Goal: Task Accomplishment & Management: Complete application form

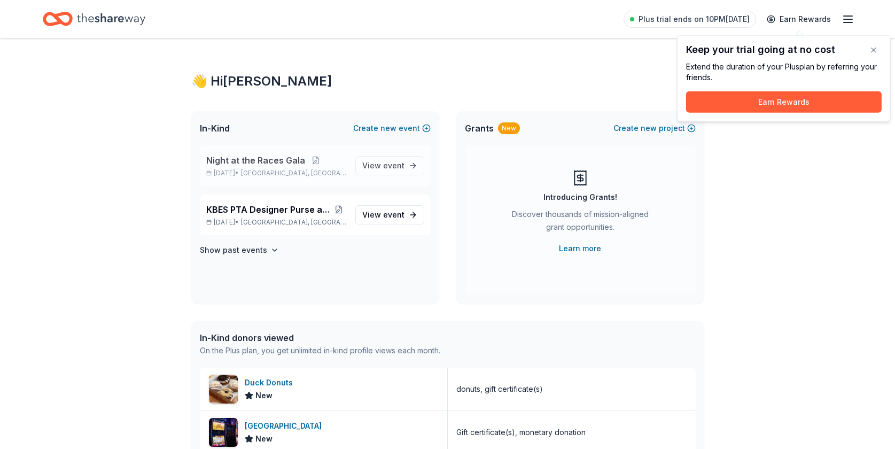
click at [266, 159] on span "Night at the Races Gala" at bounding box center [255, 160] width 99 height 13
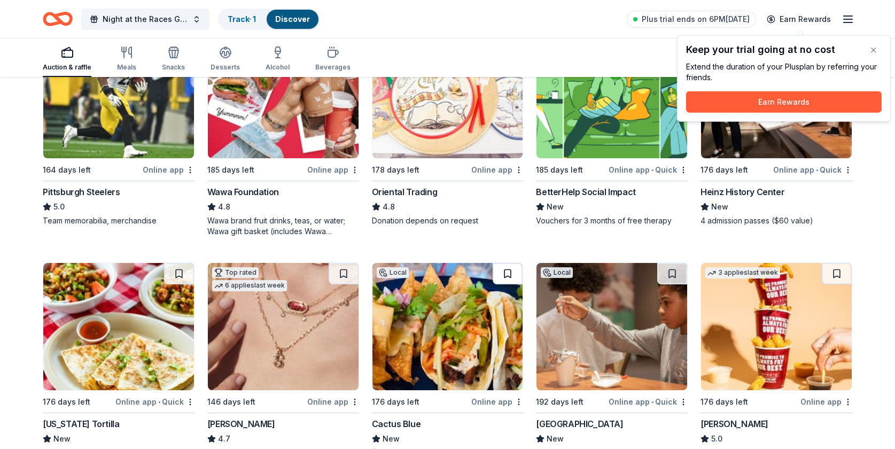
scroll to position [159, 0]
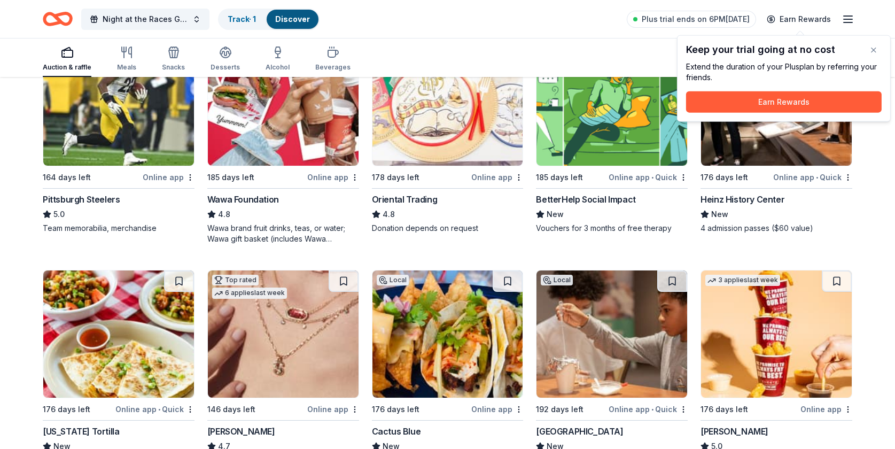
click at [565, 195] on div "BetterHelp Social Impact" at bounding box center [585, 199] width 99 height 13
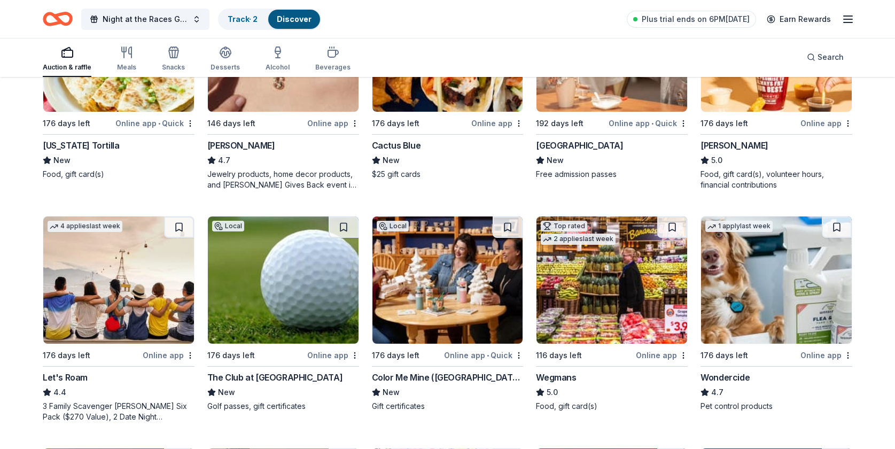
scroll to position [477, 0]
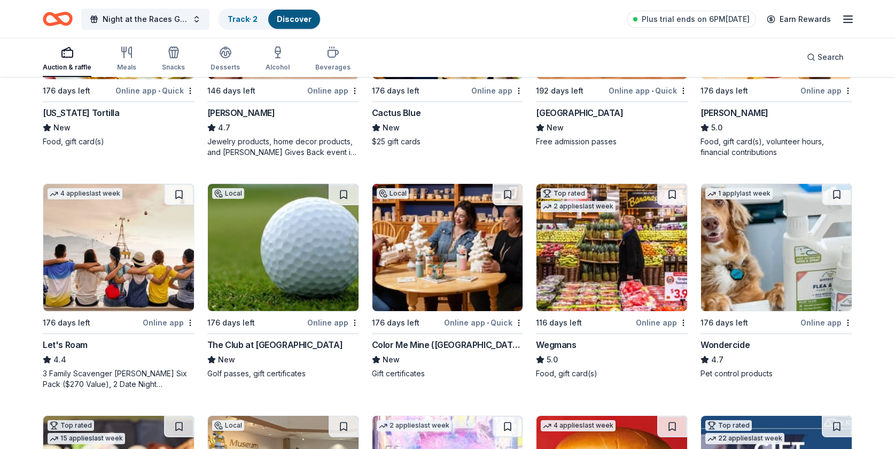
click at [296, 276] on img at bounding box center [283, 247] width 151 height 127
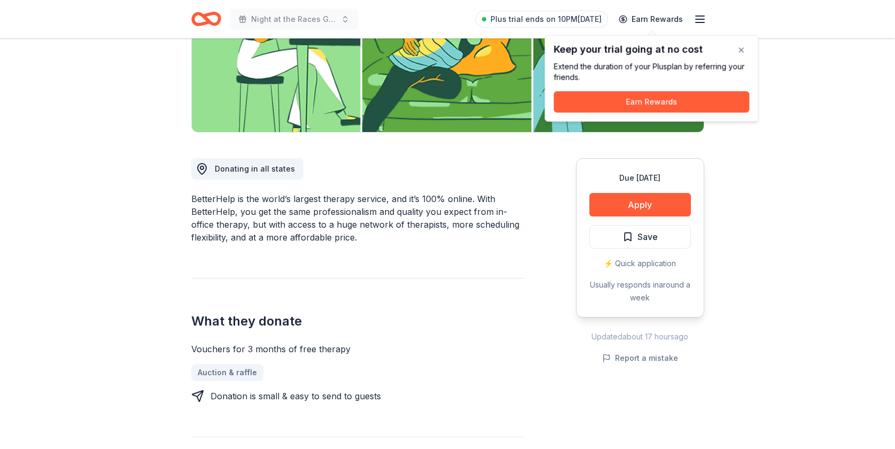
scroll to position [158, 0]
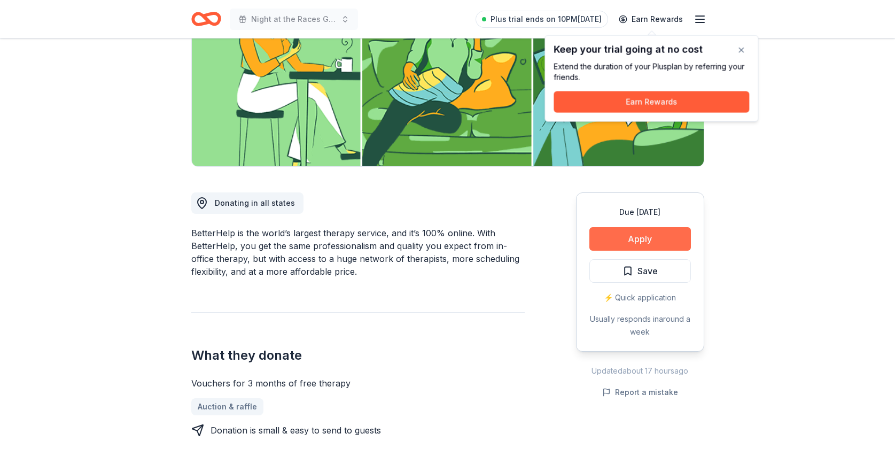
click at [666, 235] on button "Apply" at bounding box center [639, 239] width 101 height 24
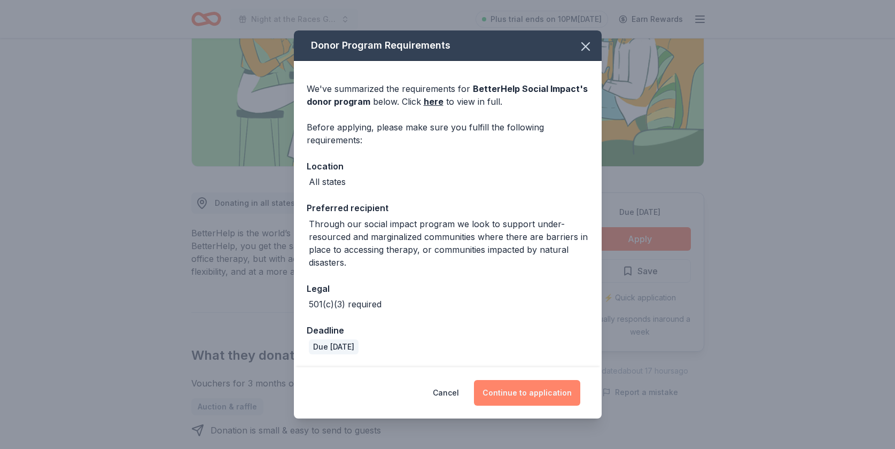
click at [531, 396] on button "Continue to application" at bounding box center [527, 393] width 106 height 26
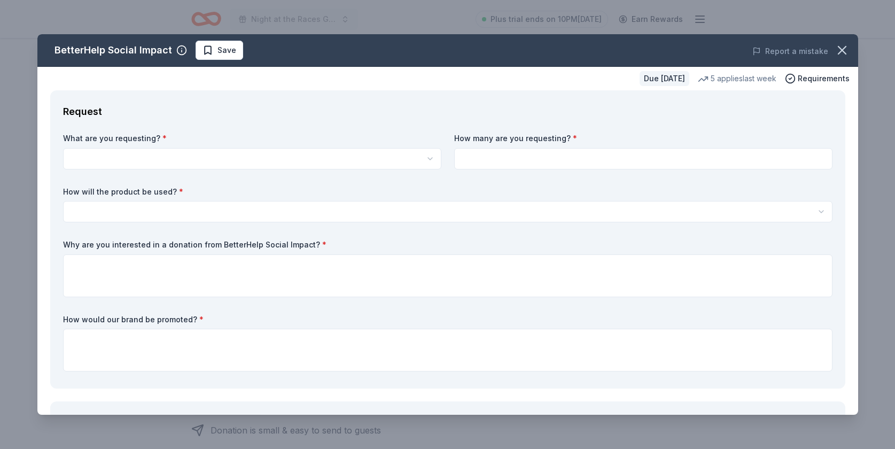
click at [242, 165] on html "Night at the Races Gala Plus trial ends on 10PM, 9/24 Earn Rewards Due in 185 d…" at bounding box center [447, 66] width 895 height 449
select select "Vouchers for 3 months of free therapy"
click at [566, 160] on input at bounding box center [643, 158] width 378 height 21
type input "2"
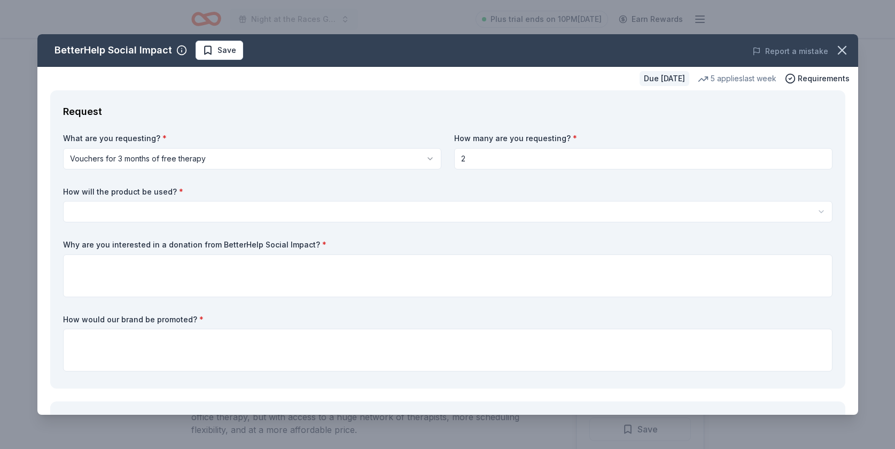
click at [282, 206] on html "Night at the Races Gala Plus trial ends on 10PM, 9/24 Earn Rewards Due in 185 d…" at bounding box center [447, 224] width 895 height 449
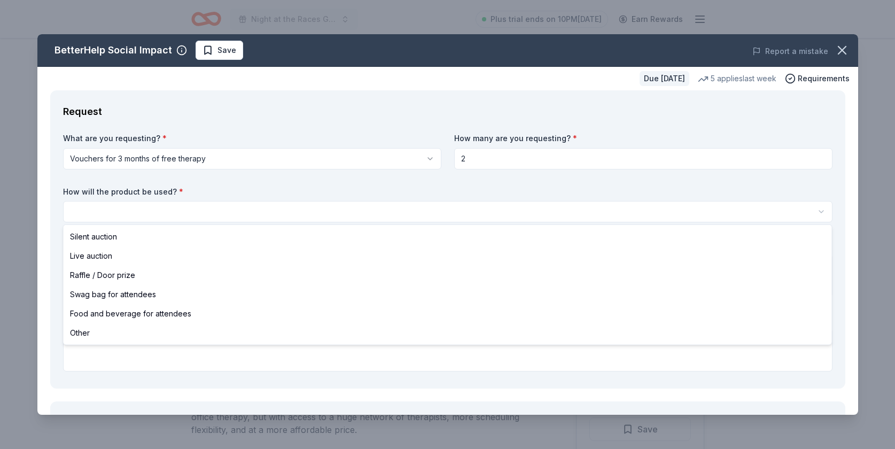
select select "raffleDoorPrize"
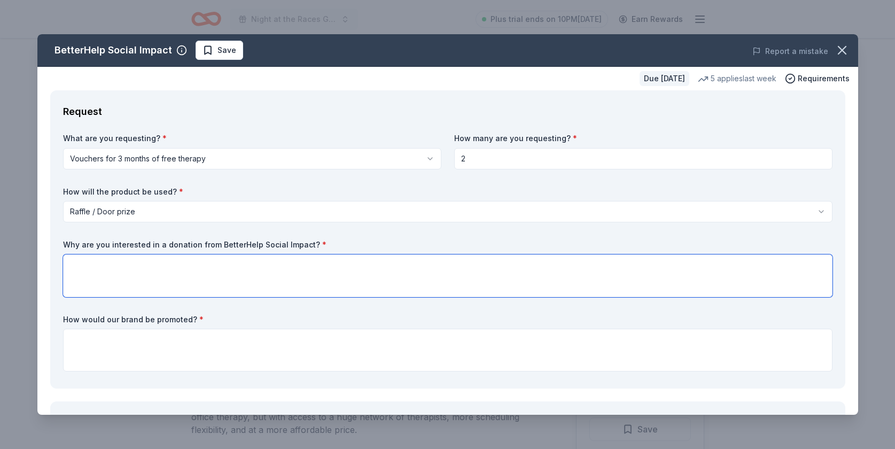
click at [205, 267] on textarea at bounding box center [447, 275] width 769 height 43
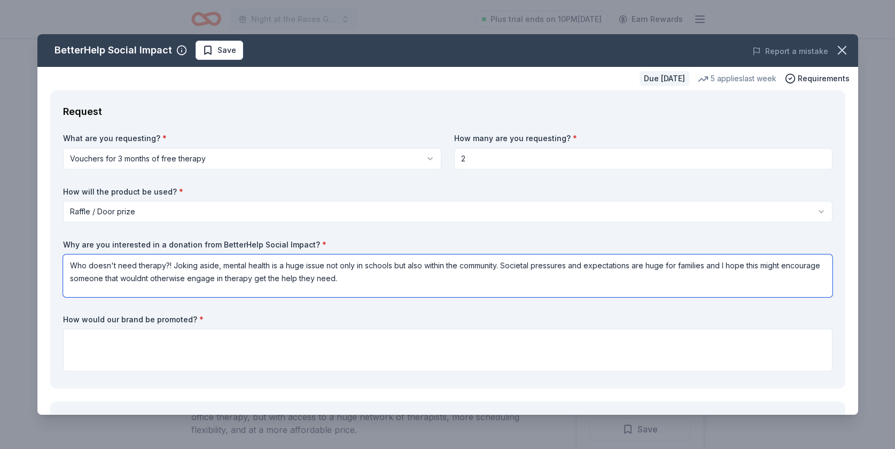
click at [146, 279] on textarea "Who doesn't need therapy?! Joking aside, mental health is a huge issue not only…" at bounding box center [447, 275] width 769 height 43
drag, startPoint x: 225, startPoint y: 266, endPoint x: 68, endPoint y: 258, distance: 156.7
click at [68, 258] on textarea "Who doesn't need therapy?! Joking aside, mental health is a huge issue not only…" at bounding box center [447, 275] width 769 height 43
click at [205, 278] on textarea "Mental health is a huge issue not only in schools but also within the community…" at bounding box center [447, 275] width 769 height 43
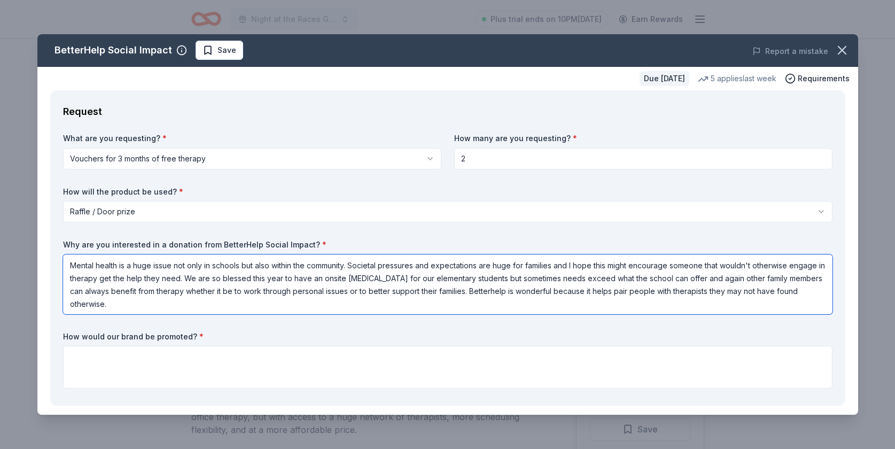
type textarea "Mental health is a huge issue not only in schools but also within the community…"
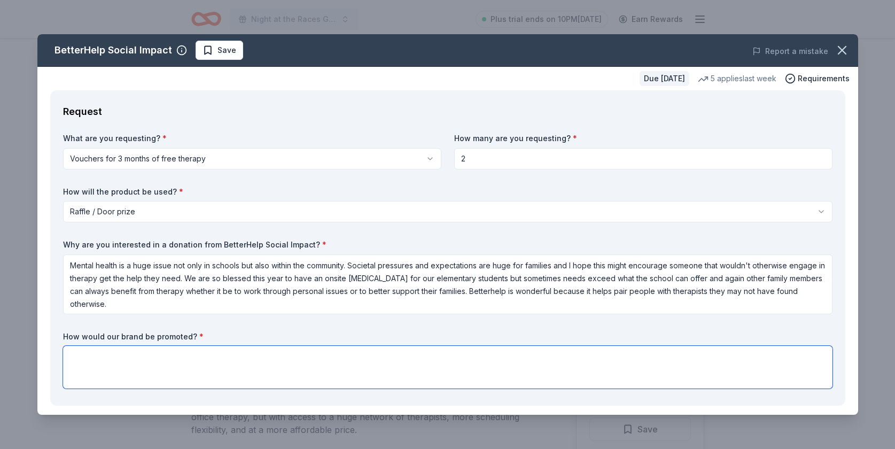
click at [461, 371] on textarea at bounding box center [447, 367] width 769 height 43
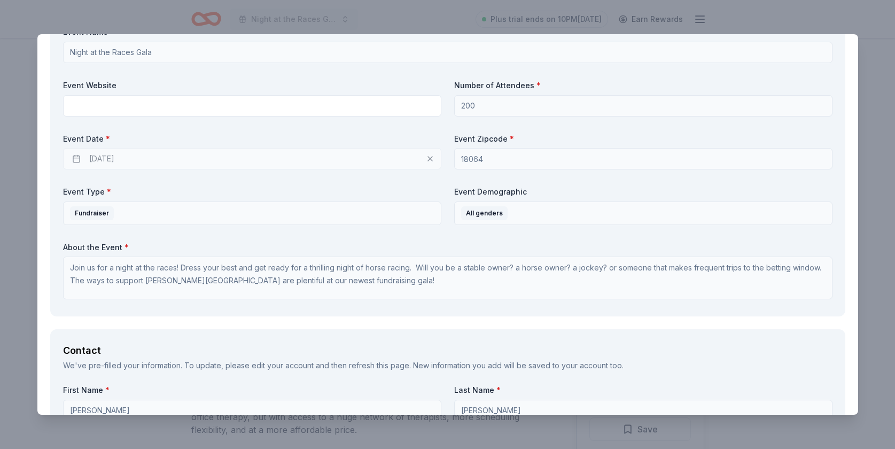
scroll to position [343, 0]
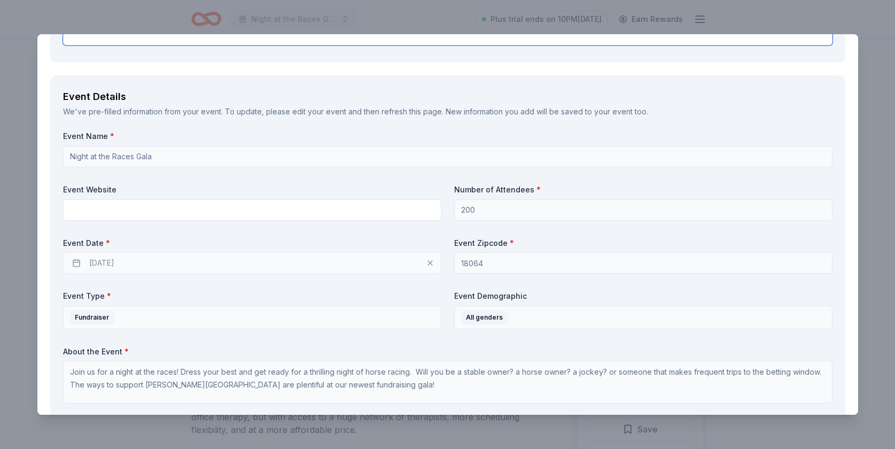
type textarea "You will be advertised through our social channels (private group with over 600…"
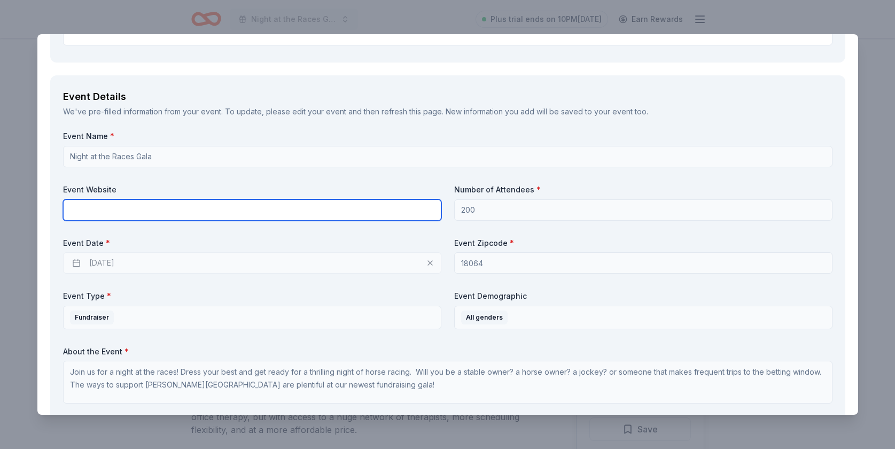
click at [291, 205] on input "text" at bounding box center [252, 209] width 378 height 21
paste input "https://app.givebacks.gives/kbesracetrack"
type input "https://app.givebacks.gives/kbesracetrack"
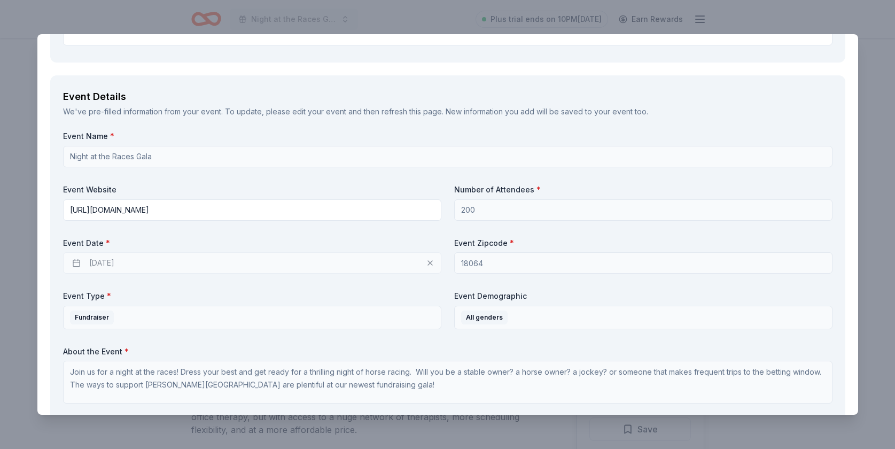
click at [294, 238] on label "Event Date *" at bounding box center [252, 243] width 378 height 11
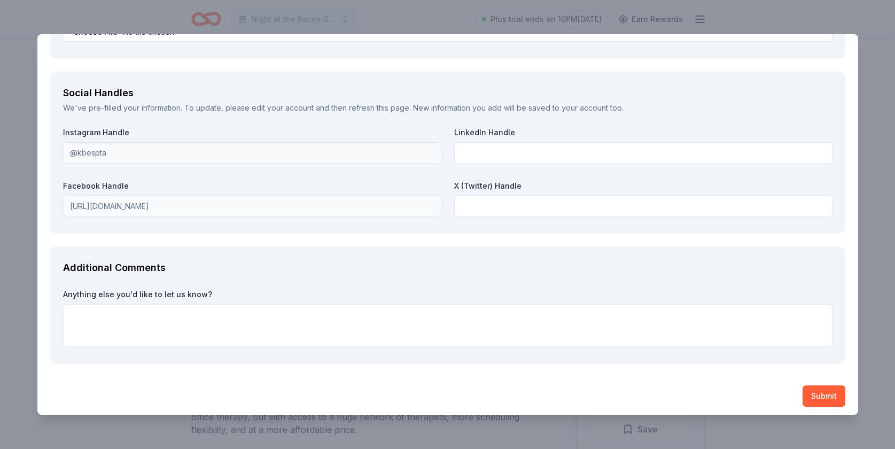
scroll to position [1217, 0]
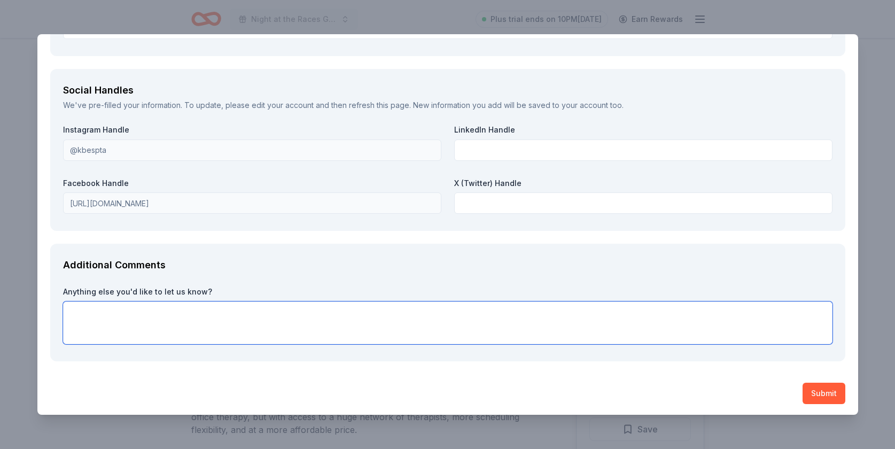
click at [351, 317] on textarea at bounding box center [447, 322] width 769 height 43
type textarea "Thank you so much for your consideration and commitment to the improvement of m…"
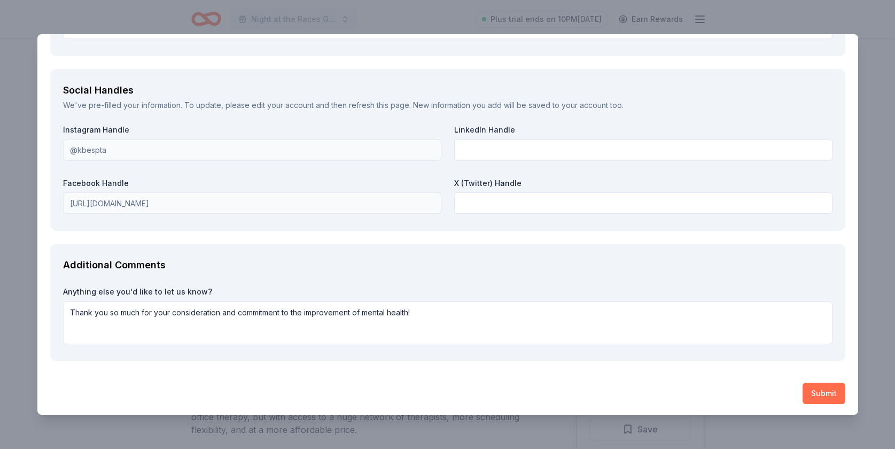
click at [824, 391] on button "Submit" at bounding box center [823, 392] width 43 height 21
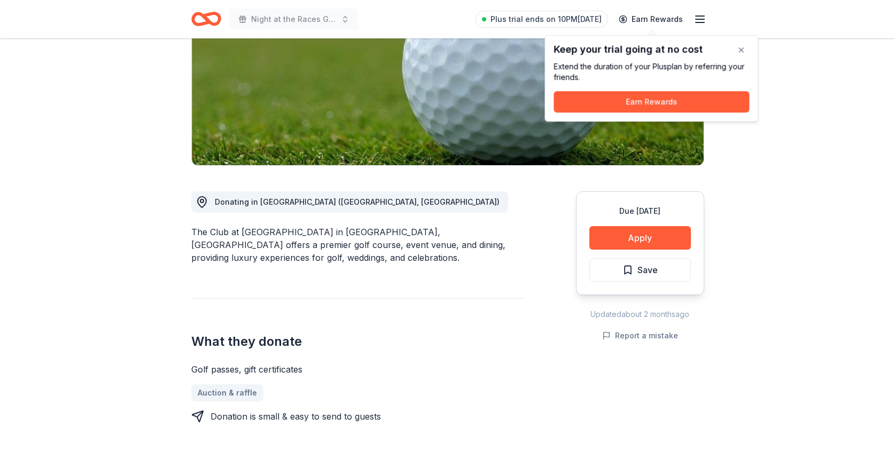
scroll to position [190, 0]
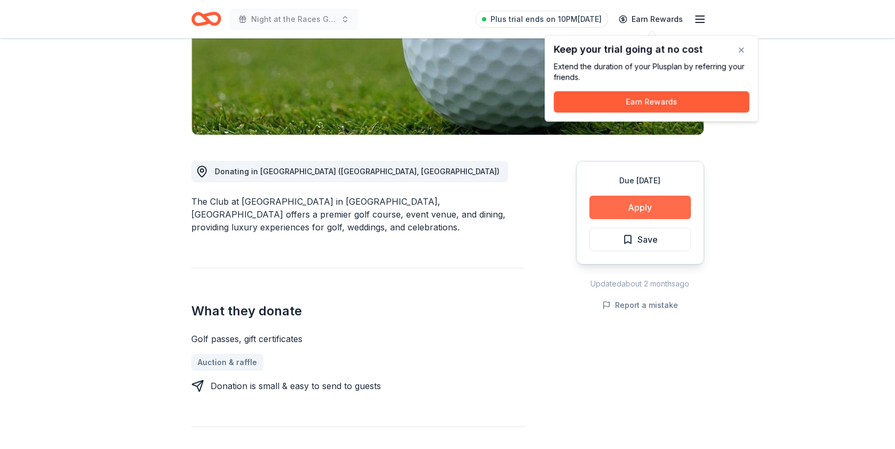
click at [659, 205] on button "Apply" at bounding box center [639, 207] width 101 height 24
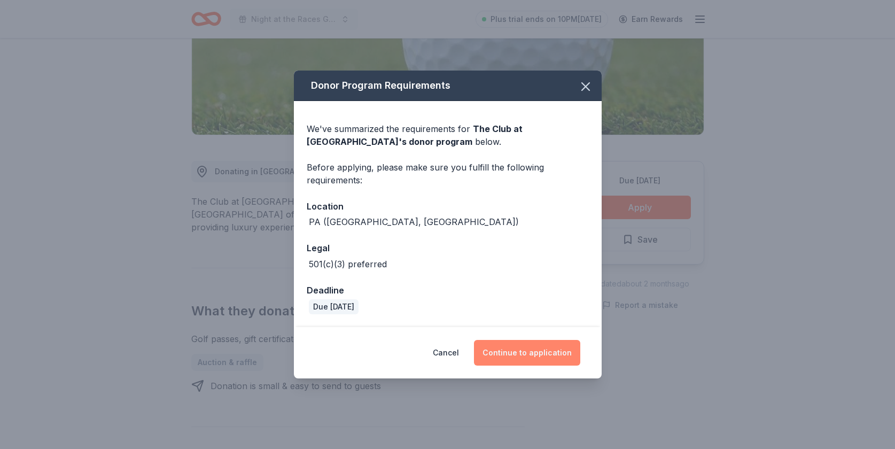
click at [537, 355] on button "Continue to application" at bounding box center [527, 353] width 106 height 26
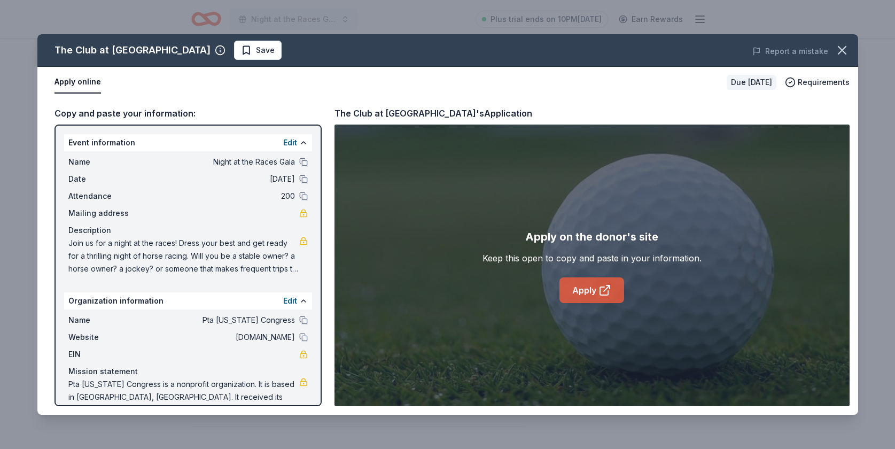
click at [586, 294] on link "Apply" at bounding box center [591, 290] width 65 height 26
click at [241, 50] on span "Save" at bounding box center [258, 50] width 34 height 13
click at [841, 50] on icon "button" at bounding box center [841, 49] width 7 height 7
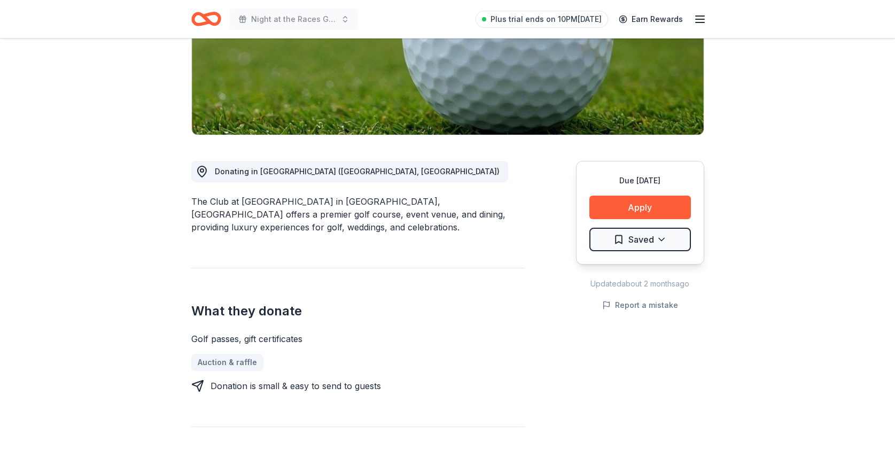
scroll to position [0, 0]
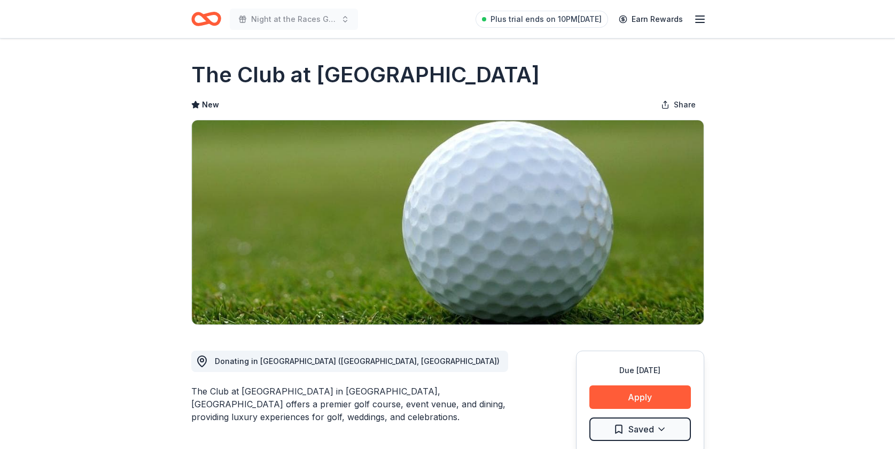
click at [206, 18] on icon "Home" at bounding box center [210, 18] width 17 height 11
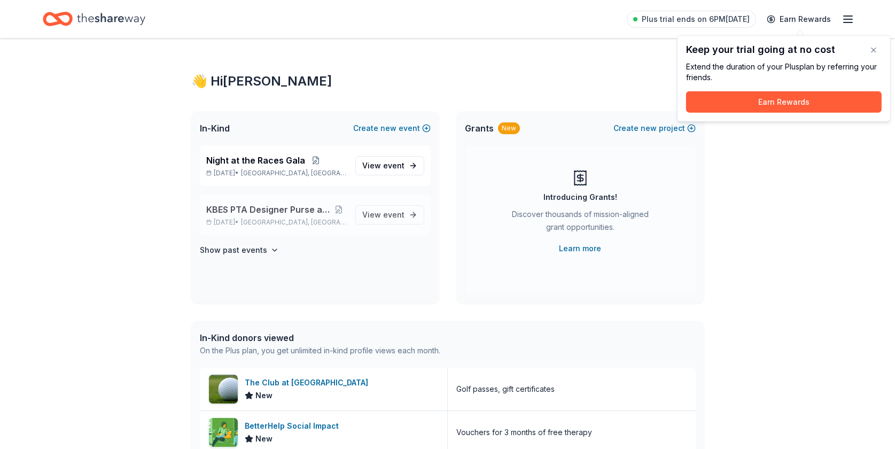
click at [259, 208] on span "KBES PTA Designer Purse and Cash Bingo" at bounding box center [269, 209] width 126 height 13
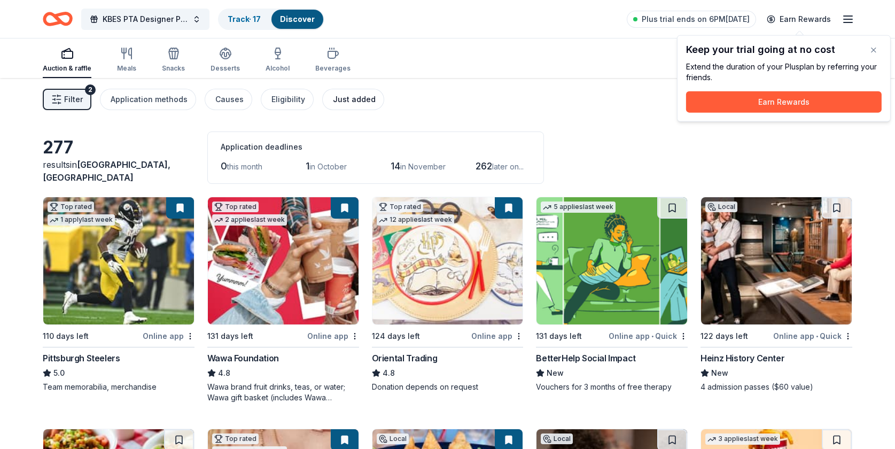
click at [346, 100] on div "Just added" at bounding box center [354, 99] width 43 height 13
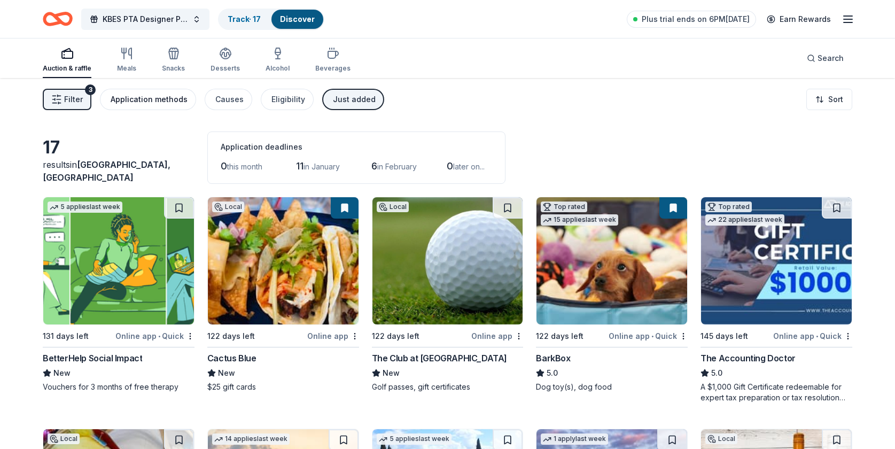
click at [138, 101] on div "Application methods" at bounding box center [149, 99] width 77 height 13
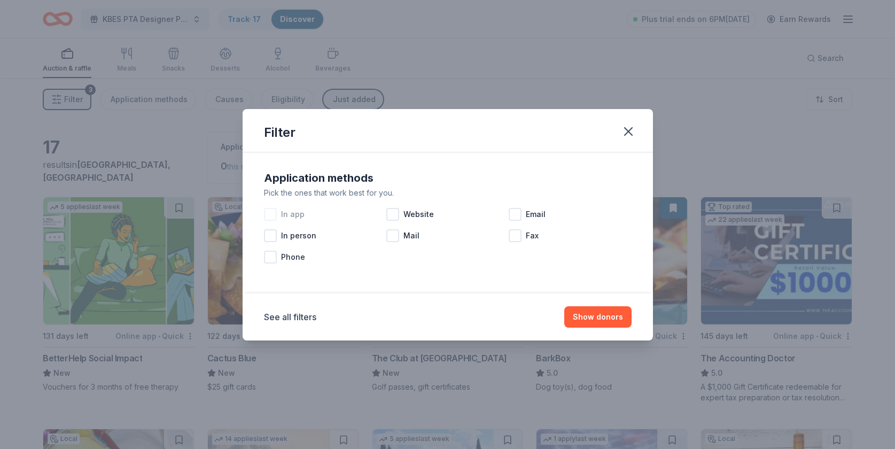
click at [271, 214] on div at bounding box center [270, 214] width 13 height 13
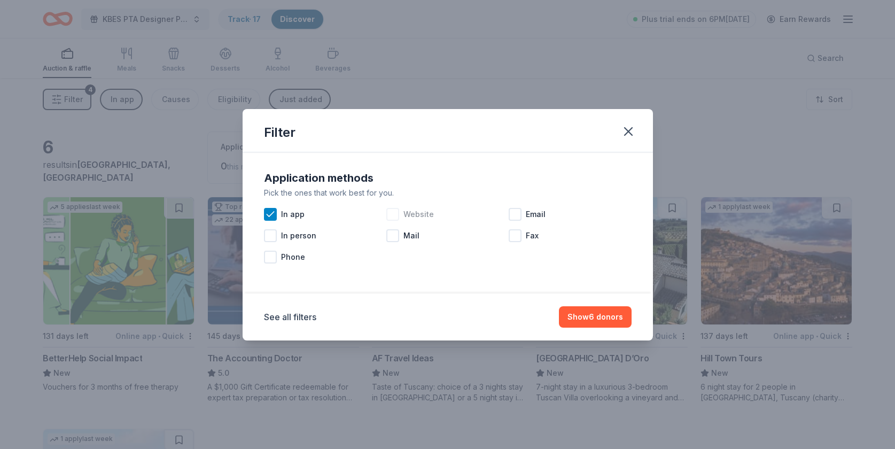
click at [395, 214] on div at bounding box center [392, 214] width 13 height 13
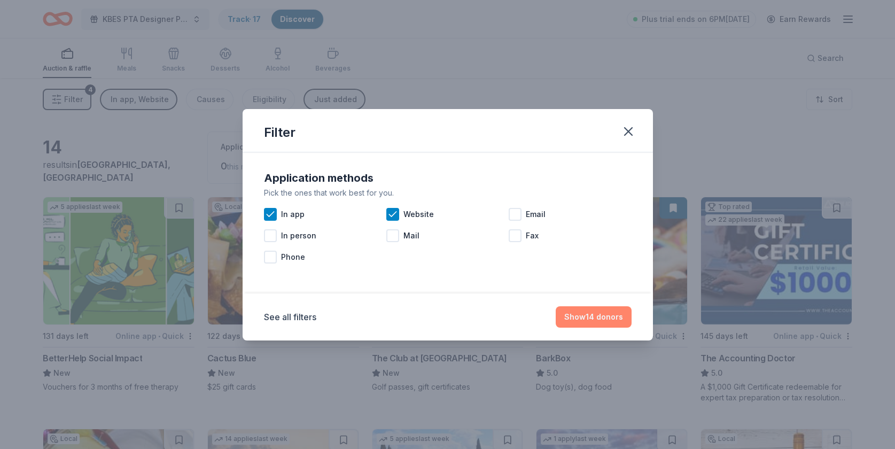
click at [581, 316] on button "Show 14 donors" at bounding box center [593, 316] width 76 height 21
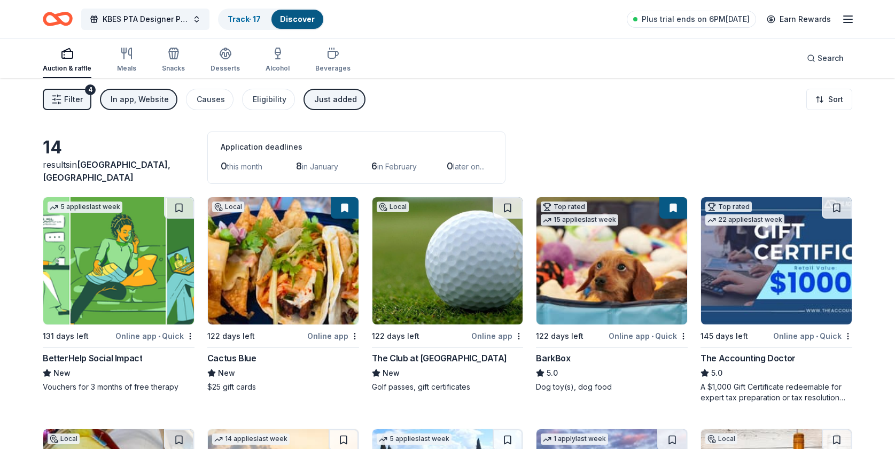
click at [83, 100] on button "Filter 4" at bounding box center [67, 99] width 49 height 21
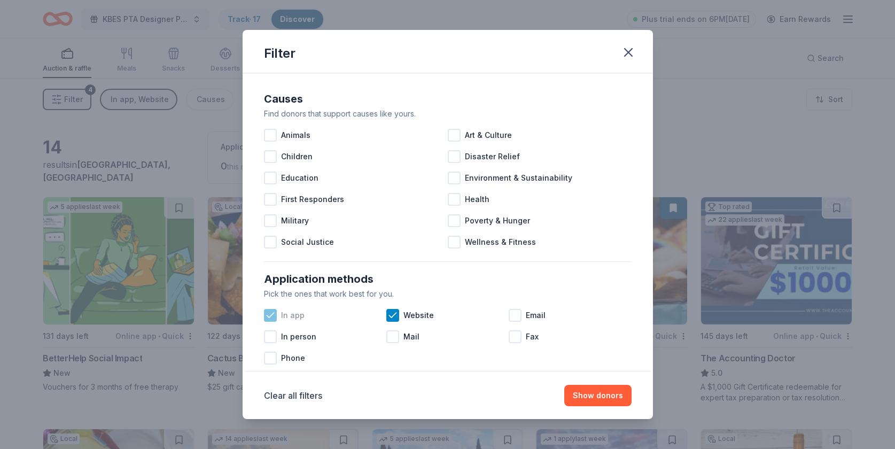
click at [268, 317] on icon at bounding box center [270, 314] width 7 height 5
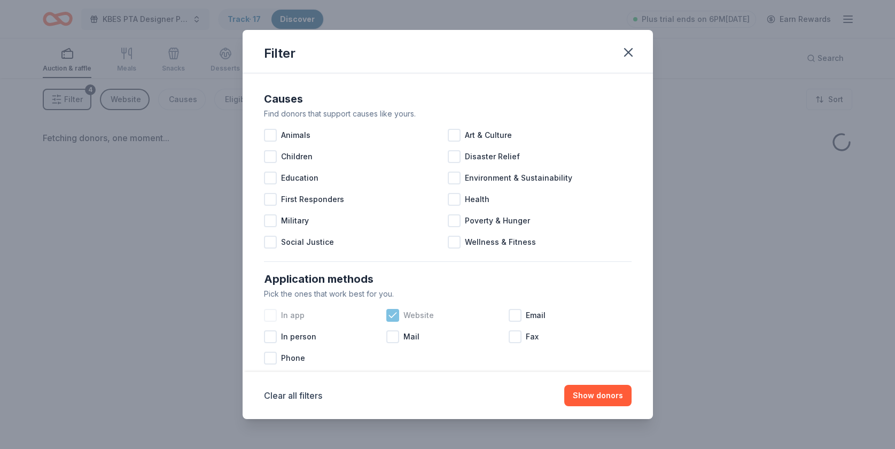
click at [390, 314] on icon at bounding box center [392, 315] width 11 height 11
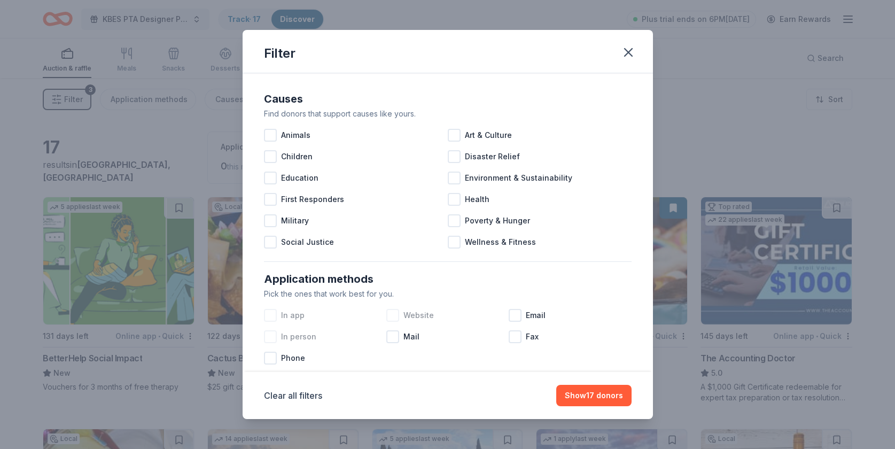
click at [271, 337] on div at bounding box center [270, 336] width 13 height 13
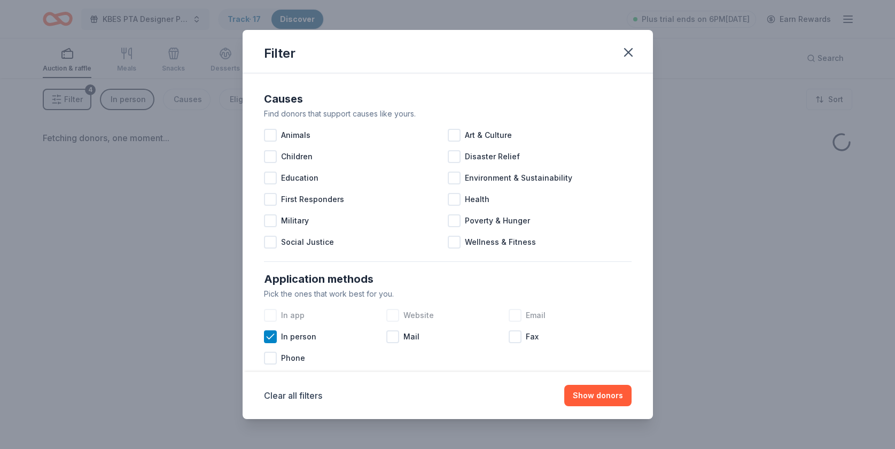
click at [520, 310] on div at bounding box center [514, 315] width 13 height 13
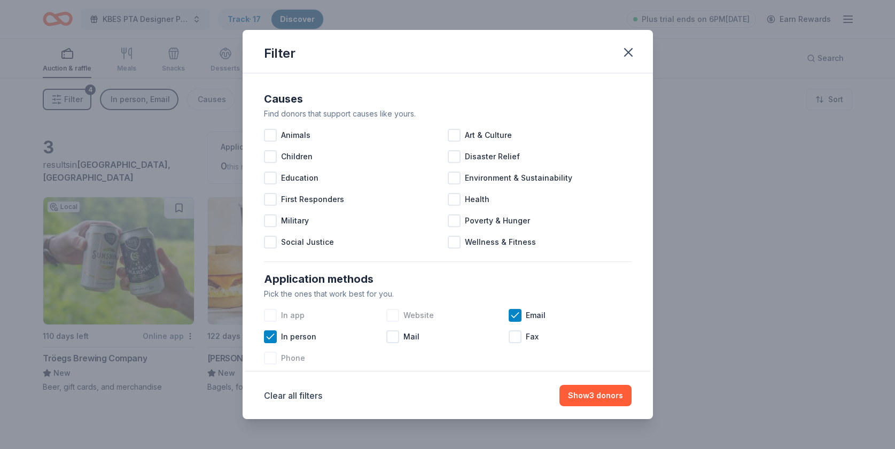
click at [271, 359] on div at bounding box center [270, 357] width 13 height 13
click at [610, 403] on button "Show 3 donors" at bounding box center [595, 395] width 72 height 21
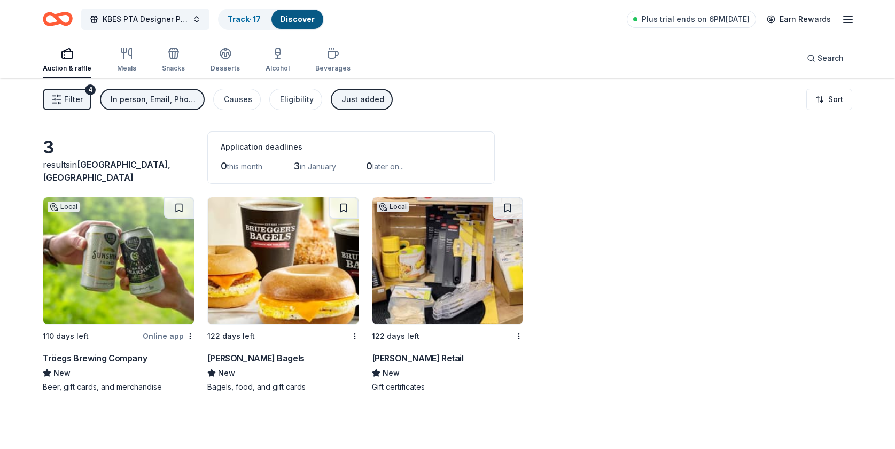
click at [354, 100] on div "Just added" at bounding box center [362, 99] width 43 height 13
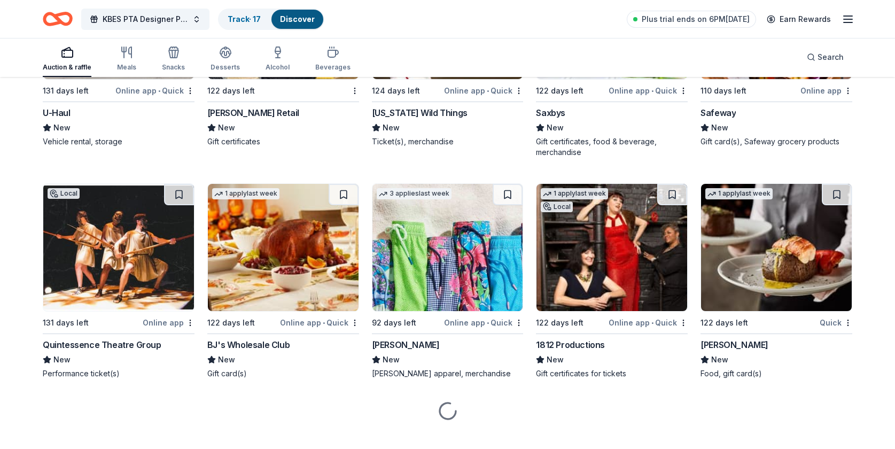
scroll to position [703, 0]
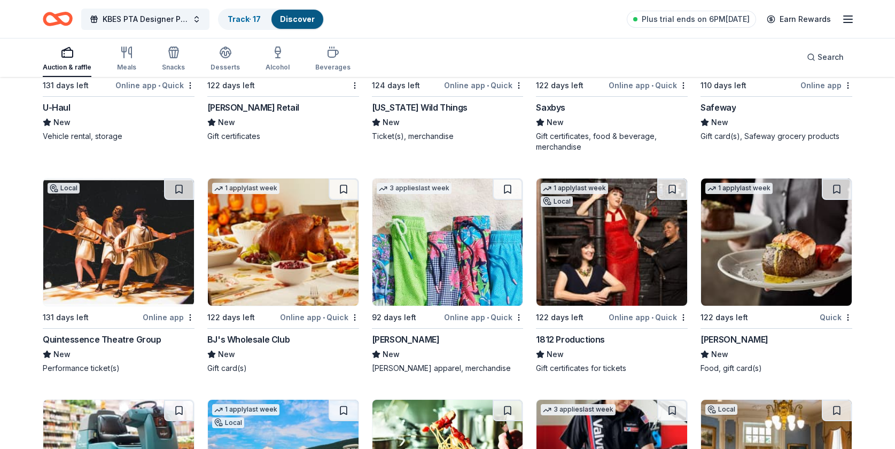
click at [466, 269] on img at bounding box center [447, 241] width 151 height 127
click at [581, 340] on div "1812 Productions" at bounding box center [570, 339] width 69 height 13
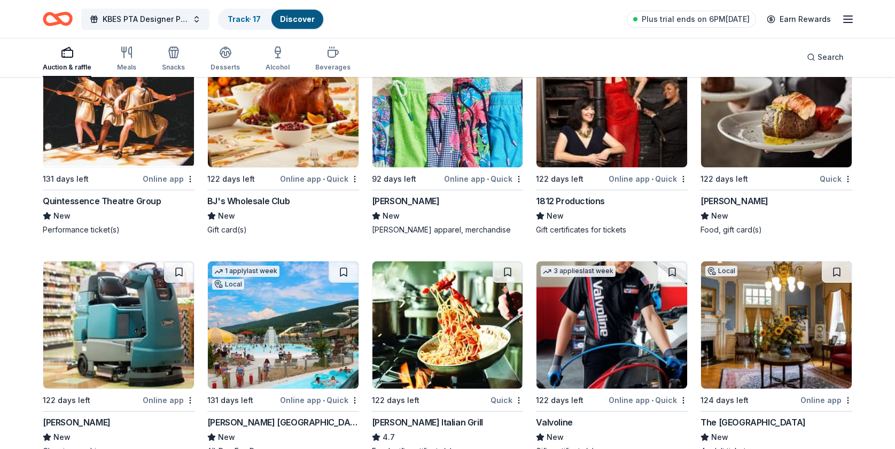
scroll to position [825, 0]
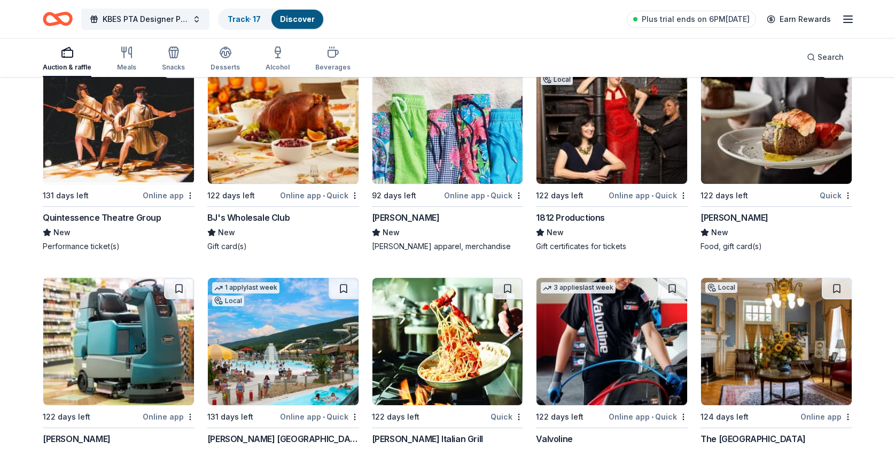
click at [717, 214] on div "Fleming's" at bounding box center [734, 217] width 68 height 13
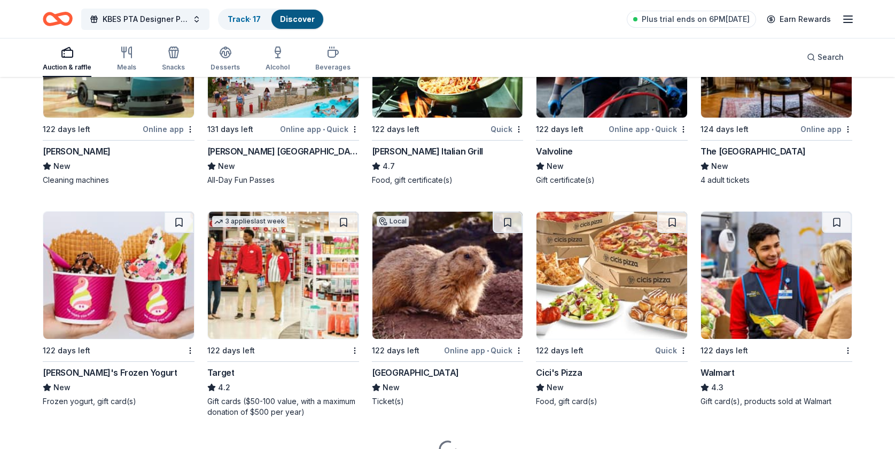
scroll to position [1128, 0]
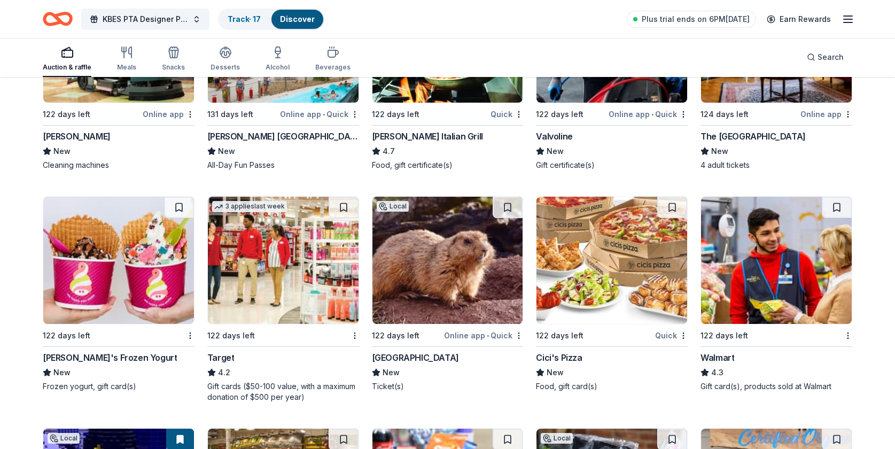
click at [421, 354] on div "Elmwood Park Zoo" at bounding box center [415, 357] width 87 height 13
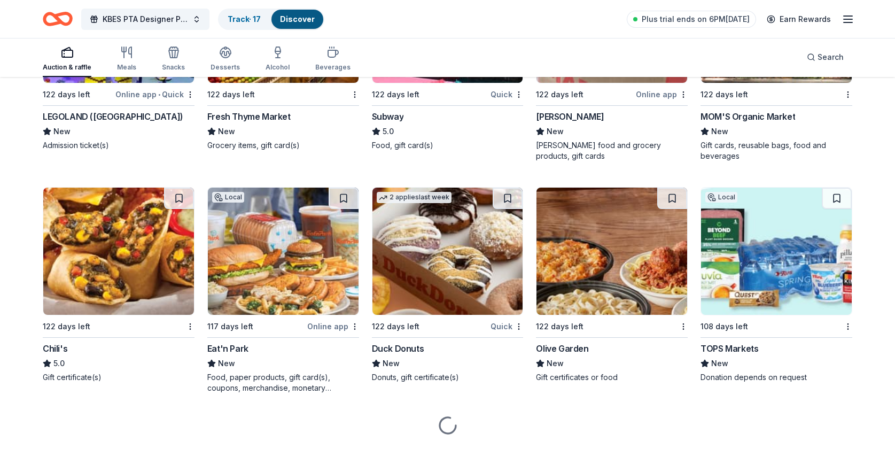
scroll to position [1601, 0]
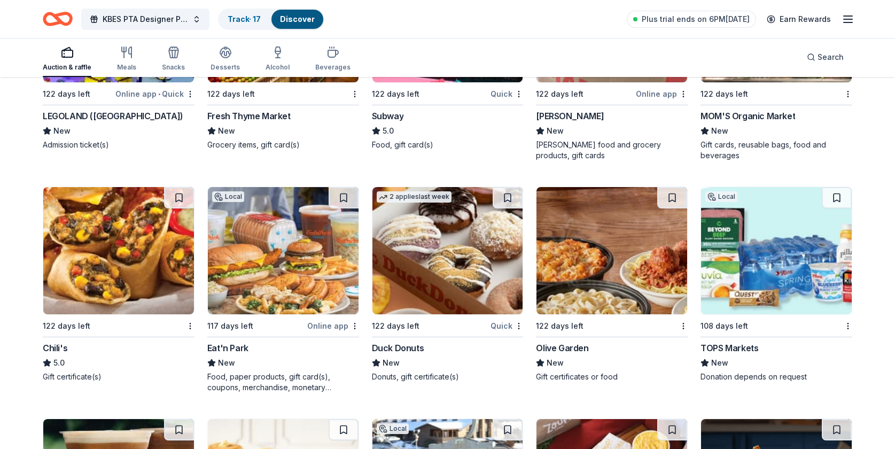
click at [61, 343] on div "Chili's" at bounding box center [55, 347] width 25 height 13
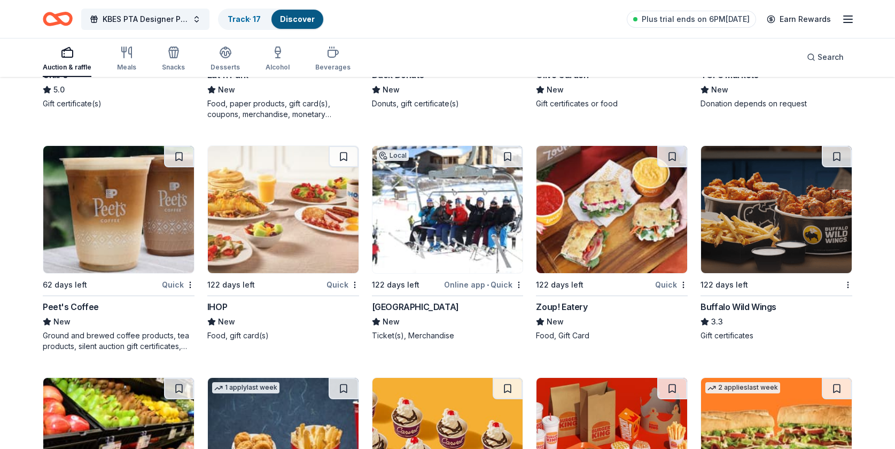
scroll to position [1886, 0]
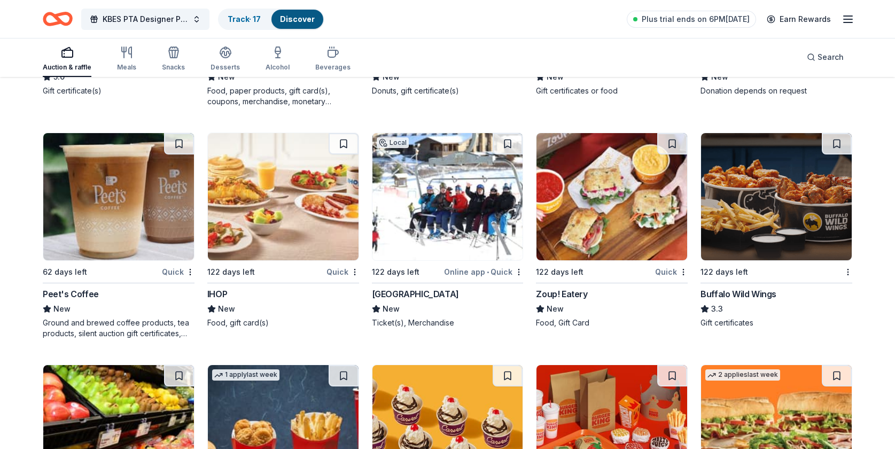
click at [729, 288] on div "Buffalo Wild Wings" at bounding box center [738, 293] width 76 height 13
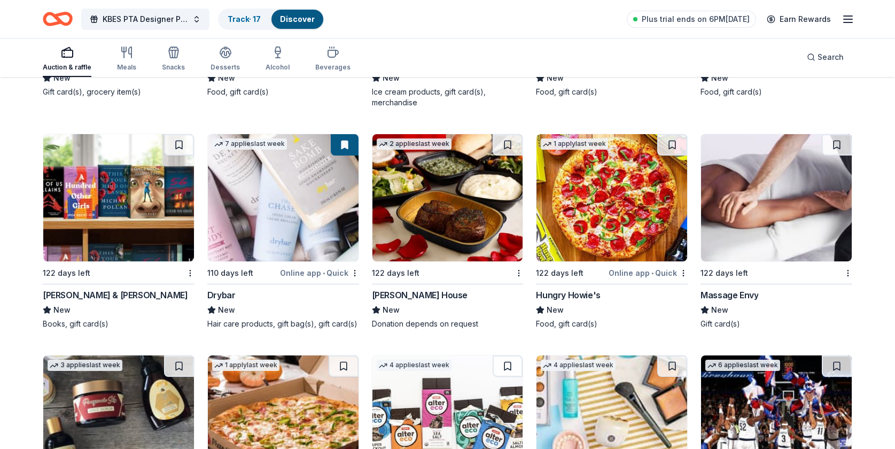
scroll to position [2350, 0]
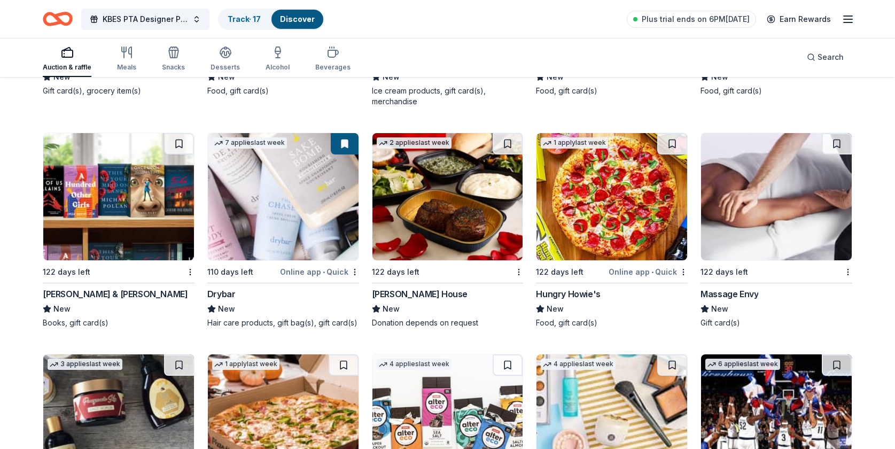
click at [738, 290] on div "Massage Envy" at bounding box center [729, 293] width 58 height 13
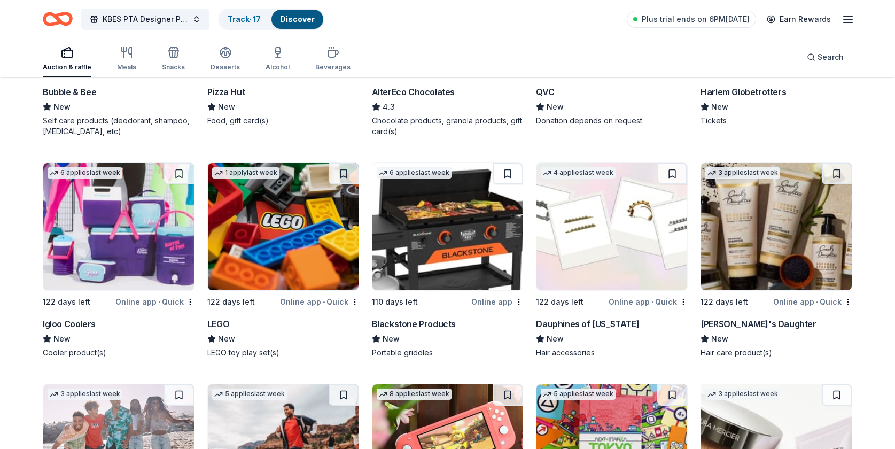
scroll to position [2776, 0]
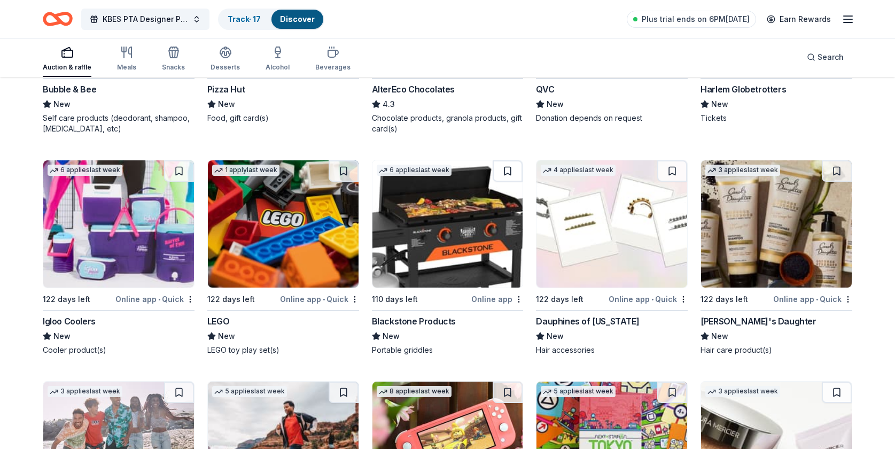
click at [71, 315] on div "Igloo Coolers" at bounding box center [69, 321] width 53 height 13
click at [222, 316] on div "LEGO" at bounding box center [218, 321] width 22 height 13
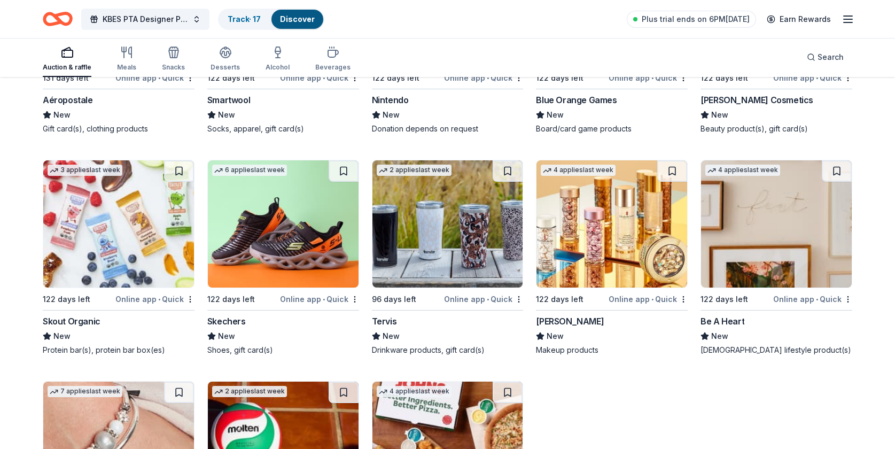
scroll to position [3223, 0]
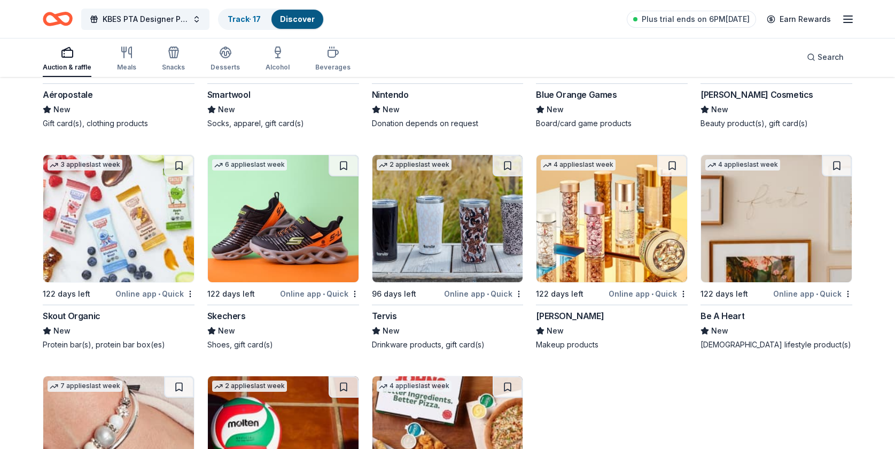
click at [224, 312] on div "Skechers" at bounding box center [226, 315] width 38 height 13
click at [389, 309] on div "Tervis" at bounding box center [384, 315] width 25 height 13
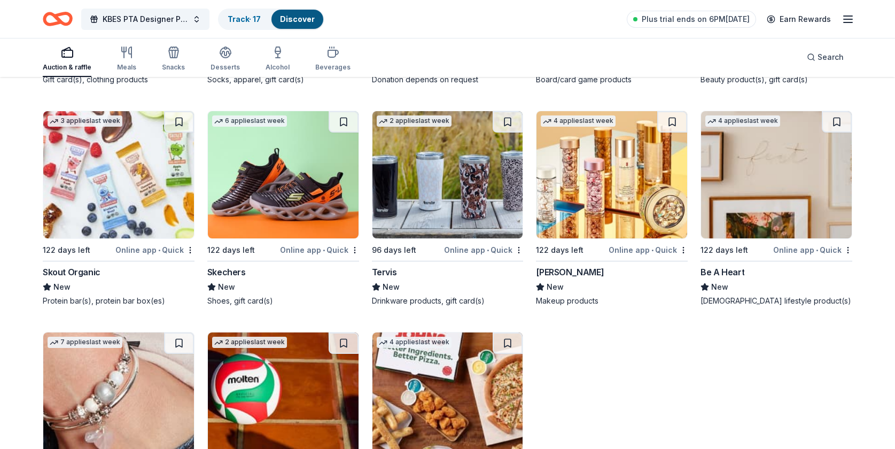
scroll to position [3265, 0]
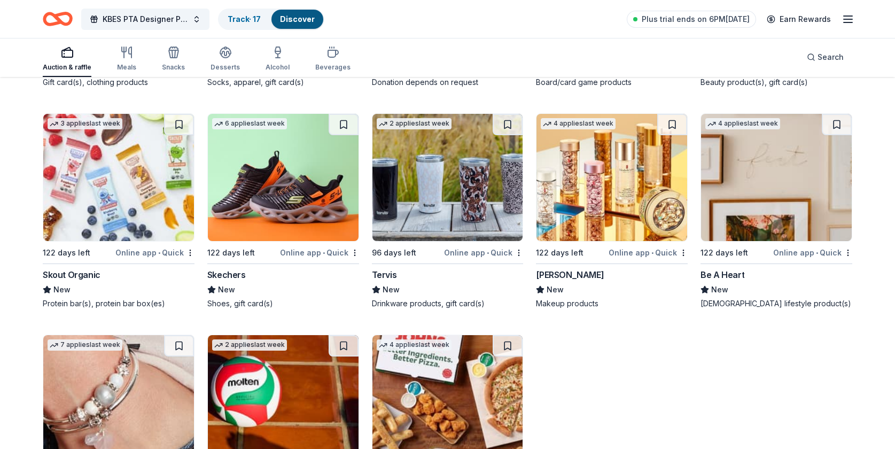
click at [568, 271] on div "Elizabeth Arden" at bounding box center [570, 274] width 68 height 13
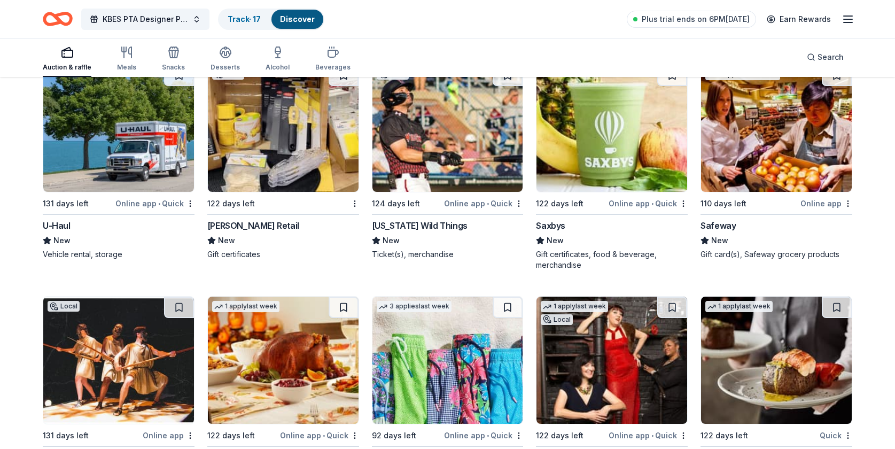
scroll to position [0, 0]
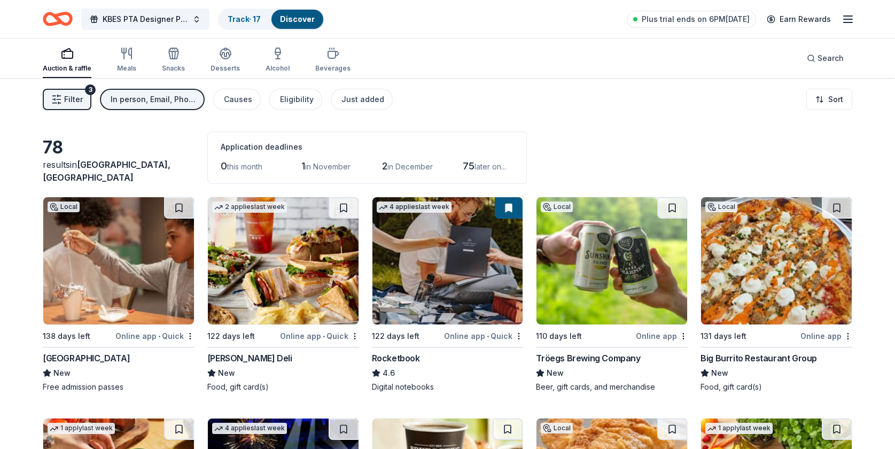
click at [173, 97] on div "In person, Email, Phone" at bounding box center [153, 99] width 85 height 13
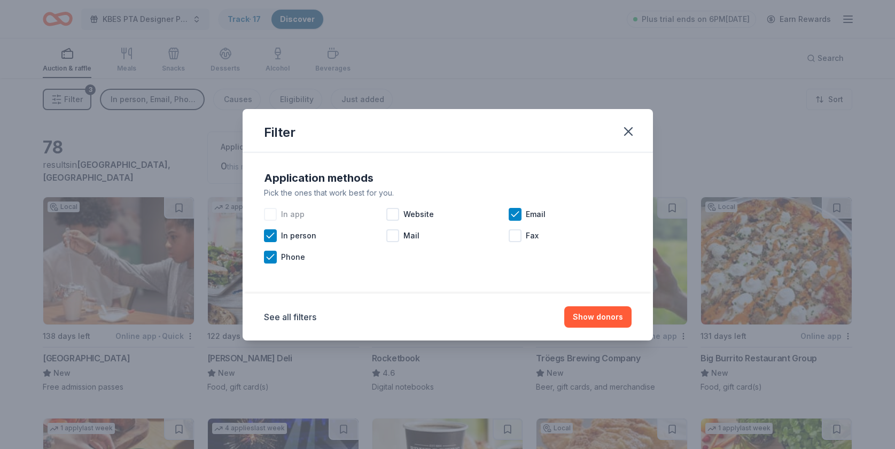
click at [270, 214] on div at bounding box center [270, 214] width 13 height 13
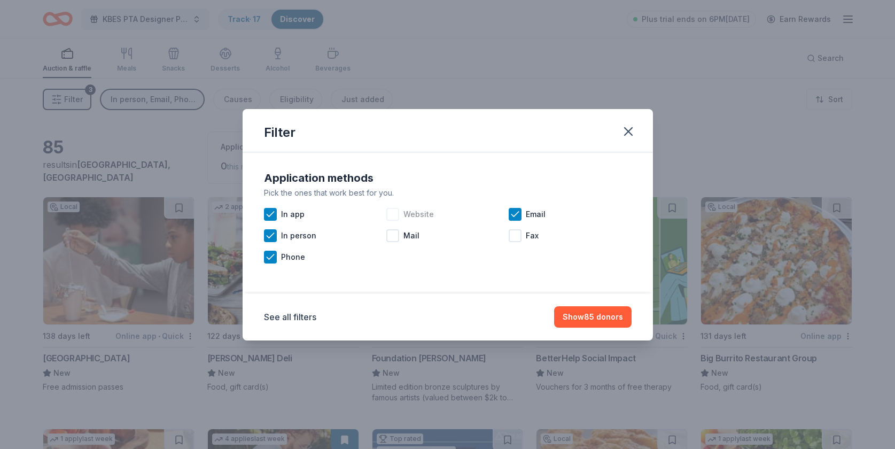
click at [393, 216] on div at bounding box center [392, 214] width 13 height 13
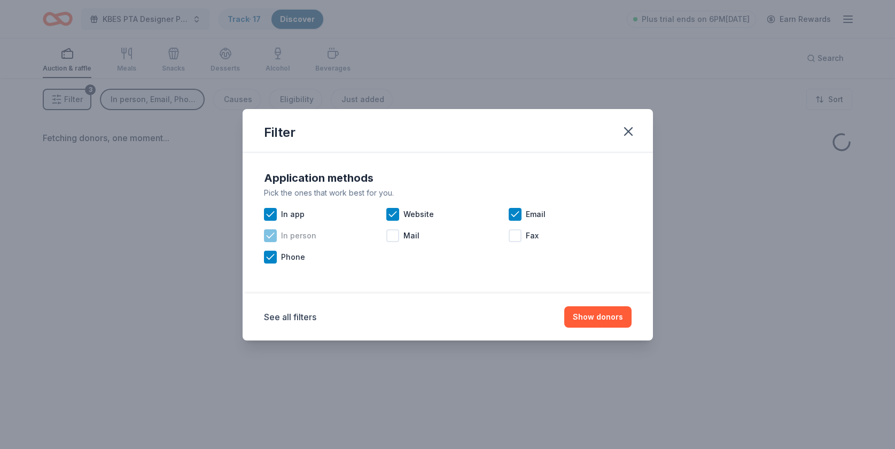
click at [268, 236] on icon at bounding box center [270, 235] width 11 height 11
click at [270, 260] on icon at bounding box center [270, 257] width 11 height 11
click at [394, 235] on div at bounding box center [392, 235] width 13 height 13
click at [520, 218] on icon at bounding box center [515, 214] width 11 height 11
click at [605, 317] on button "Show donors" at bounding box center [597, 316] width 67 height 21
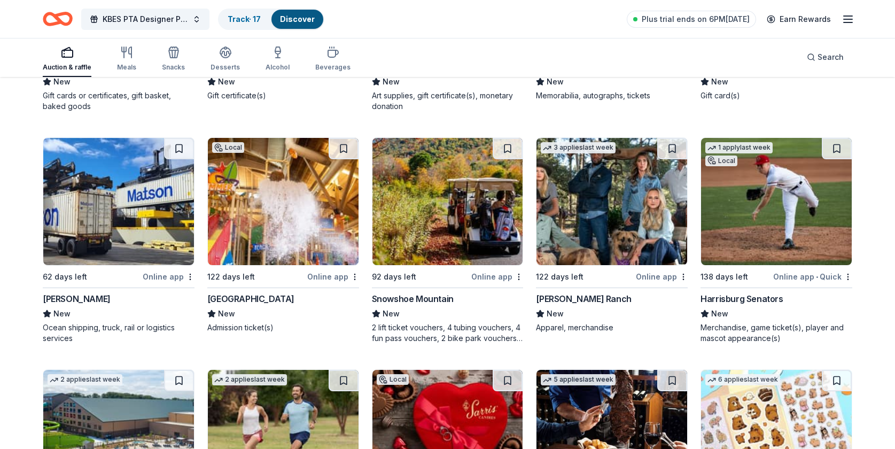
scroll to position [3741, 0]
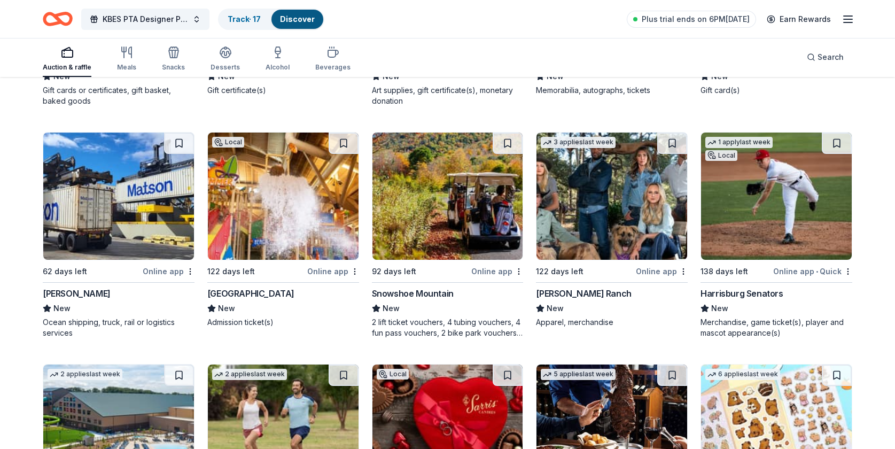
click at [429, 289] on div "Snowshoe Mountain" at bounding box center [413, 293] width 82 height 13
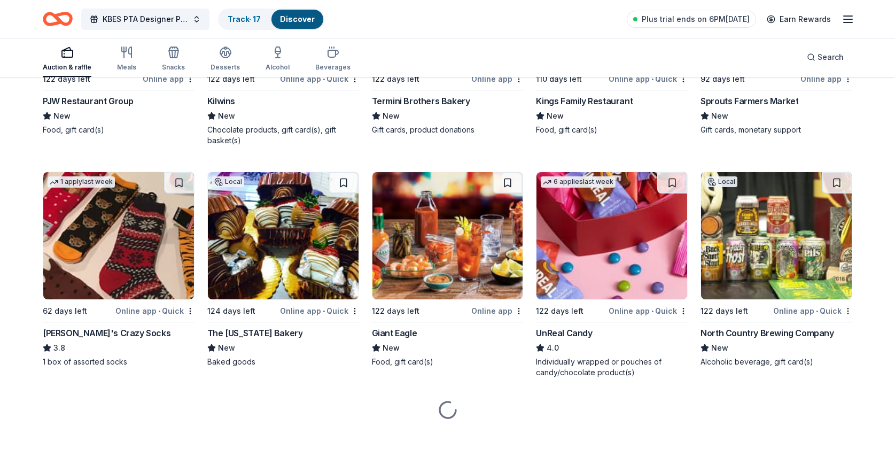
scroll to position [4396, 0]
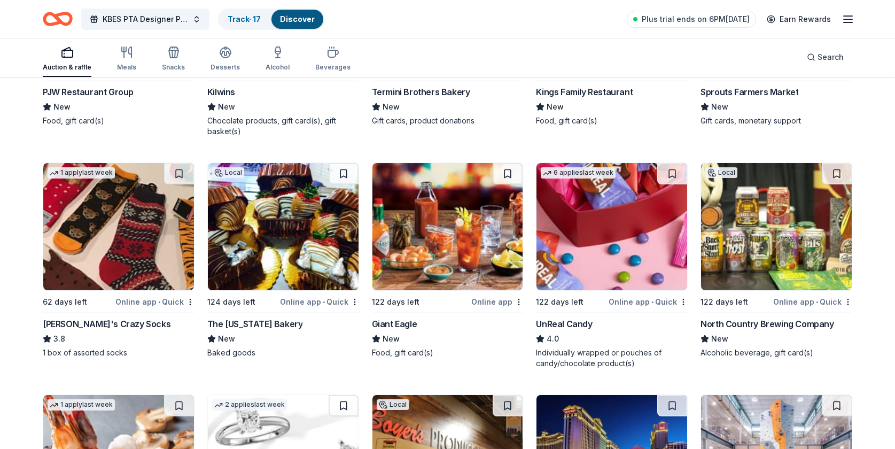
click at [278, 320] on div "The Pennsylvania Bakery" at bounding box center [255, 323] width 96 height 13
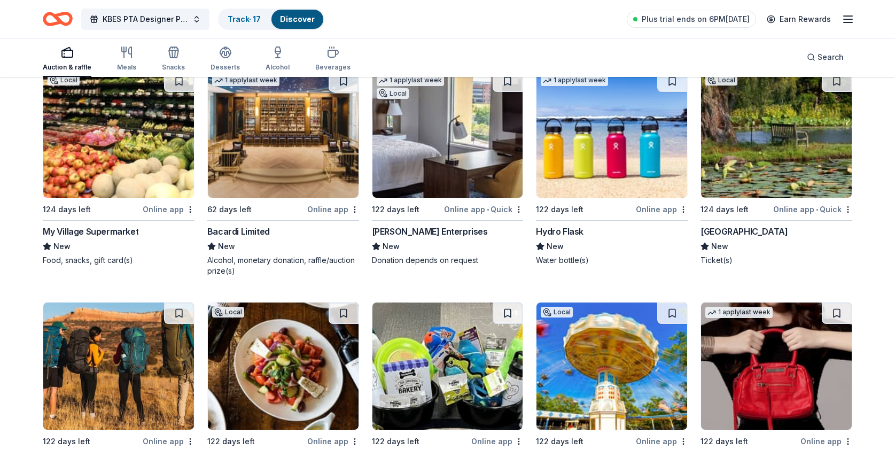
scroll to position [6766, 0]
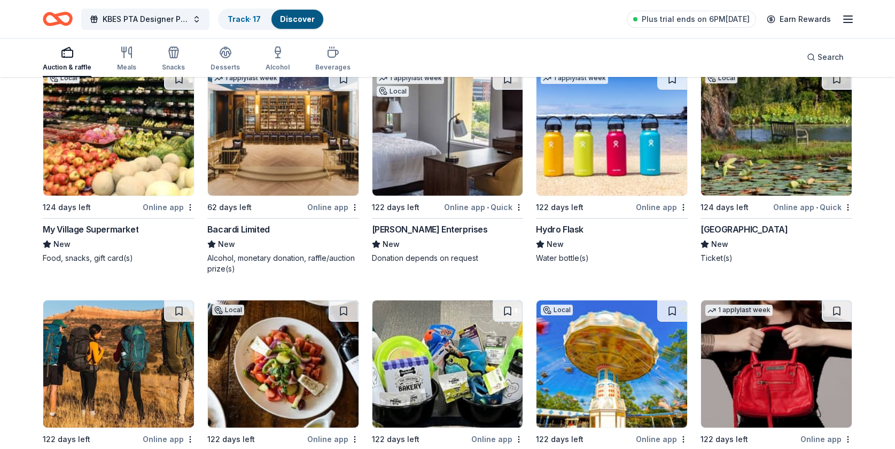
click at [567, 223] on div "Hydro Flask" at bounding box center [560, 229] width 48 height 13
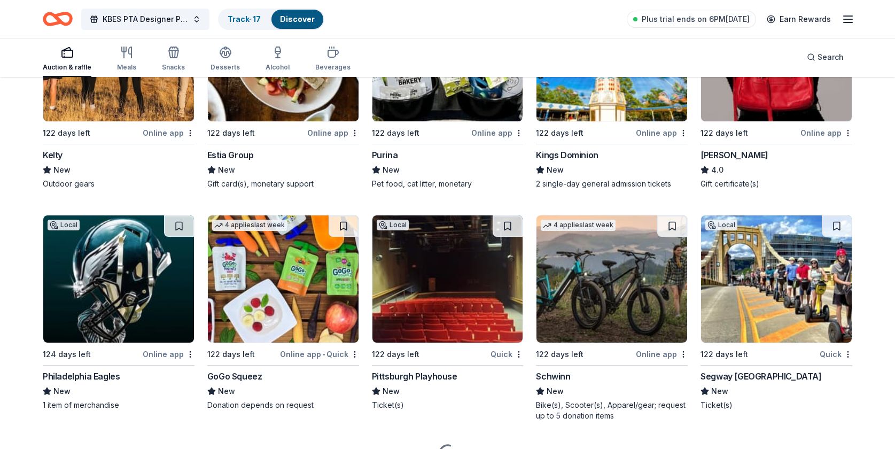
scroll to position [7072, 0]
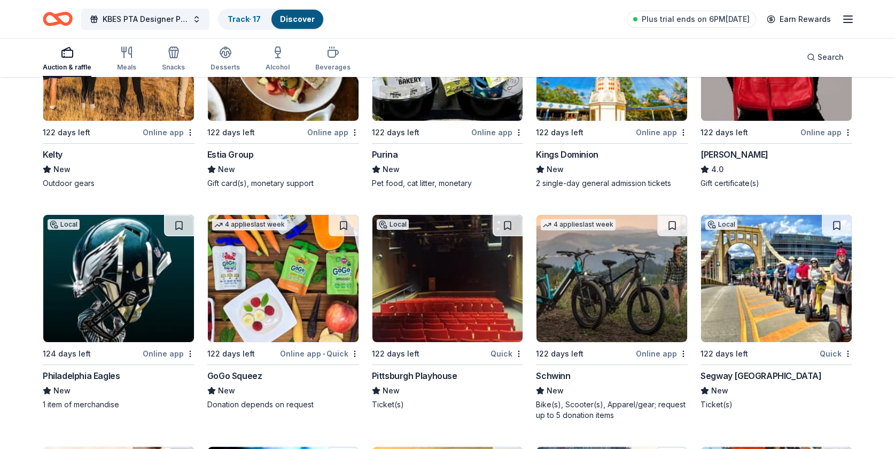
click at [604, 318] on img at bounding box center [611, 278] width 151 height 127
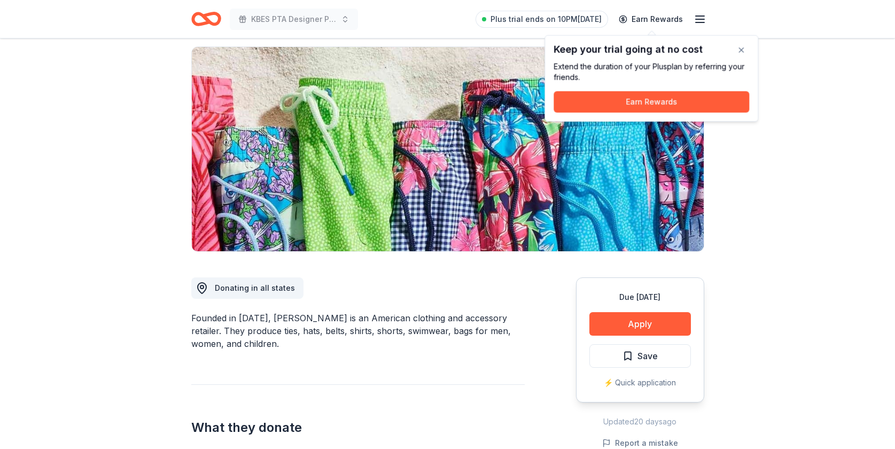
scroll to position [74, 0]
click at [637, 316] on button "Apply" at bounding box center [639, 323] width 101 height 24
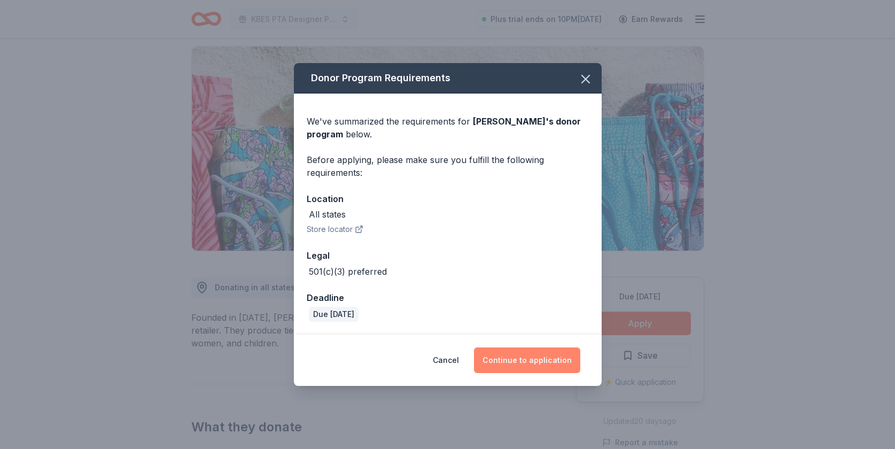
click at [524, 363] on button "Continue to application" at bounding box center [527, 360] width 106 height 26
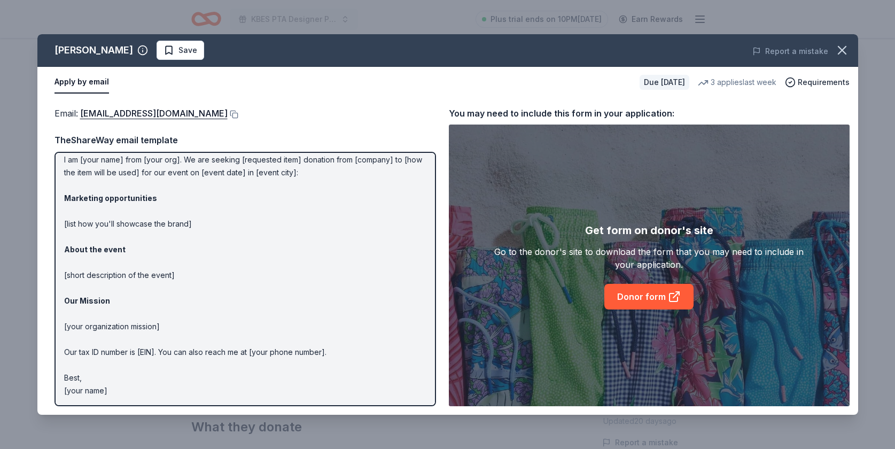
scroll to position [0, 0]
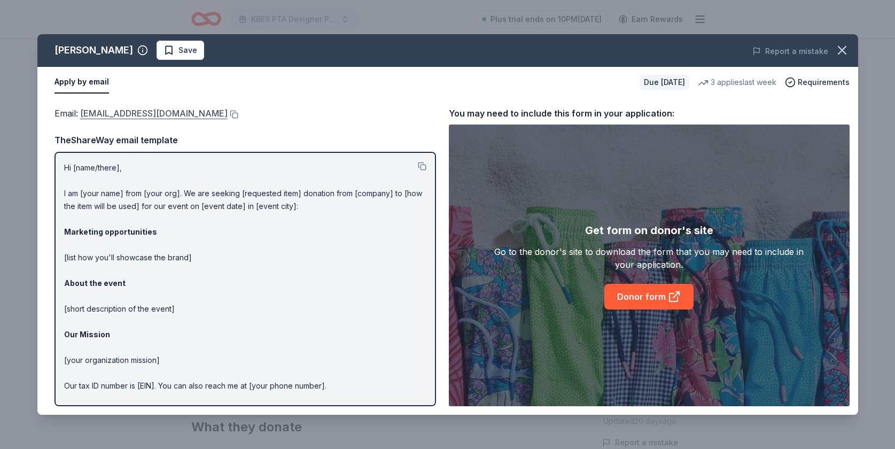
click at [109, 111] on link "donations@vineyardvines.com" at bounding box center [153, 113] width 147 height 14
click at [840, 51] on icon "button" at bounding box center [841, 49] width 7 height 7
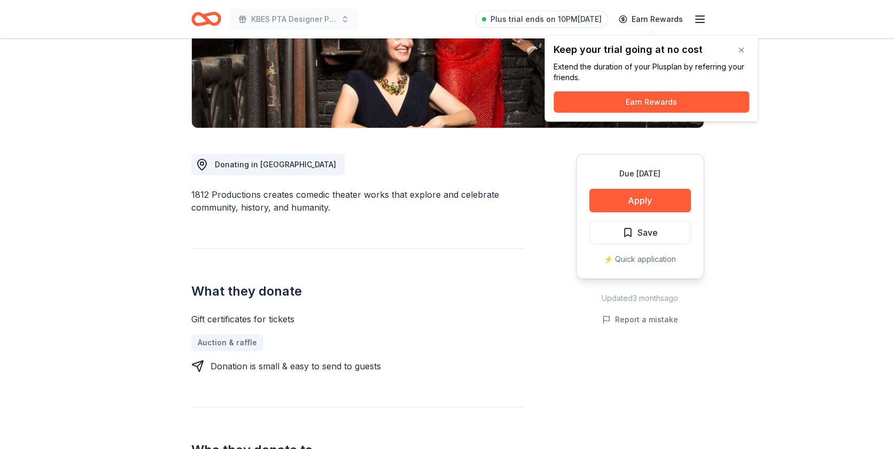
scroll to position [195, 0]
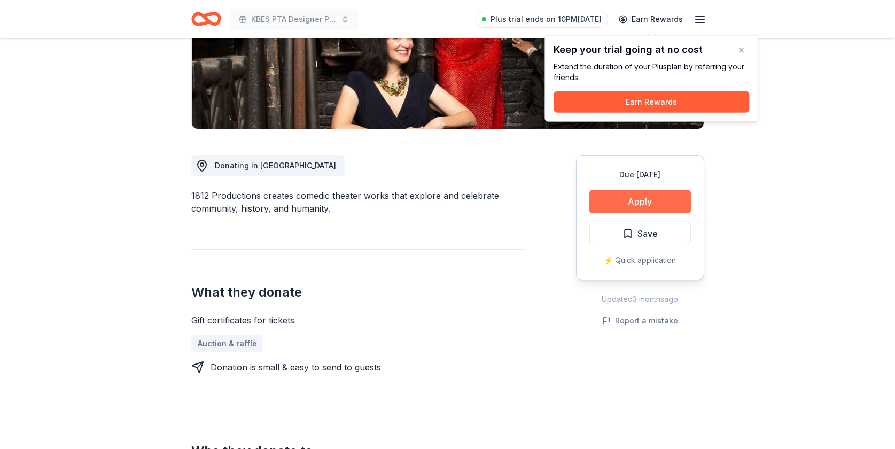
click at [636, 197] on button "Apply" at bounding box center [639, 202] width 101 height 24
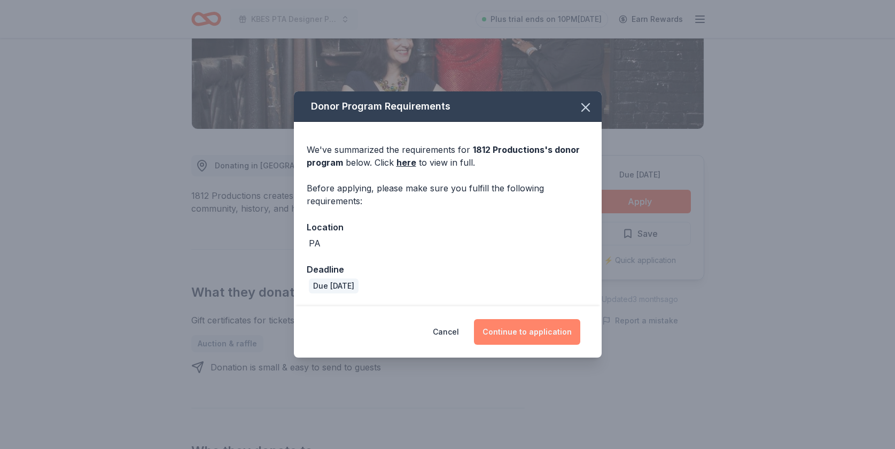
click at [549, 339] on button "Continue to application" at bounding box center [527, 332] width 106 height 26
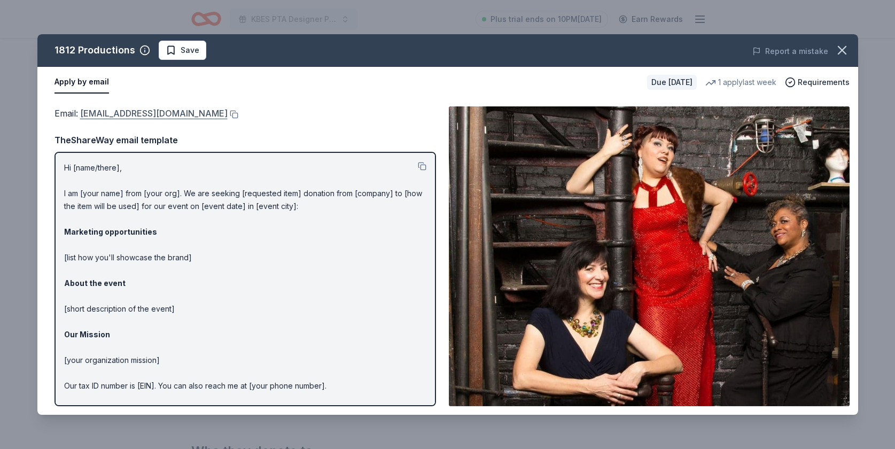
click at [150, 111] on link "[EMAIL_ADDRESS][DOMAIN_NAME]" at bounding box center [153, 113] width 147 height 14
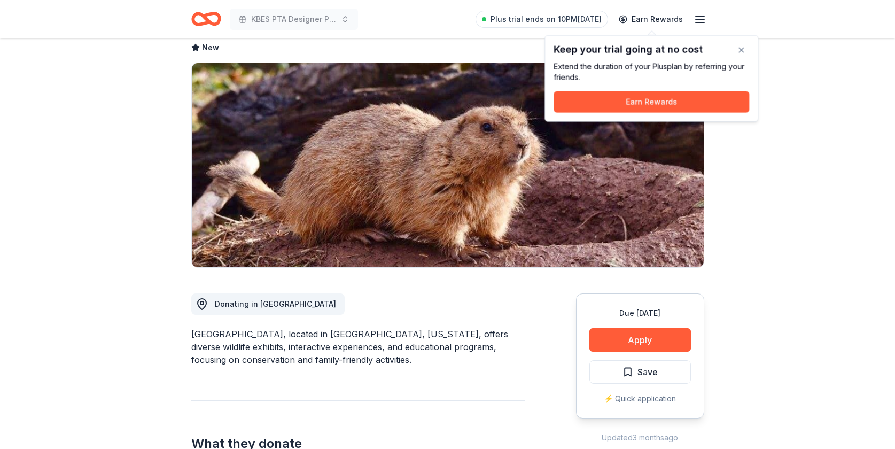
scroll to position [59, 0]
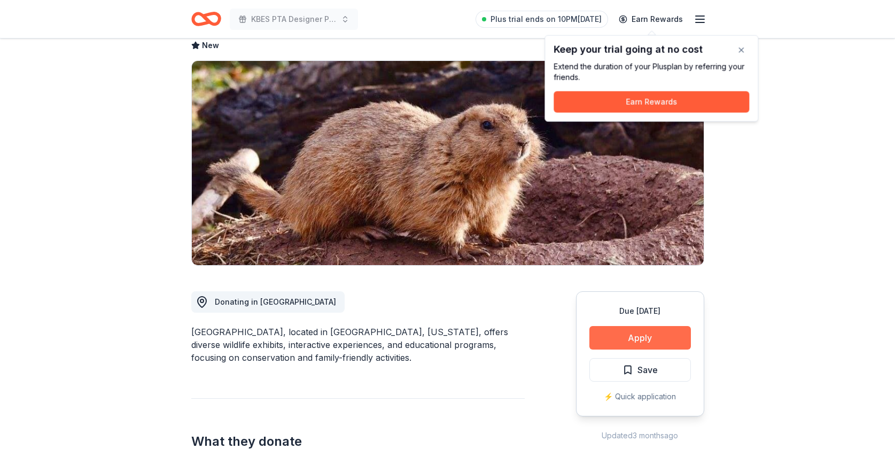
click at [633, 331] on button "Apply" at bounding box center [639, 338] width 101 height 24
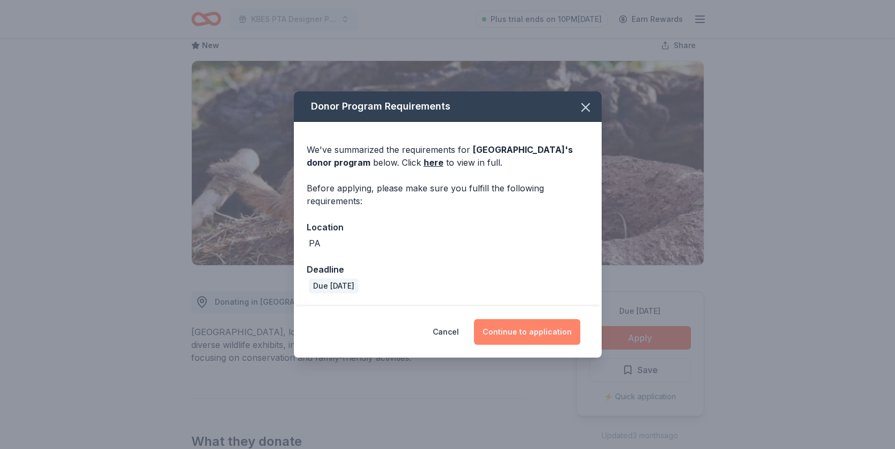
click at [533, 335] on button "Continue to application" at bounding box center [527, 332] width 106 height 26
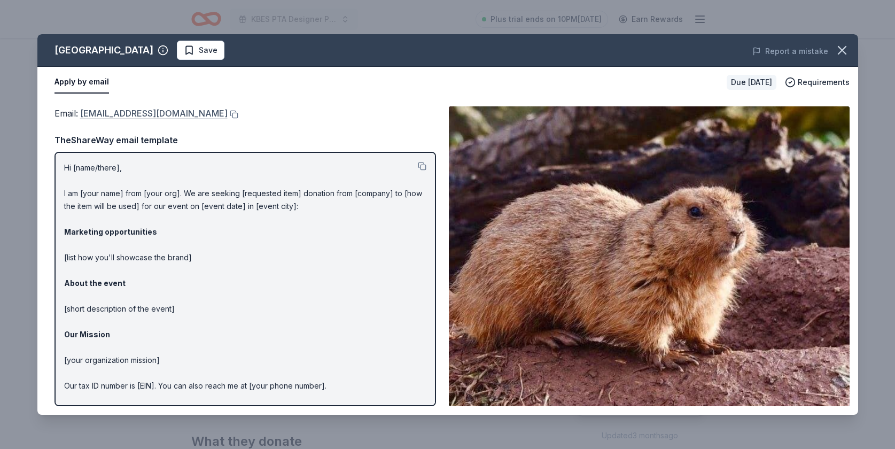
click at [150, 111] on link "jconti@elmwoodparkzoo.org" at bounding box center [153, 113] width 147 height 14
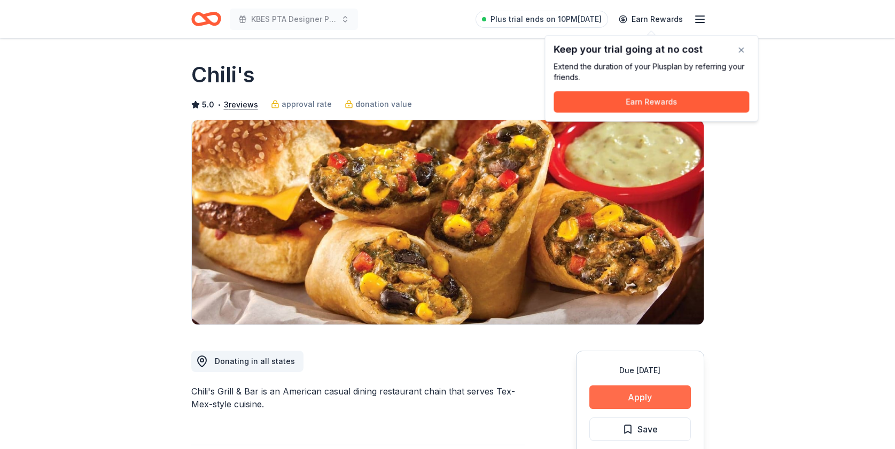
click at [645, 396] on button "Apply" at bounding box center [639, 397] width 101 height 24
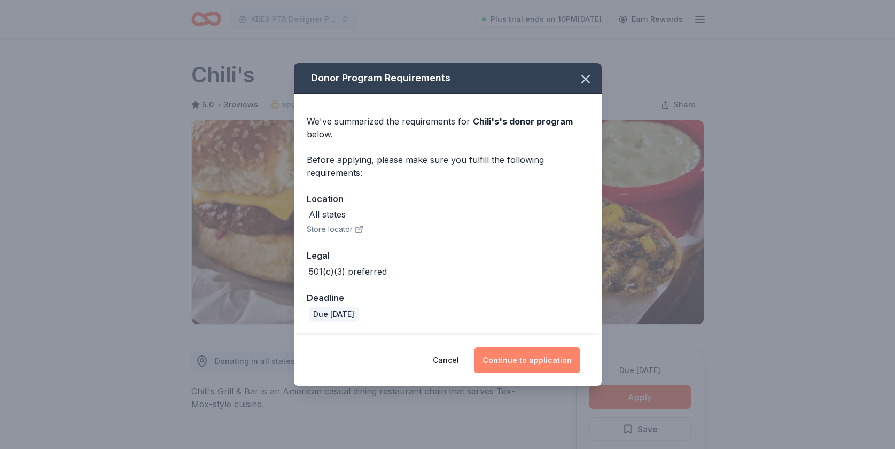
click at [534, 358] on button "Continue to application" at bounding box center [527, 360] width 106 height 26
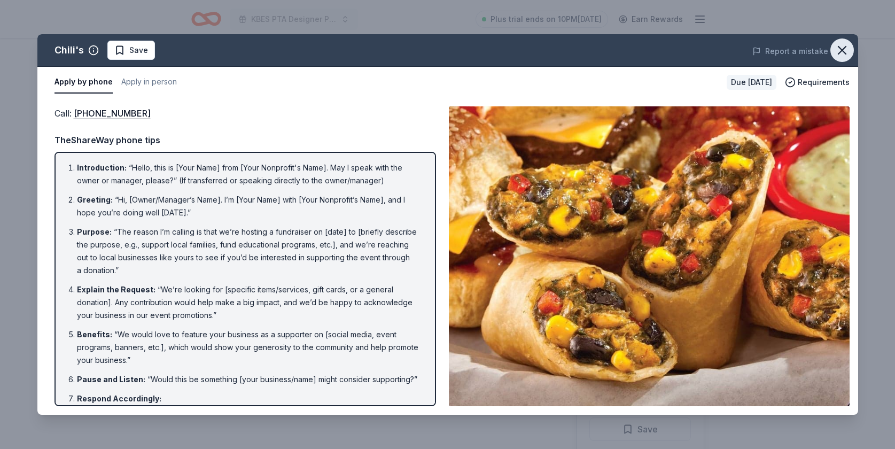
click at [842, 49] on icon "button" at bounding box center [841, 49] width 7 height 7
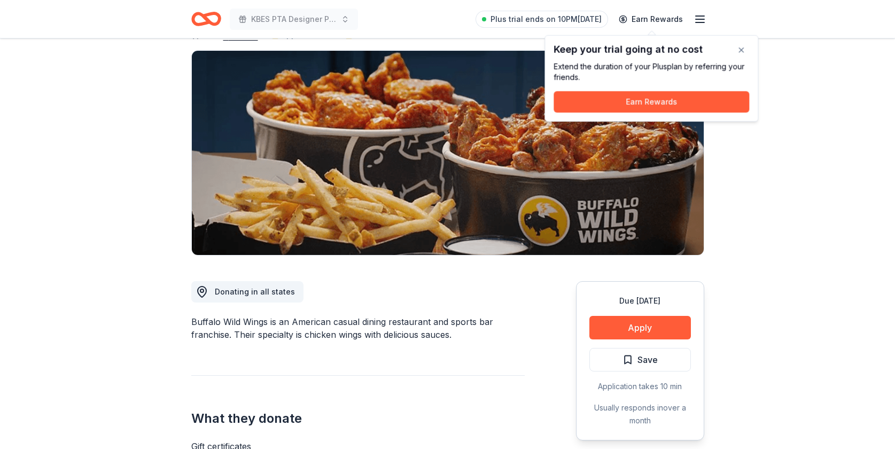
scroll to position [48, 0]
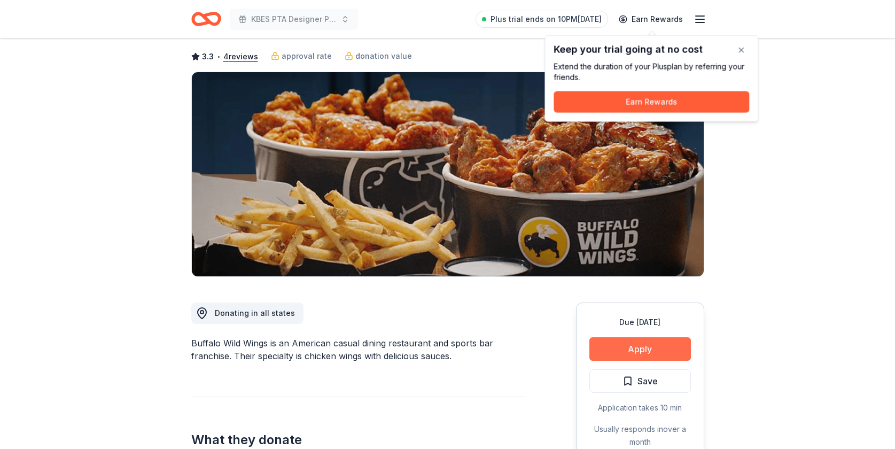
click at [667, 346] on button "Apply" at bounding box center [639, 349] width 101 height 24
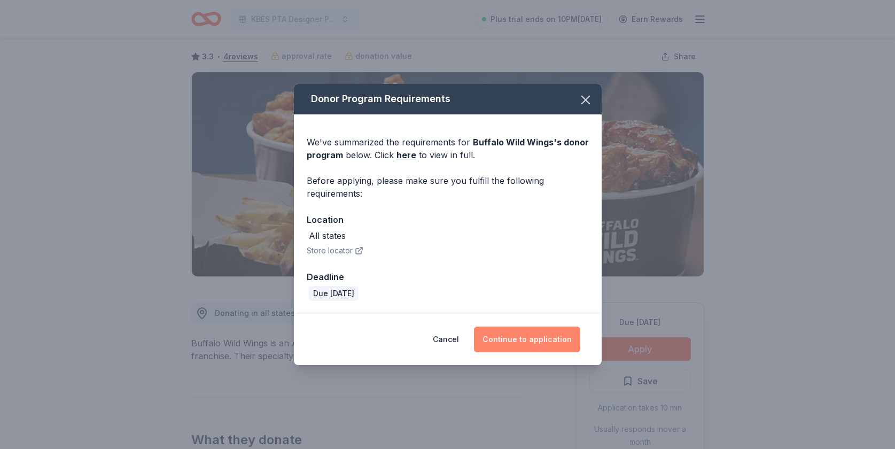
click at [531, 338] on button "Continue to application" at bounding box center [527, 339] width 106 height 26
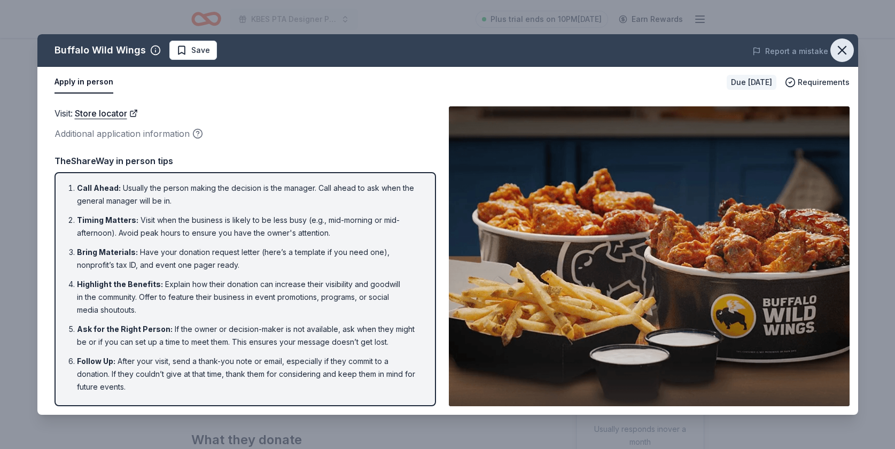
click at [845, 53] on icon "button" at bounding box center [841, 50] width 15 height 15
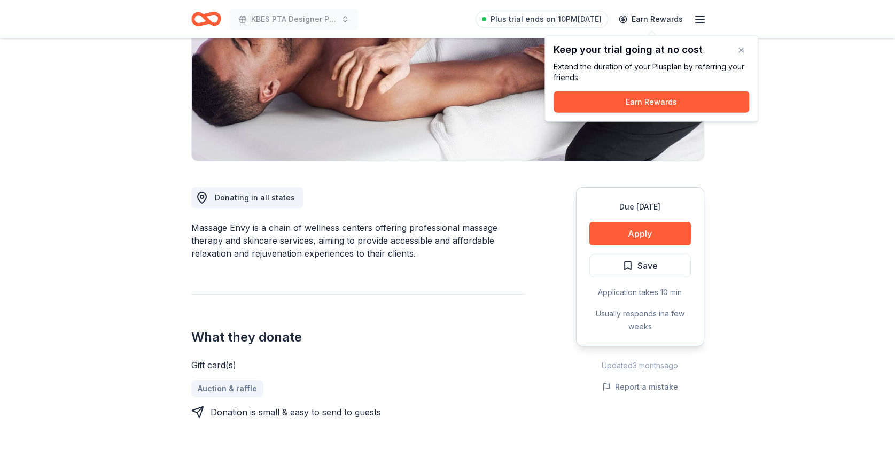
scroll to position [174, 0]
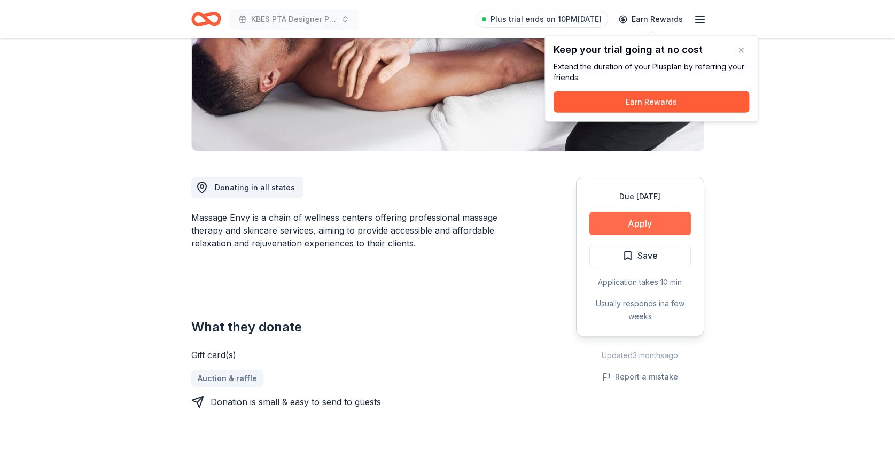
click at [633, 225] on button "Apply" at bounding box center [639, 224] width 101 height 24
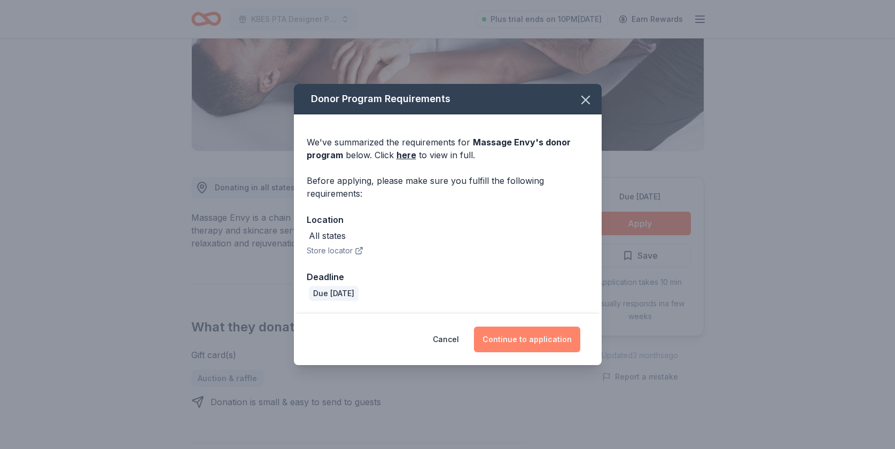
click at [531, 335] on button "Continue to application" at bounding box center [527, 339] width 106 height 26
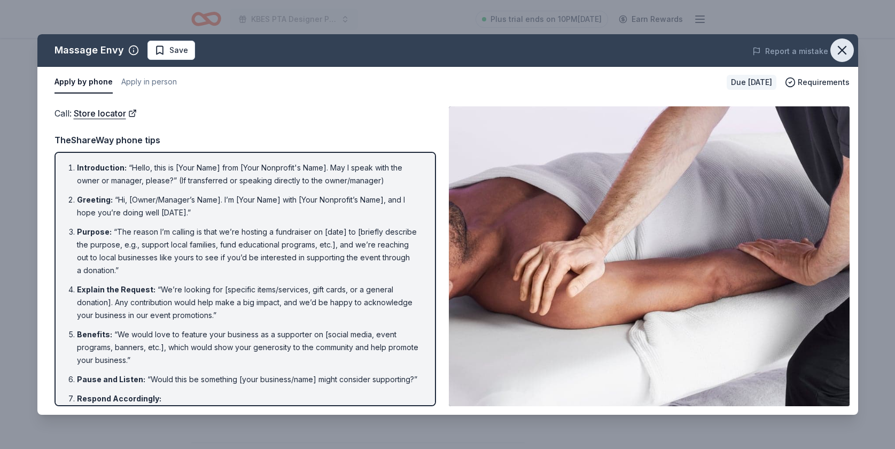
click at [842, 53] on icon "button" at bounding box center [841, 50] width 15 height 15
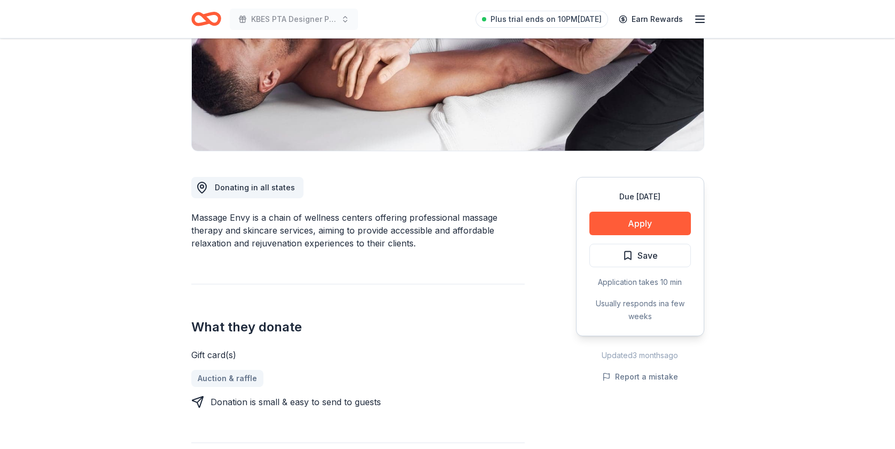
scroll to position [0, 0]
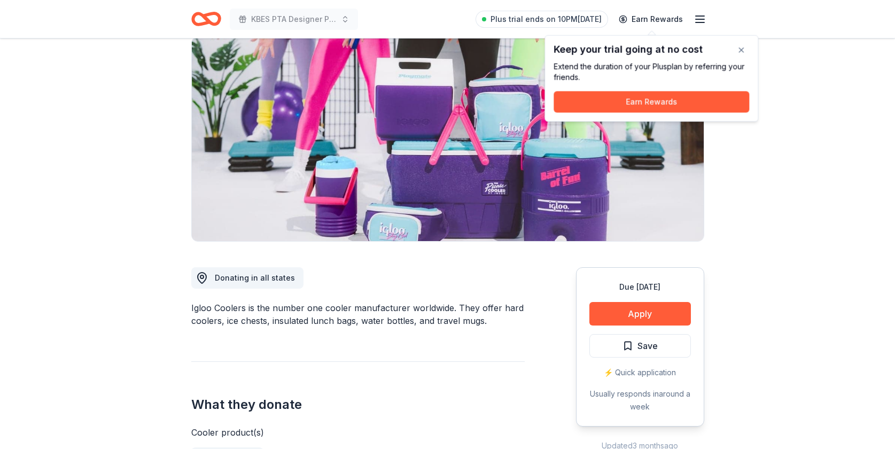
scroll to position [168, 0]
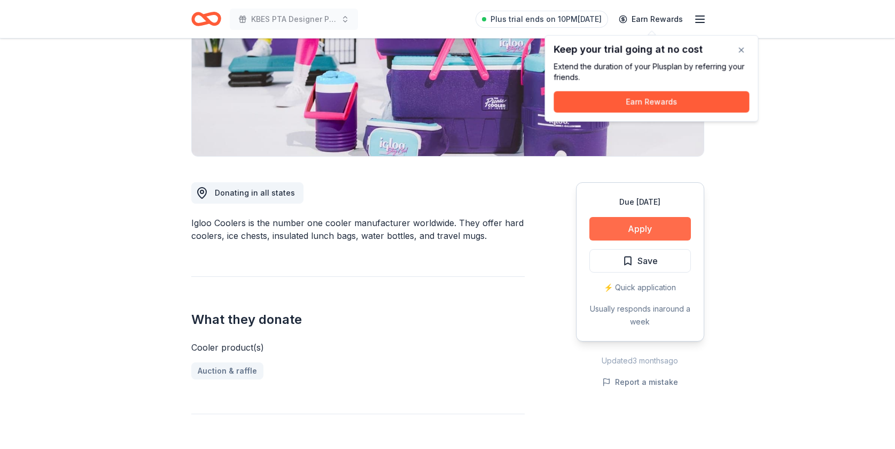
click at [624, 225] on button "Apply" at bounding box center [639, 229] width 101 height 24
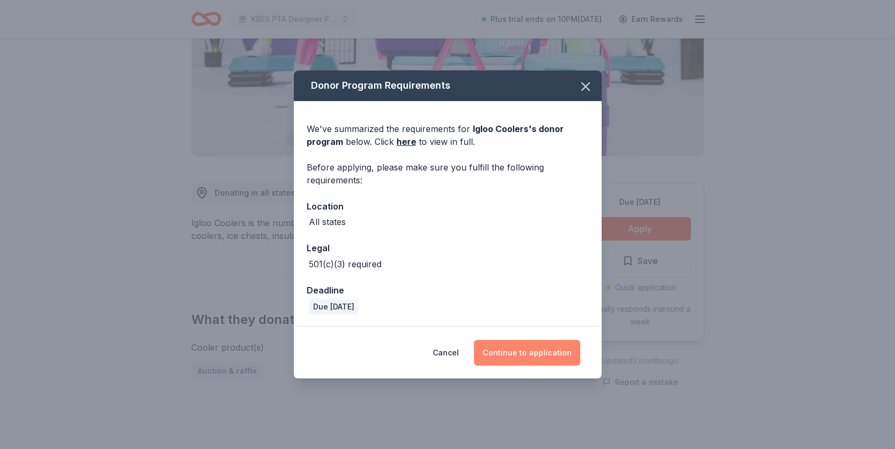
click at [529, 355] on button "Continue to application" at bounding box center [527, 353] width 106 height 26
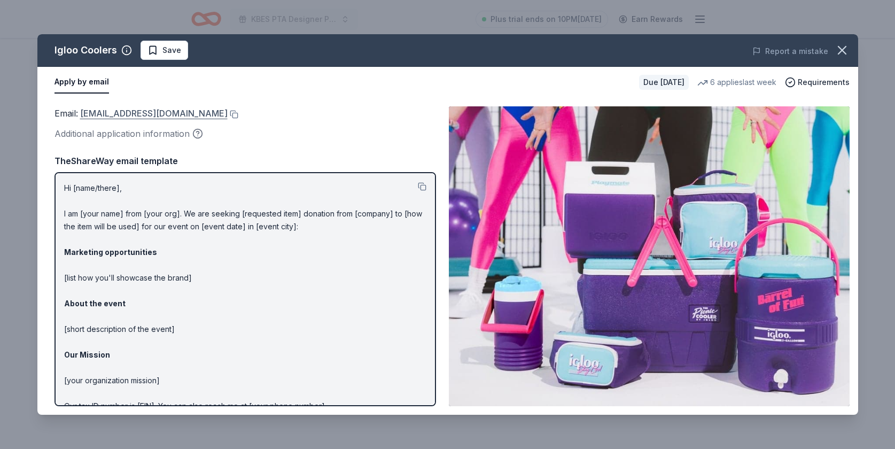
click at [141, 111] on link "[EMAIL_ADDRESS][DOMAIN_NAME]" at bounding box center [153, 113] width 147 height 14
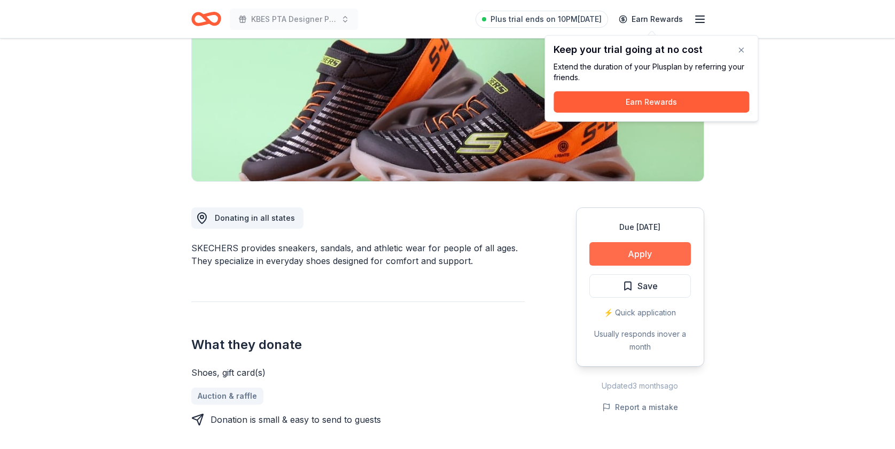
scroll to position [146, 0]
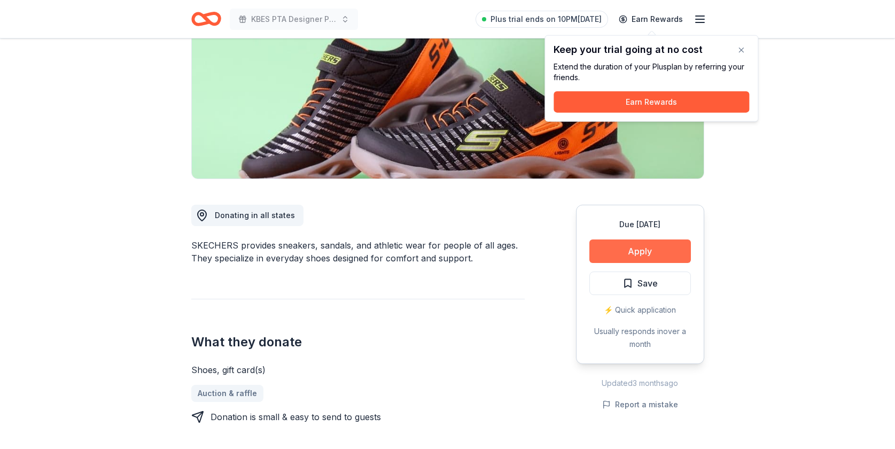
click at [623, 257] on button "Apply" at bounding box center [639, 251] width 101 height 24
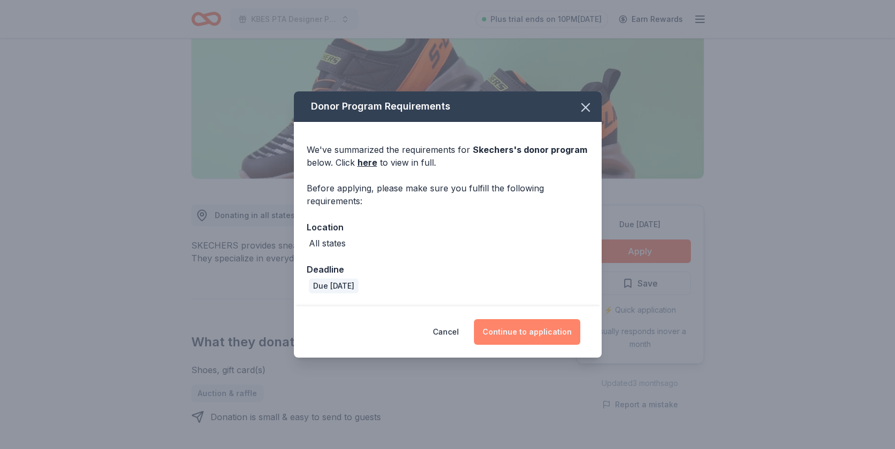
click at [520, 331] on button "Continue to application" at bounding box center [527, 332] width 106 height 26
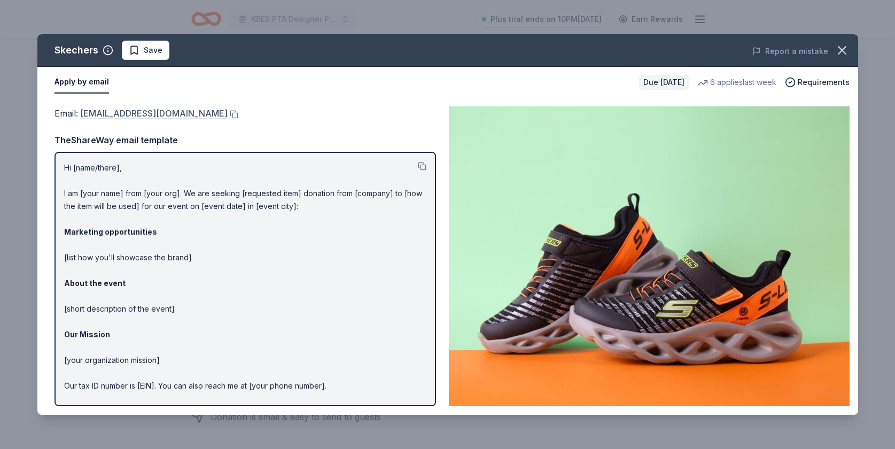
click at [141, 113] on link "foundation@skechers.com" at bounding box center [153, 113] width 147 height 14
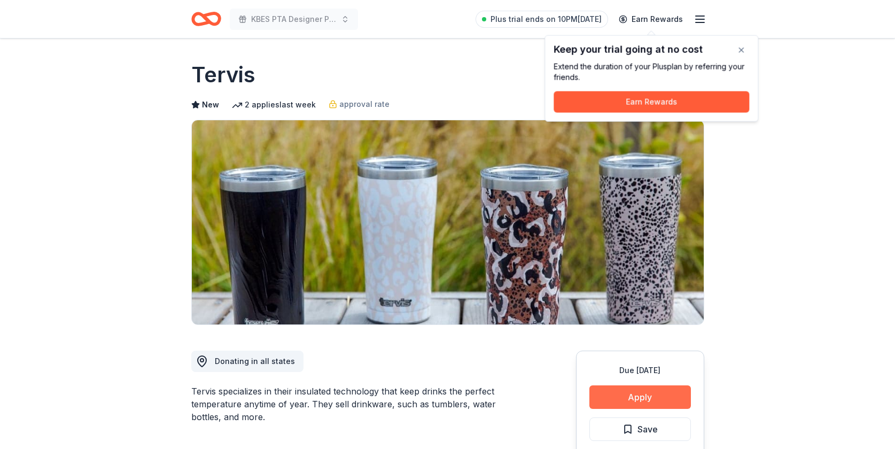
click at [629, 401] on button "Apply" at bounding box center [639, 397] width 101 height 24
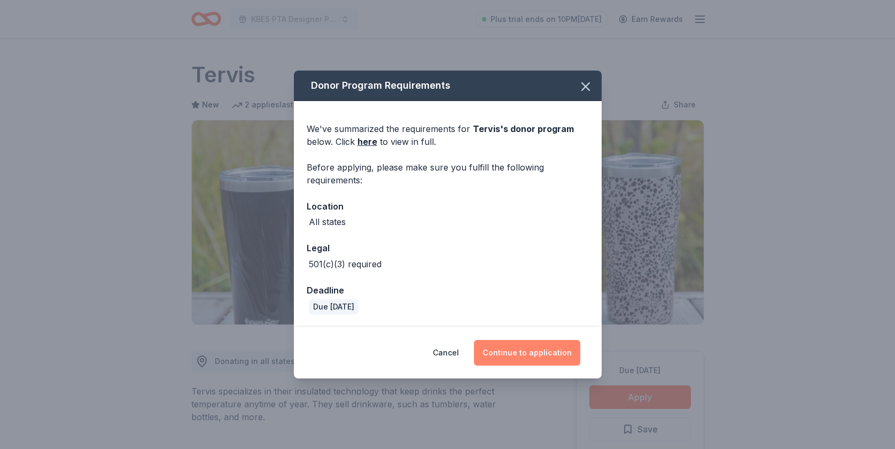
click at [514, 355] on button "Continue to application" at bounding box center [527, 353] width 106 height 26
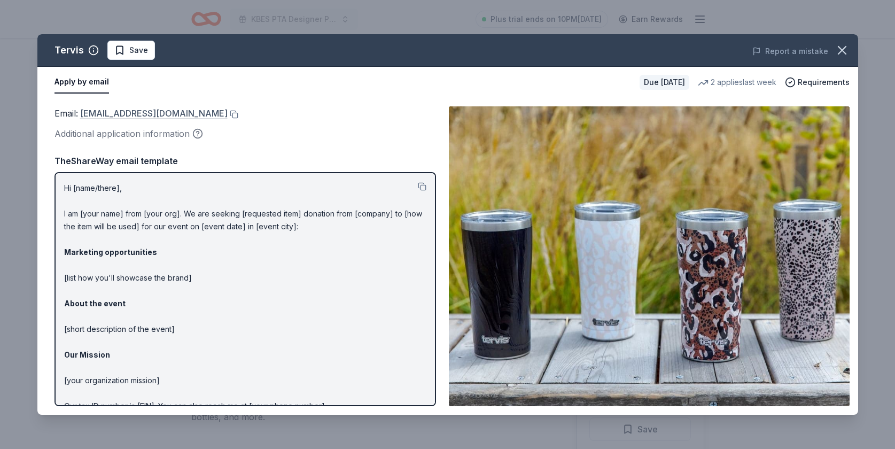
click at [138, 110] on link "donations@tervis.com" at bounding box center [153, 113] width 147 height 14
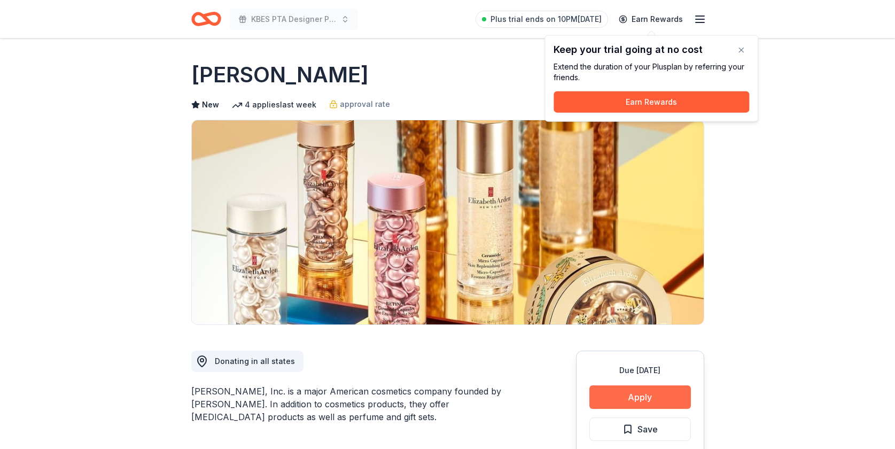
click at [651, 392] on button "Apply" at bounding box center [639, 397] width 101 height 24
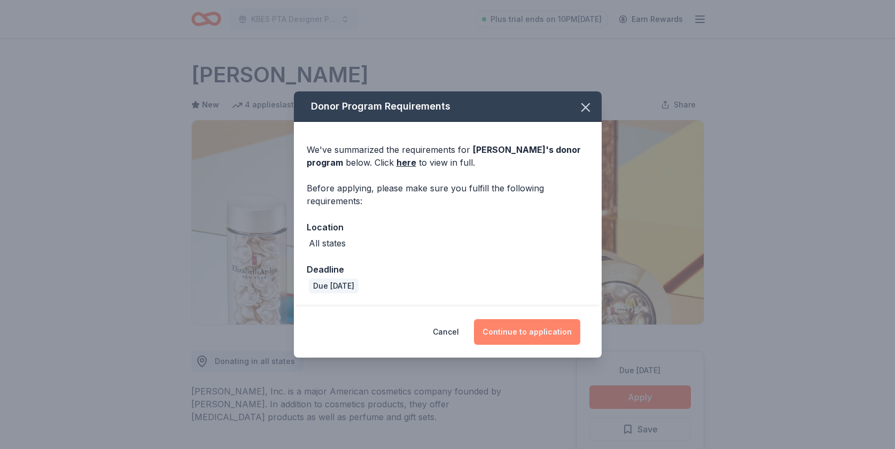
click at [519, 328] on button "Continue to application" at bounding box center [527, 332] width 106 height 26
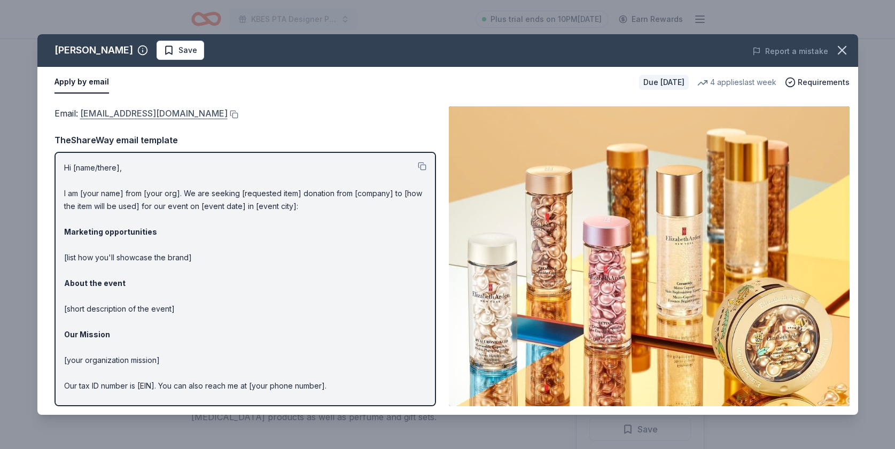
click at [153, 112] on link "publicrelations@elizabetharden.com" at bounding box center [153, 113] width 147 height 14
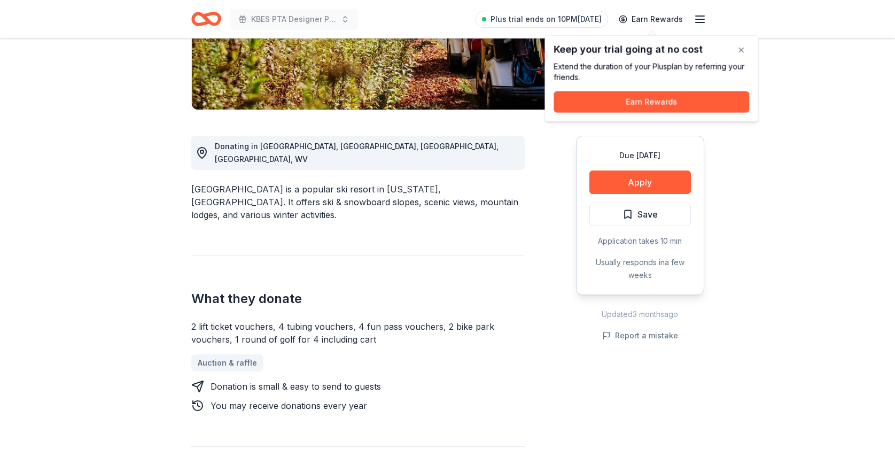
scroll to position [217, 0]
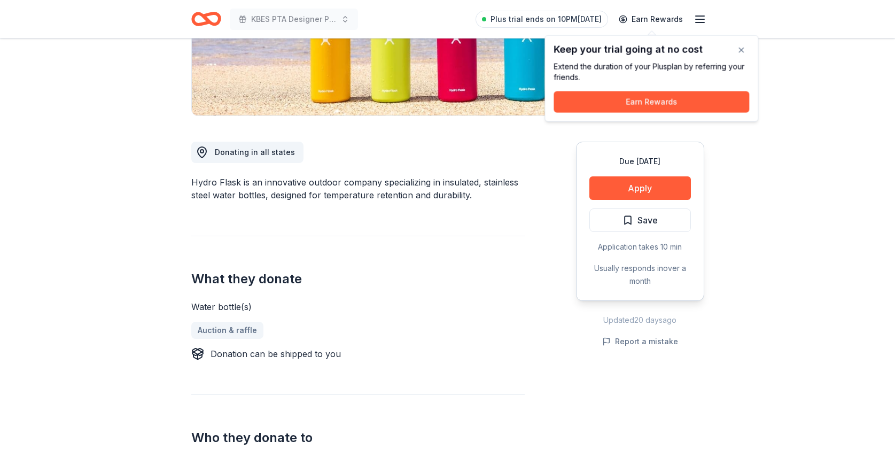
scroll to position [209, 0]
click at [636, 184] on button "Apply" at bounding box center [639, 188] width 101 height 24
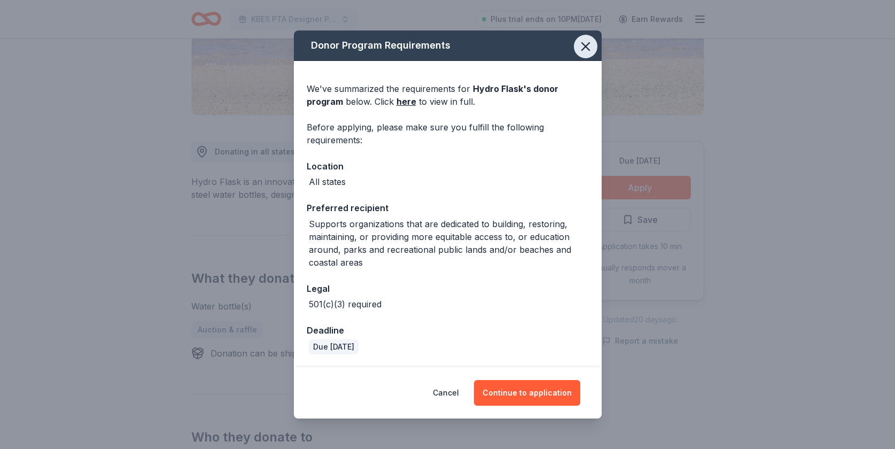
click at [590, 45] on icon "button" at bounding box center [585, 46] width 15 height 15
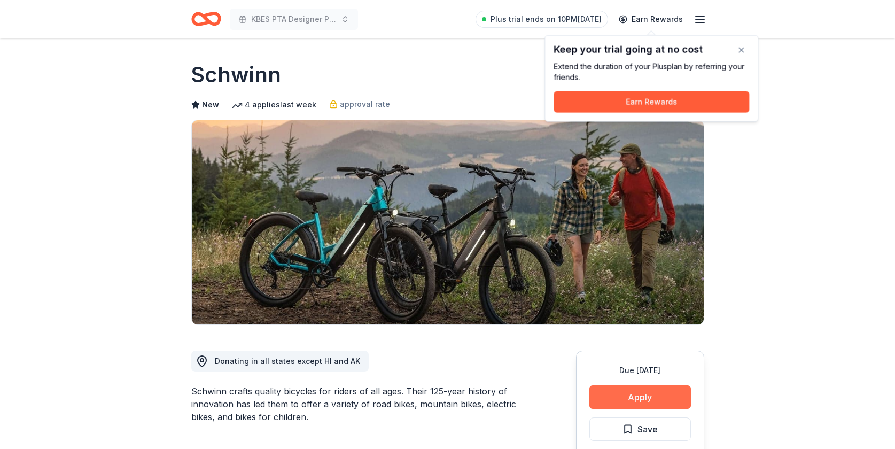
click at [629, 400] on button "Apply" at bounding box center [639, 397] width 101 height 24
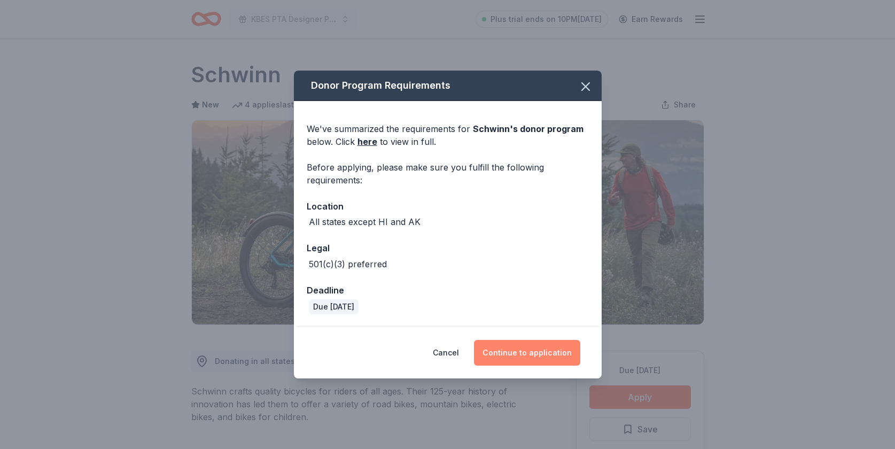
click at [531, 351] on button "Continue to application" at bounding box center [527, 353] width 106 height 26
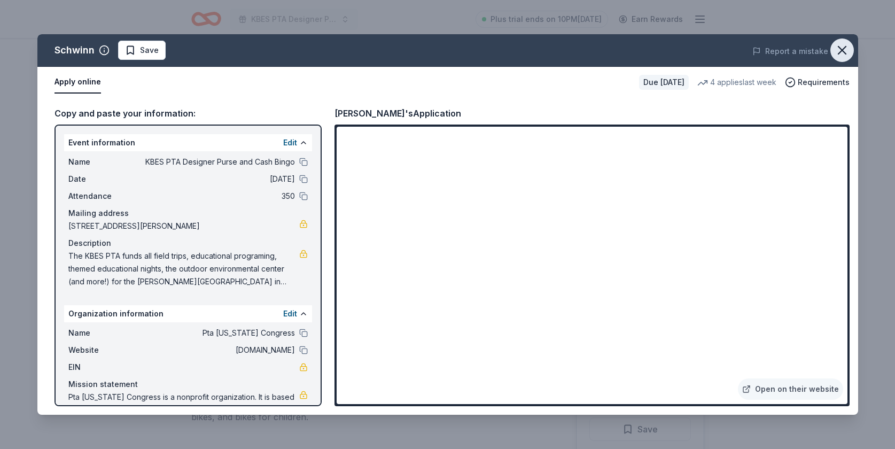
click at [842, 49] on icon "button" at bounding box center [841, 49] width 7 height 7
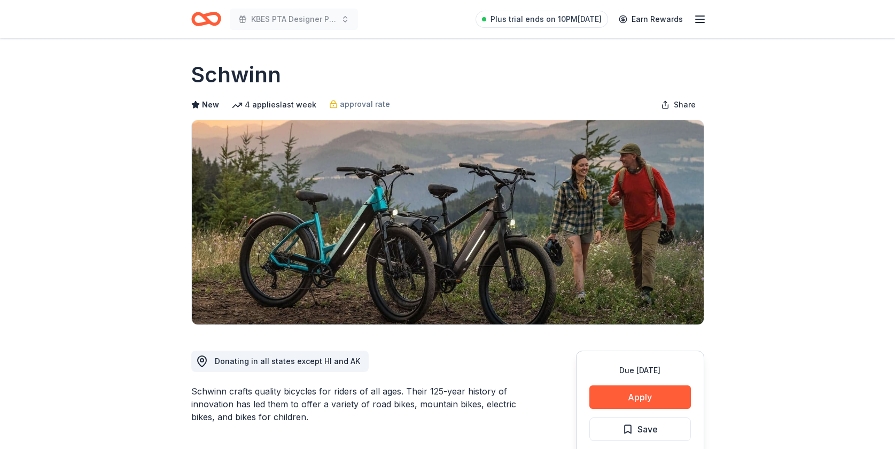
click at [207, 15] on icon "Home" at bounding box center [210, 18] width 17 height 11
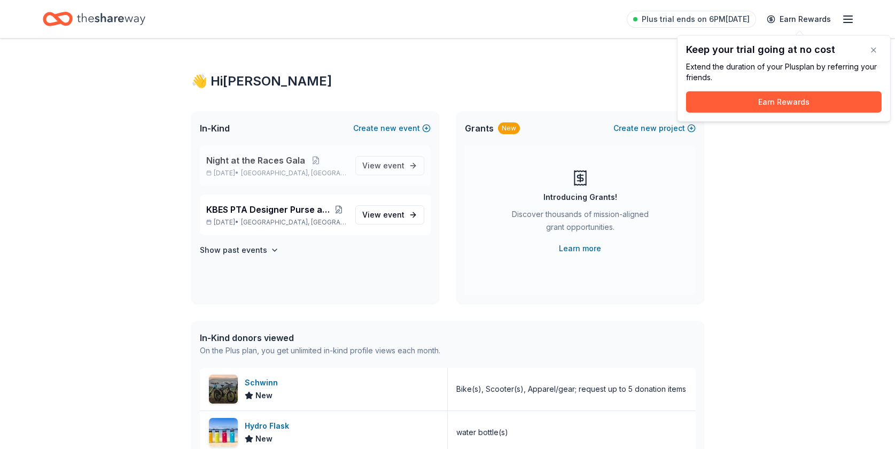
click at [269, 160] on span "Night at the Races Gala" at bounding box center [255, 160] width 99 height 13
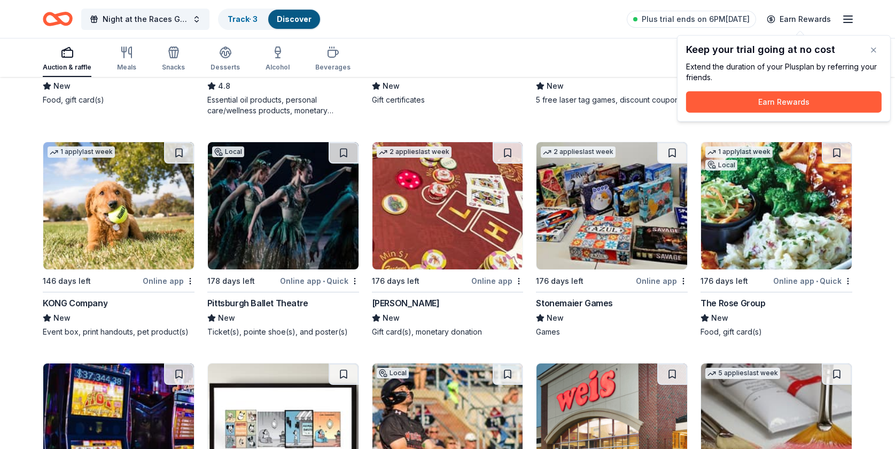
scroll to position [3287, 0]
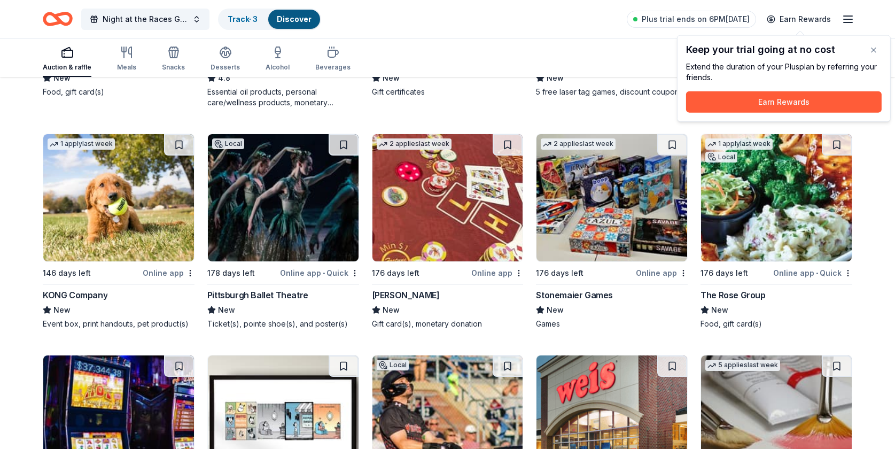
click at [584, 303] on div "New" at bounding box center [612, 309] width 152 height 13
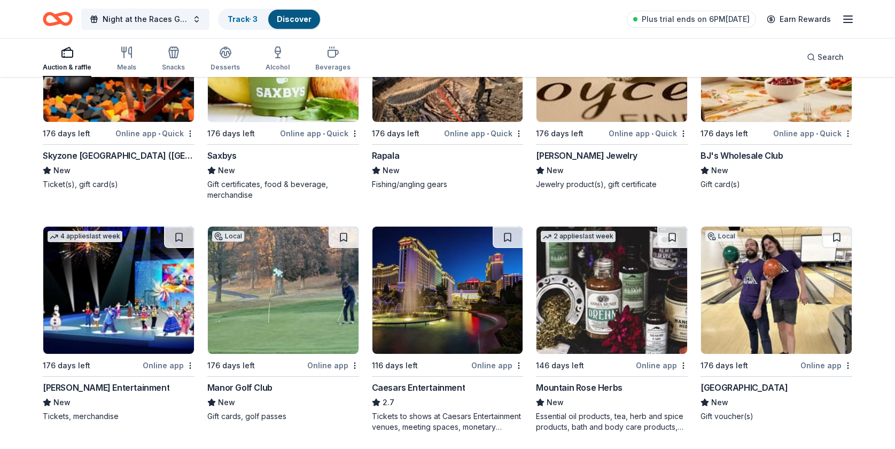
scroll to position [5251, 0]
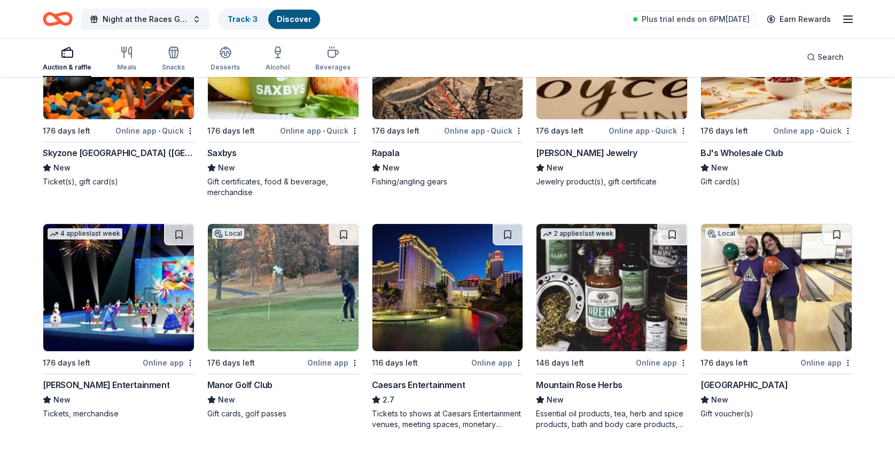
click at [759, 147] on div "BJ's Wholesale Club" at bounding box center [741, 152] width 82 height 13
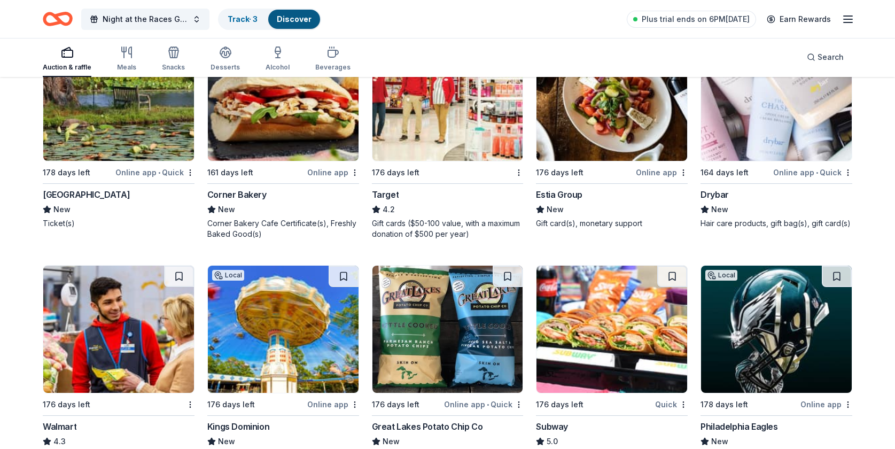
scroll to position [8027, 0]
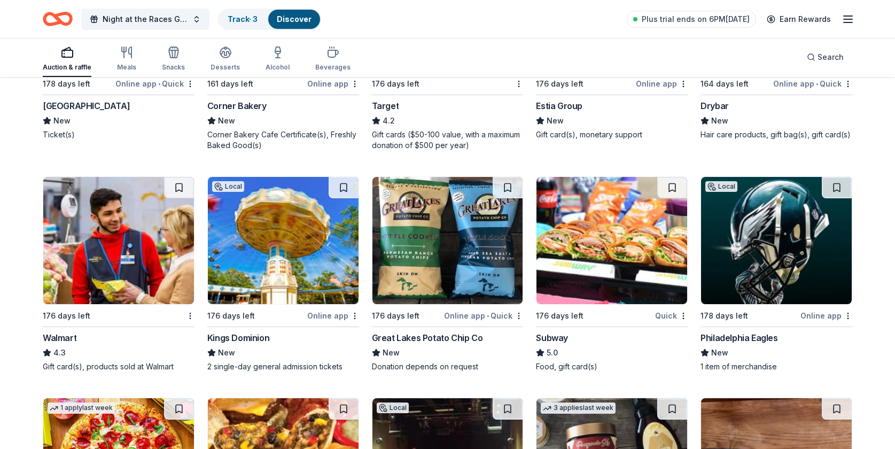
click at [748, 331] on div "Philadelphia Eagles" at bounding box center [738, 337] width 77 height 13
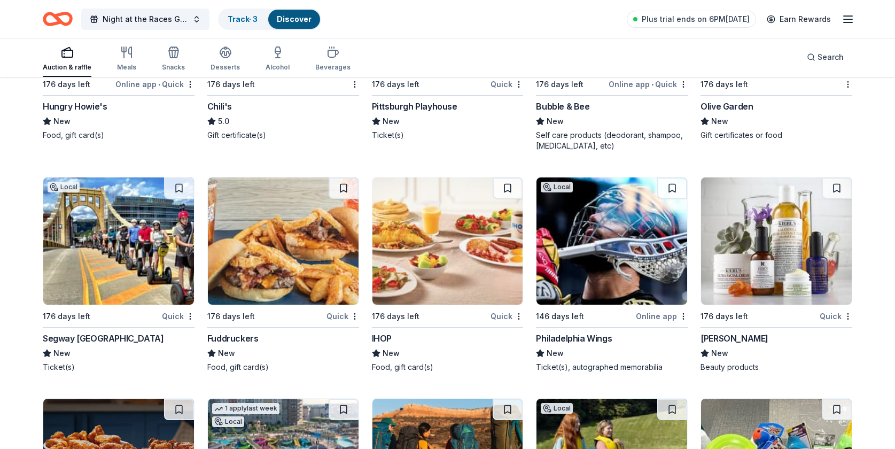
scroll to position [8483, 0]
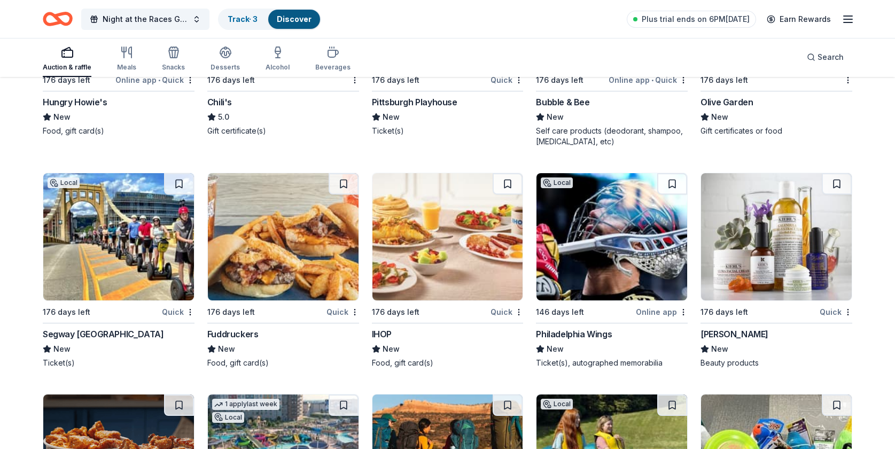
click at [606, 259] on img at bounding box center [611, 236] width 151 height 127
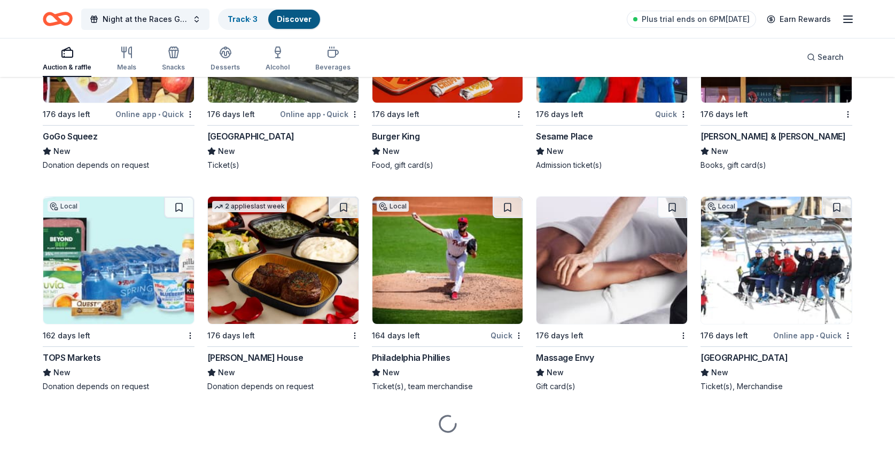
scroll to position [9365, 0]
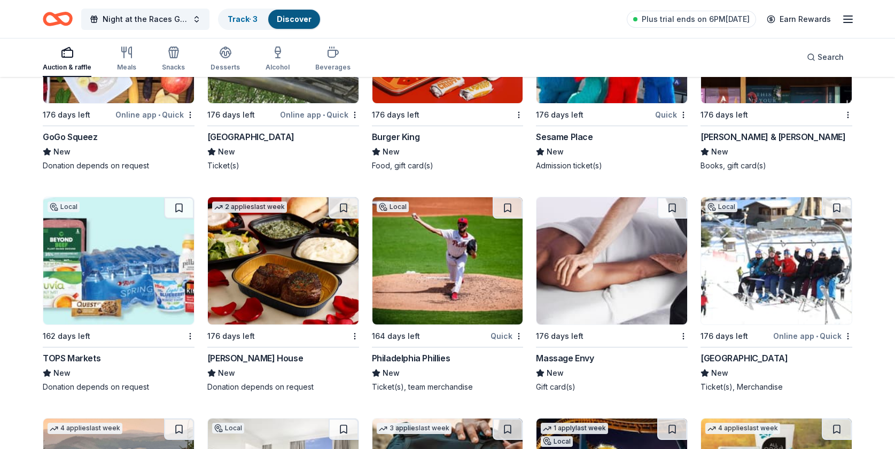
click at [470, 272] on img at bounding box center [447, 260] width 151 height 127
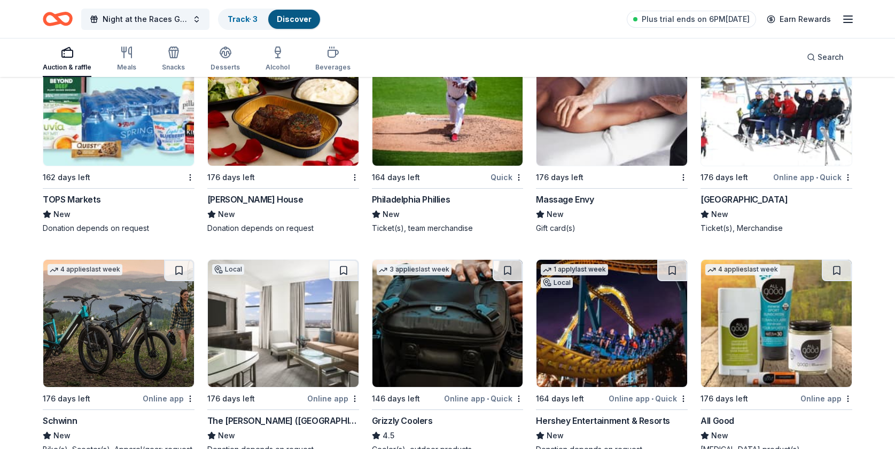
scroll to position [9522, 0]
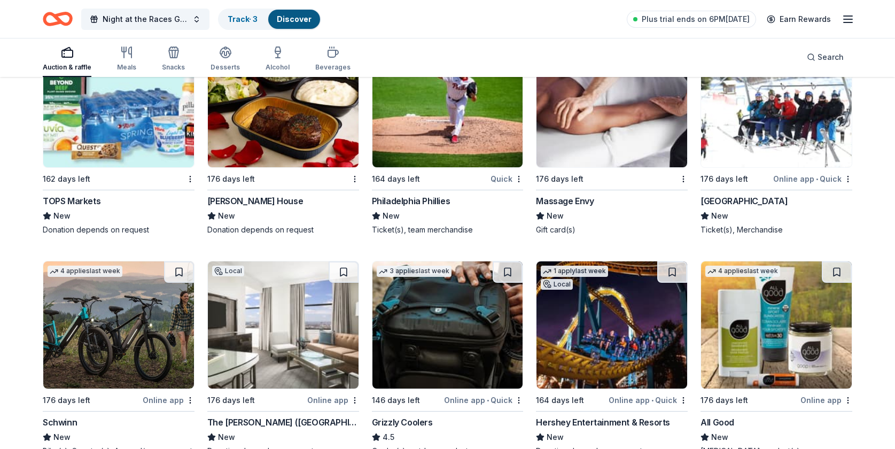
click at [123, 339] on img at bounding box center [118, 324] width 151 height 127
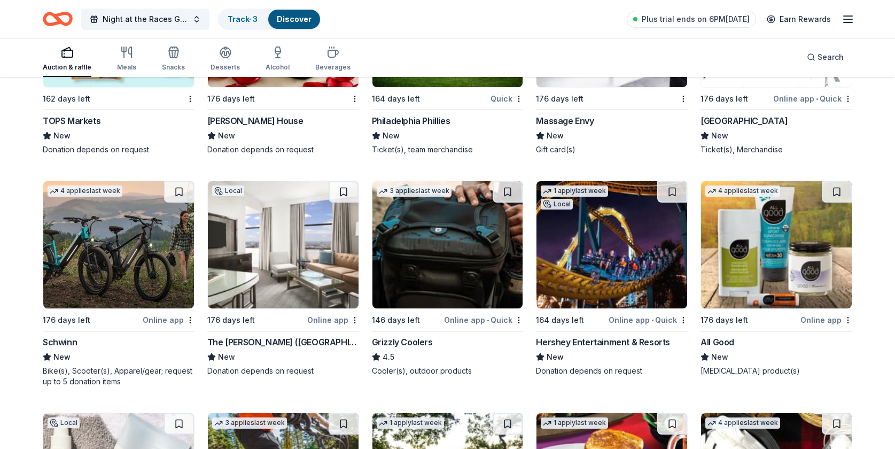
scroll to position [9600, 0]
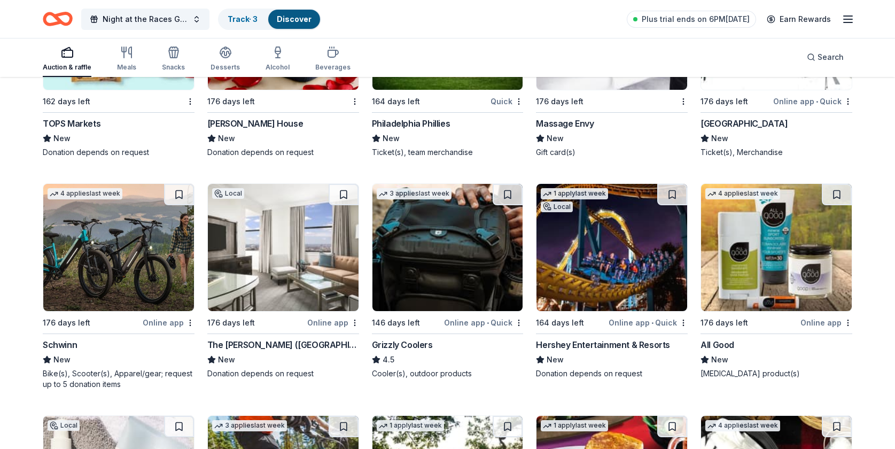
click at [427, 265] on img at bounding box center [447, 247] width 151 height 127
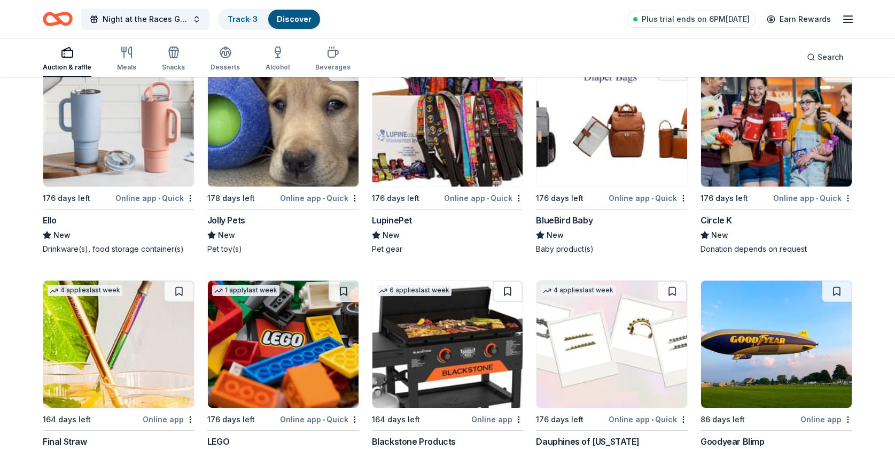
scroll to position [11658, 0]
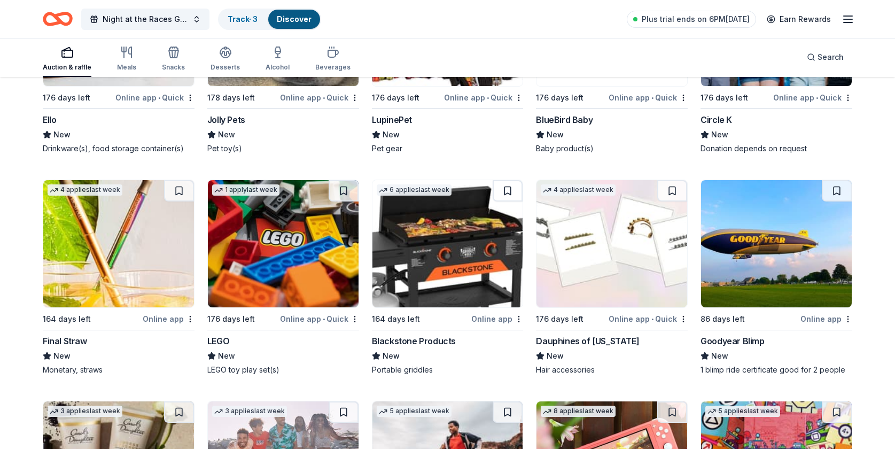
click at [255, 254] on img at bounding box center [283, 243] width 151 height 127
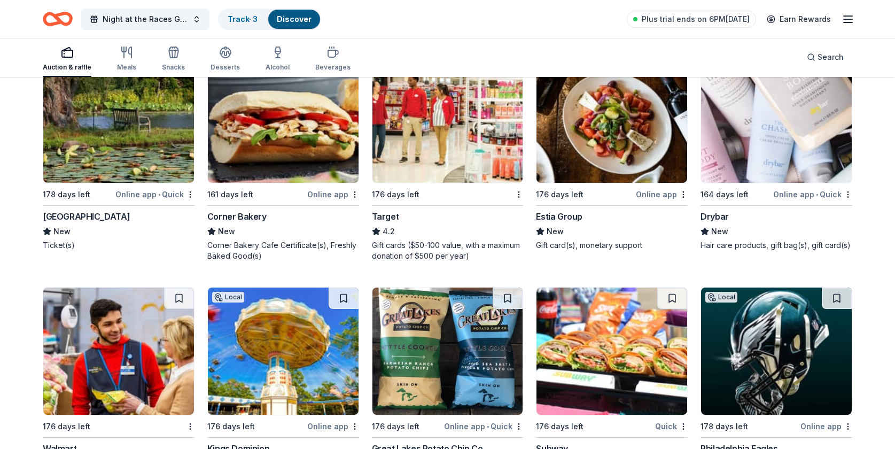
scroll to position [7831, 0]
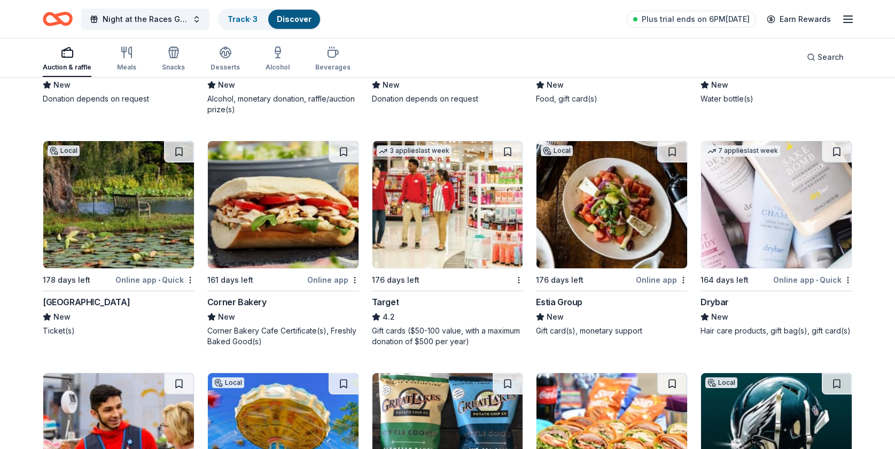
click at [101, 236] on img at bounding box center [118, 204] width 151 height 127
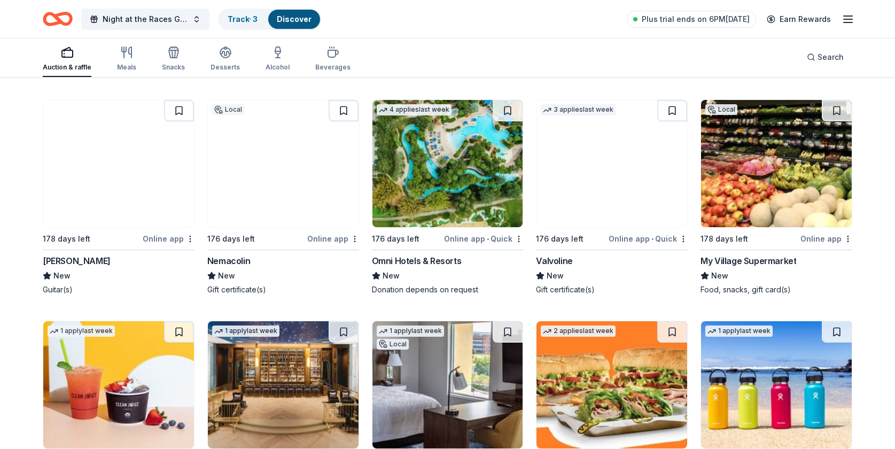
scroll to position [7337, 0]
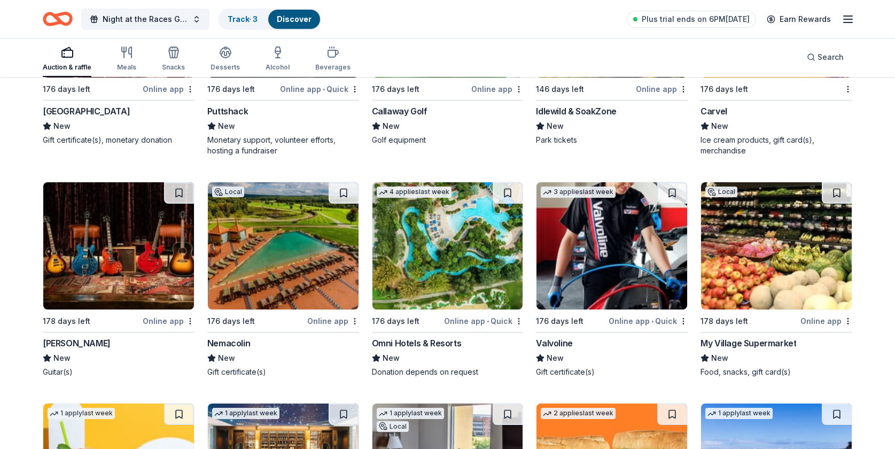
click at [87, 261] on img at bounding box center [118, 245] width 151 height 127
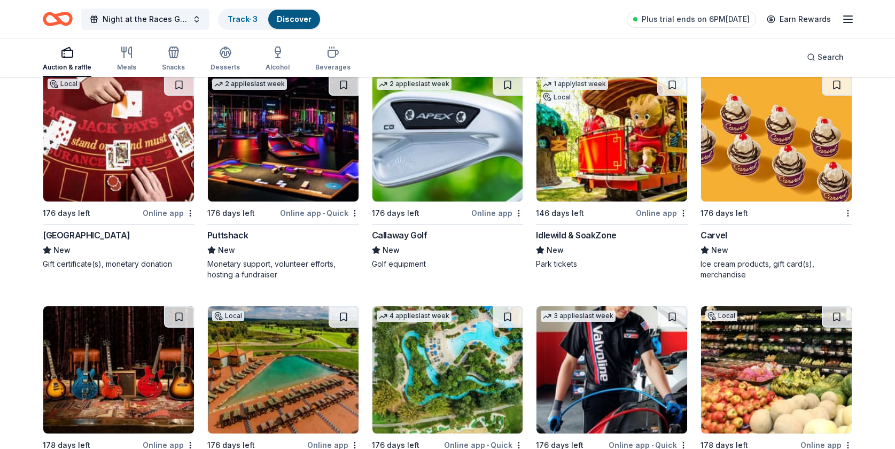
click at [116, 158] on img at bounding box center [118, 137] width 151 height 127
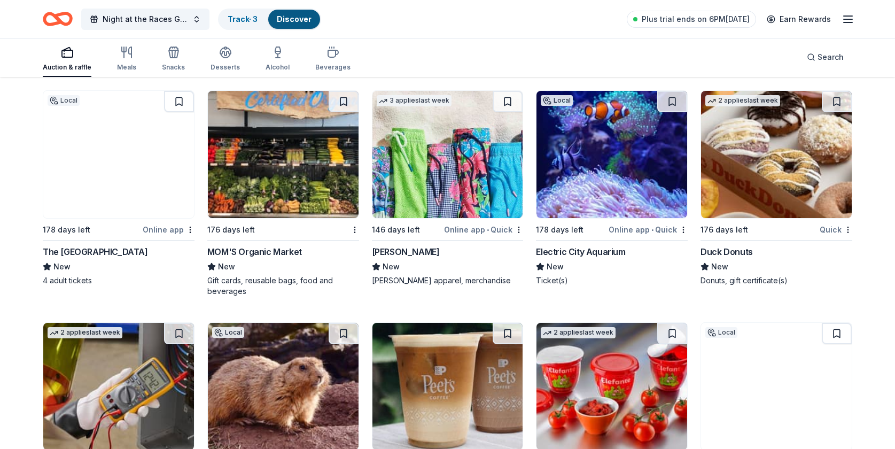
scroll to position [6515, 0]
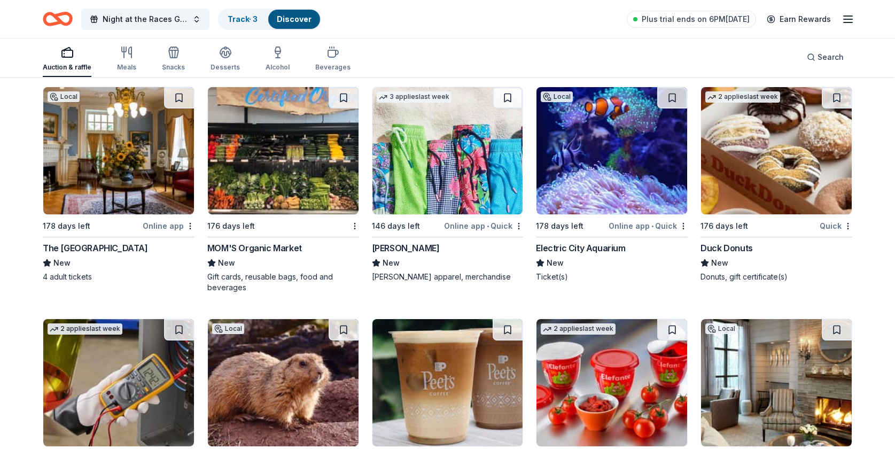
click at [590, 241] on div "Electric City Aquarium" at bounding box center [580, 247] width 89 height 13
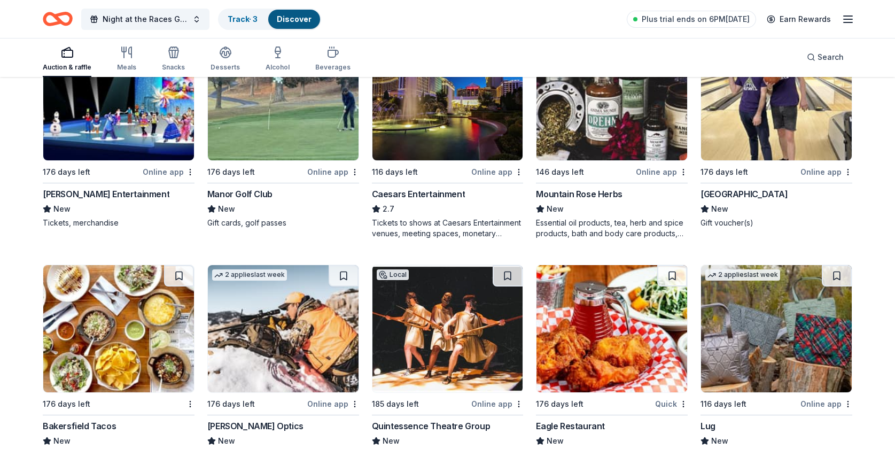
scroll to position [5339, 0]
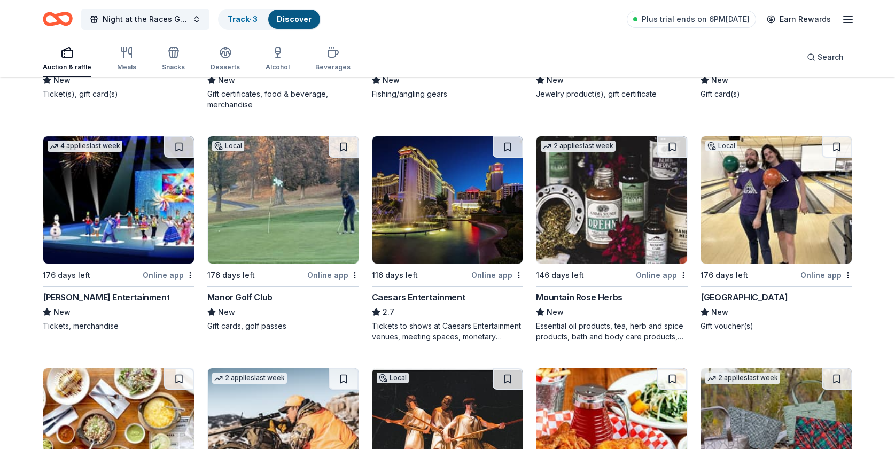
click at [272, 213] on img at bounding box center [283, 199] width 151 height 127
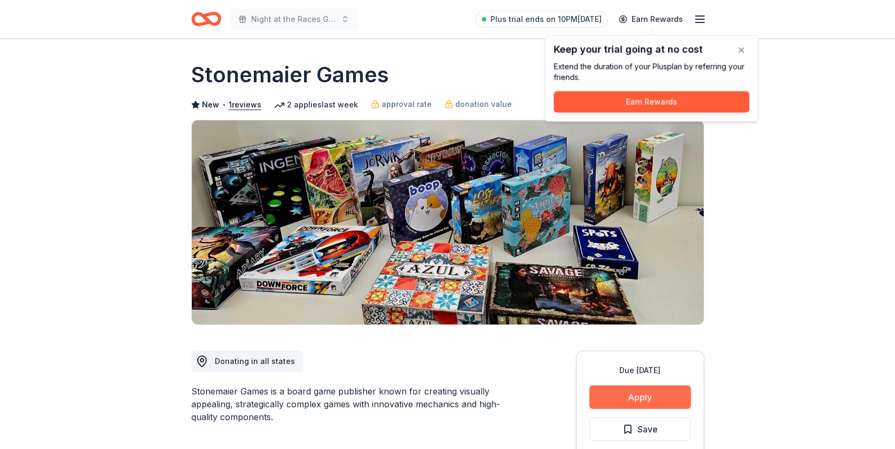
click at [644, 395] on button "Apply" at bounding box center [639, 397] width 101 height 24
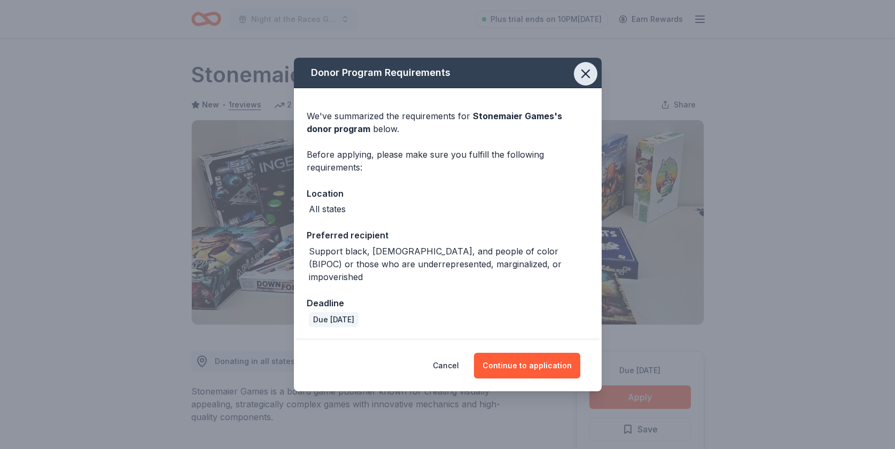
click at [585, 78] on icon "button" at bounding box center [585, 73] width 15 height 15
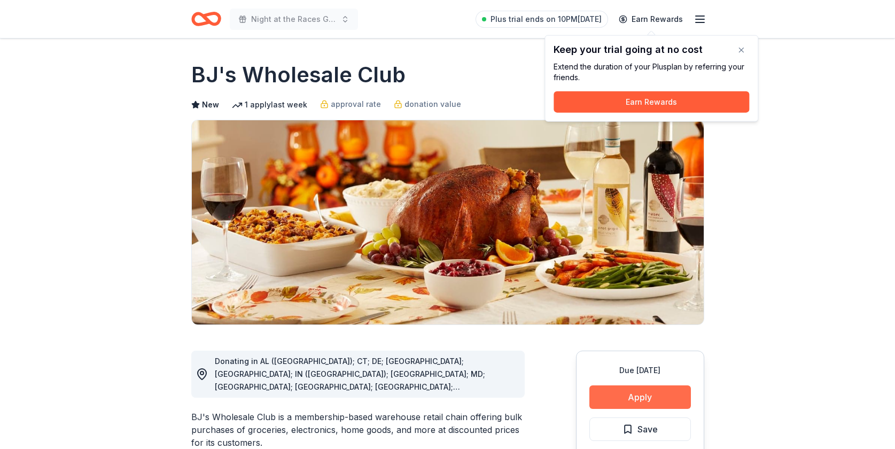
click at [620, 398] on button "Apply" at bounding box center [639, 397] width 101 height 24
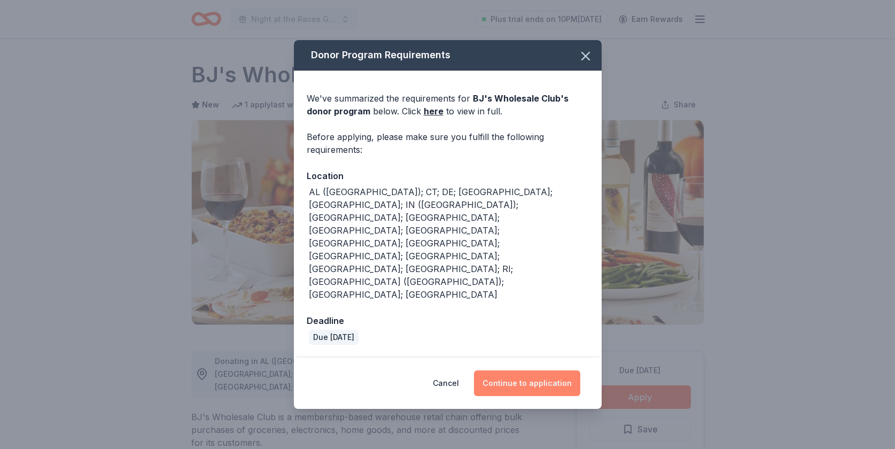
click at [530, 370] on button "Continue to application" at bounding box center [527, 383] width 106 height 26
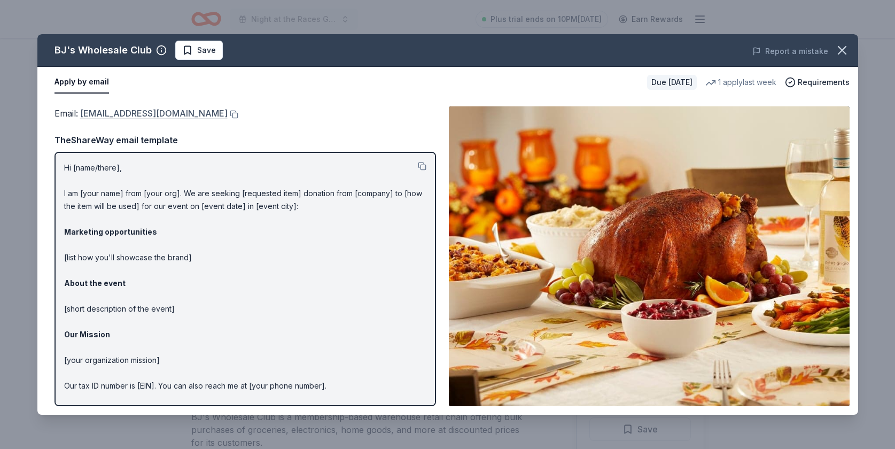
click at [134, 111] on link "community@bjs.com" at bounding box center [153, 113] width 147 height 14
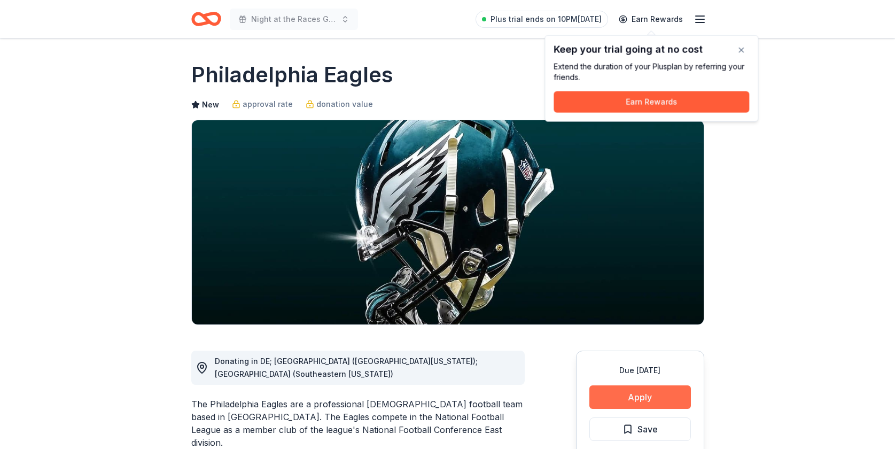
click at [621, 394] on button "Apply" at bounding box center [639, 397] width 101 height 24
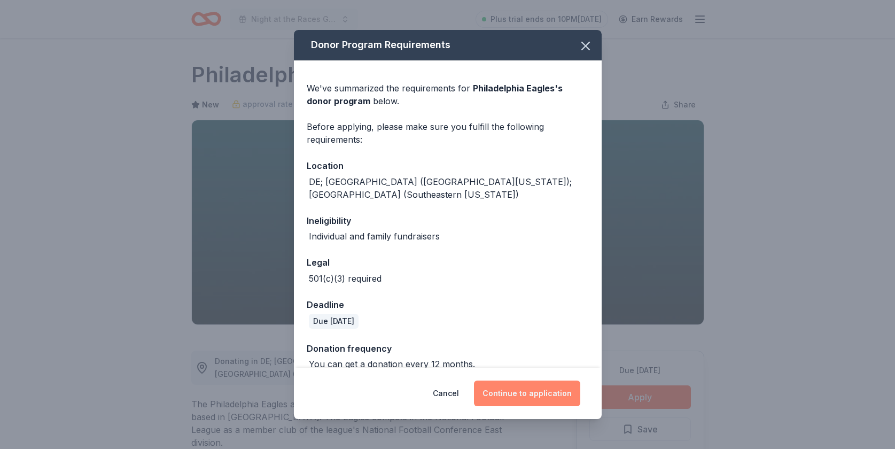
click at [522, 393] on button "Continue to application" at bounding box center [527, 393] width 106 height 26
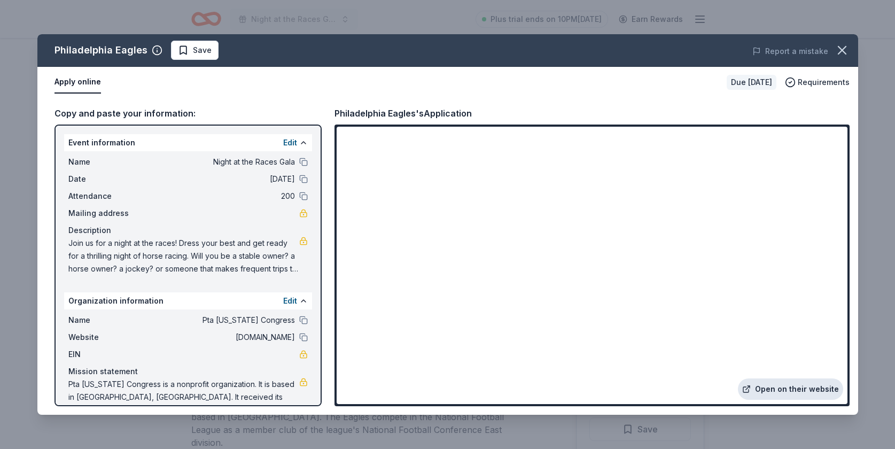
click at [786, 390] on link "Open on their website" at bounding box center [790, 388] width 105 height 21
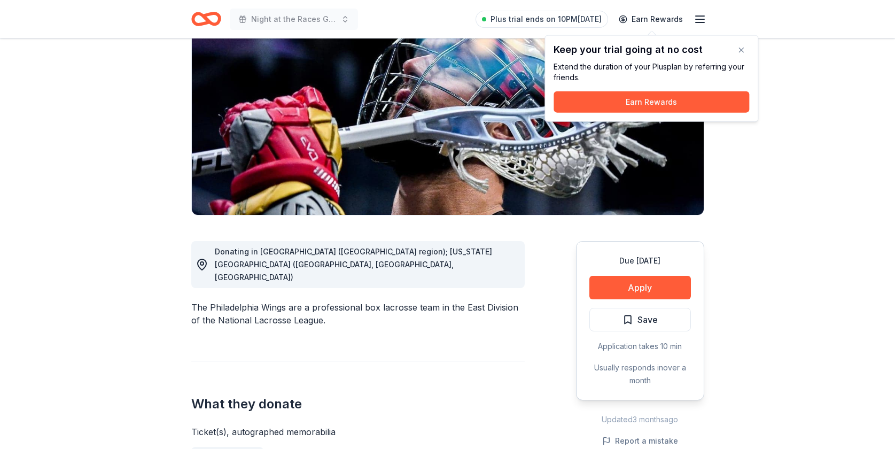
scroll to position [113, 0]
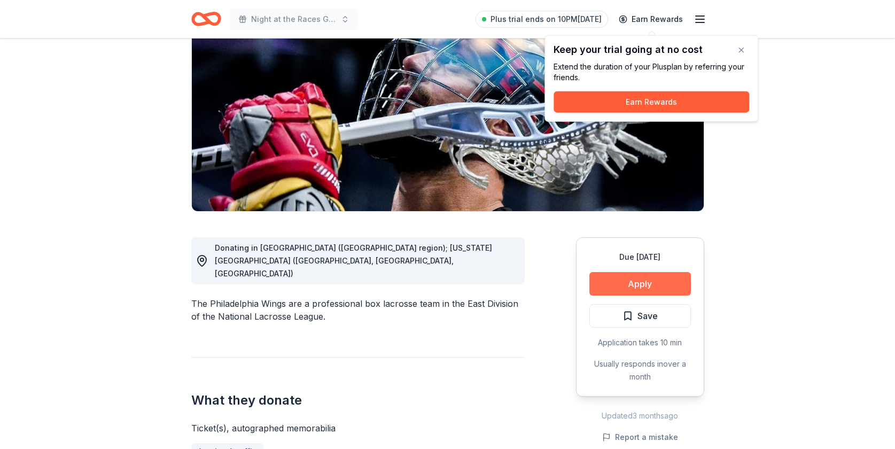
click at [633, 284] on button "Apply" at bounding box center [639, 284] width 101 height 24
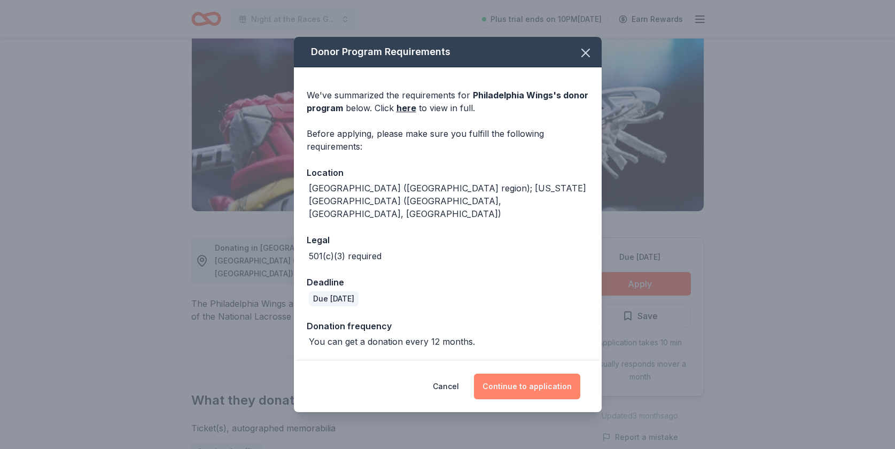
click at [534, 374] on button "Continue to application" at bounding box center [527, 386] width 106 height 26
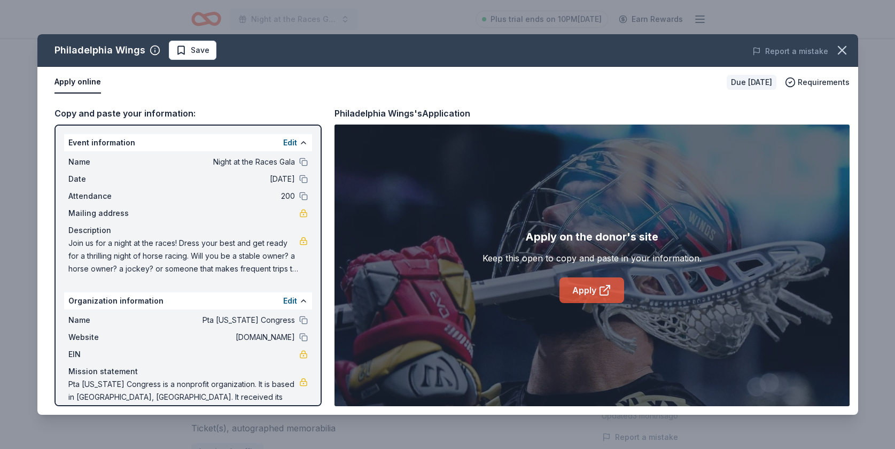
click at [596, 288] on link "Apply" at bounding box center [591, 290] width 65 height 26
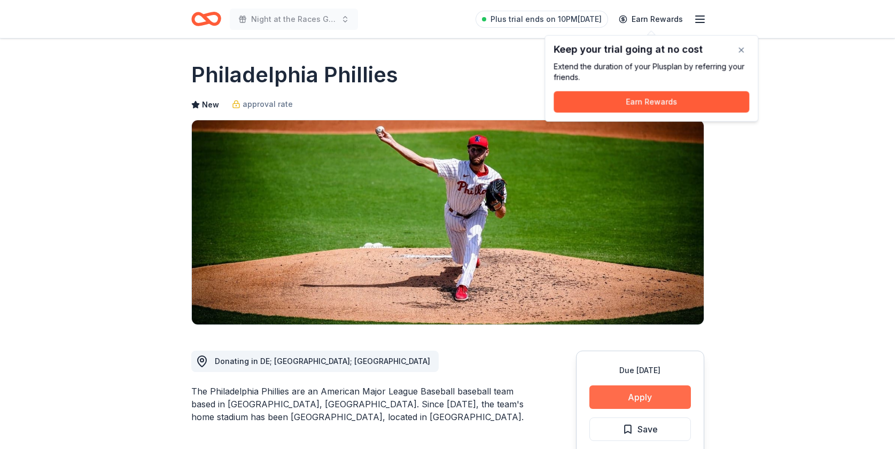
click at [664, 394] on button "Apply" at bounding box center [639, 397] width 101 height 24
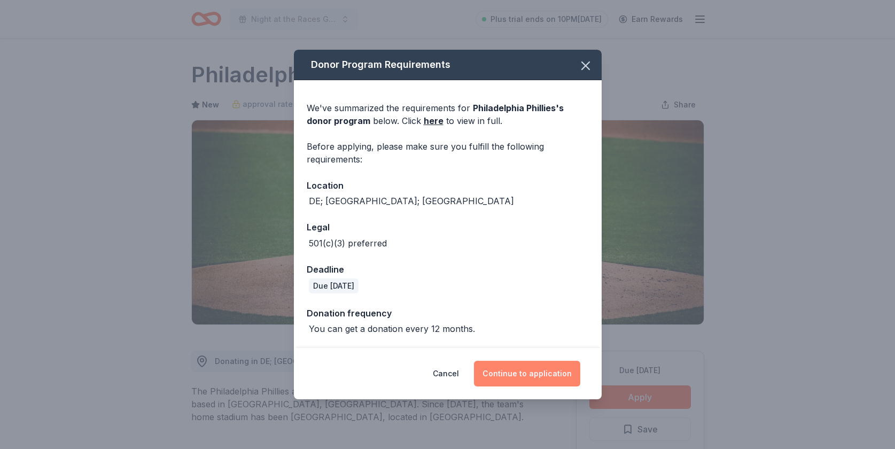
click at [535, 373] on button "Continue to application" at bounding box center [527, 374] width 106 height 26
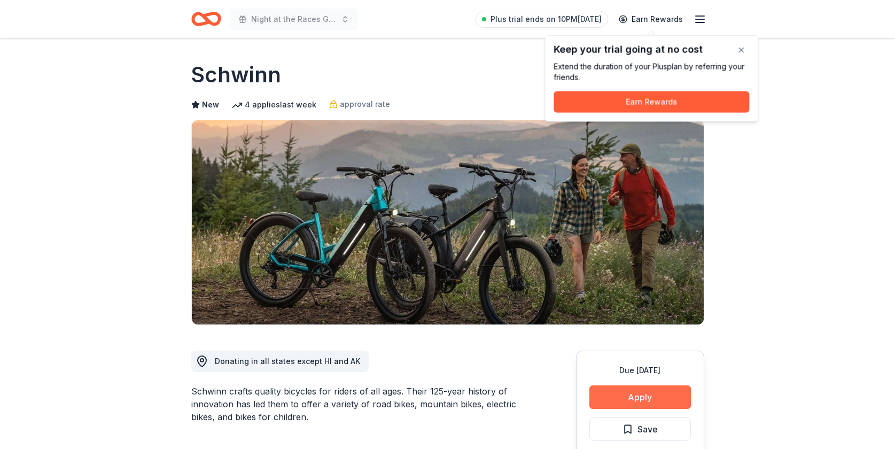
click at [643, 398] on button "Apply" at bounding box center [639, 397] width 101 height 24
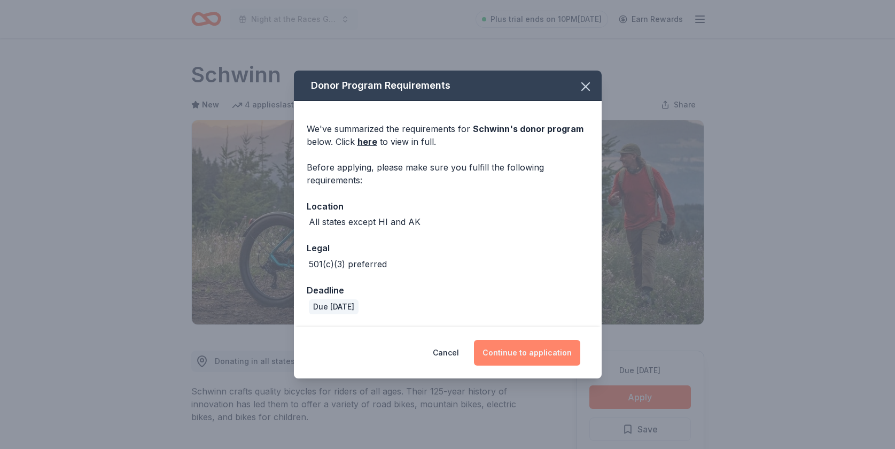
click at [536, 352] on button "Continue to application" at bounding box center [527, 353] width 106 height 26
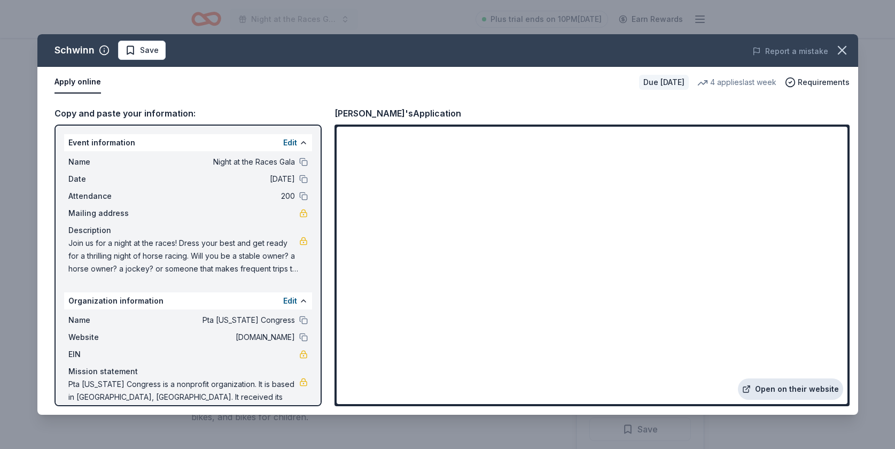
click at [793, 386] on link "Open on their website" at bounding box center [790, 388] width 105 height 21
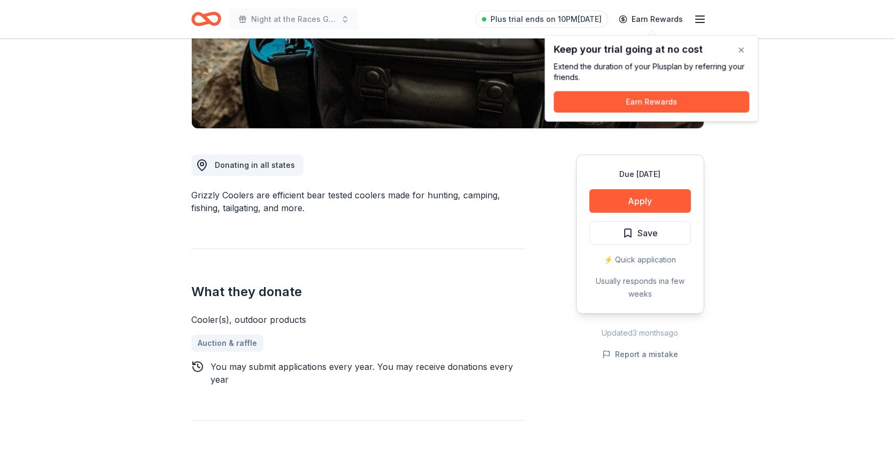
scroll to position [201, 0]
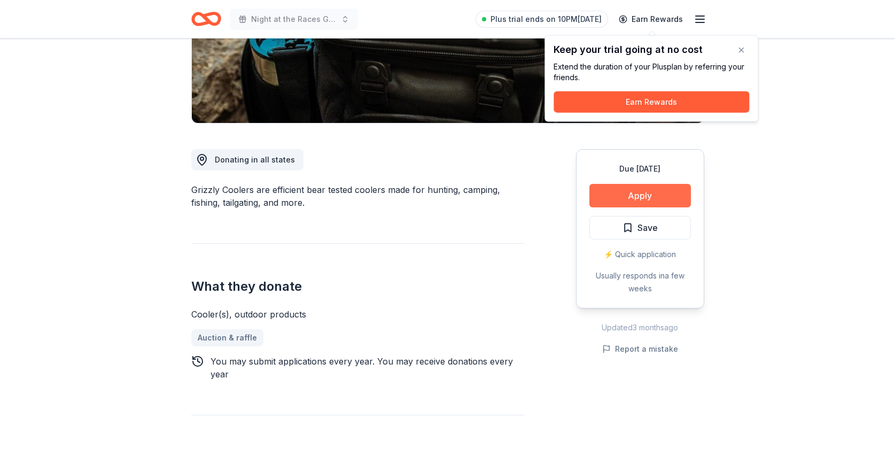
click at [660, 196] on button "Apply" at bounding box center [639, 196] width 101 height 24
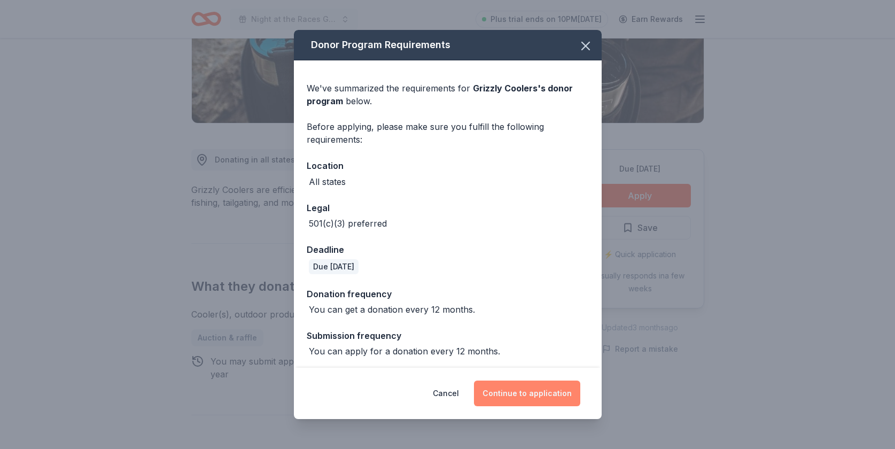
click at [522, 393] on button "Continue to application" at bounding box center [527, 393] width 106 height 26
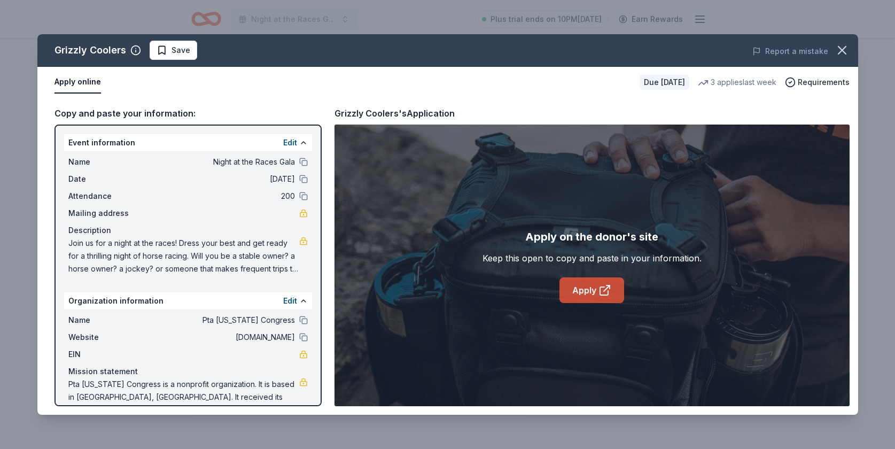
click at [598, 287] on icon at bounding box center [604, 290] width 13 height 13
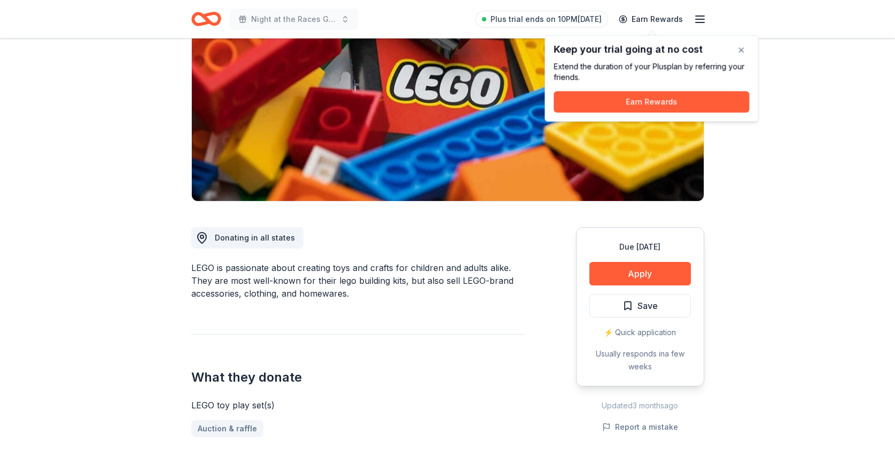
scroll to position [153, 0]
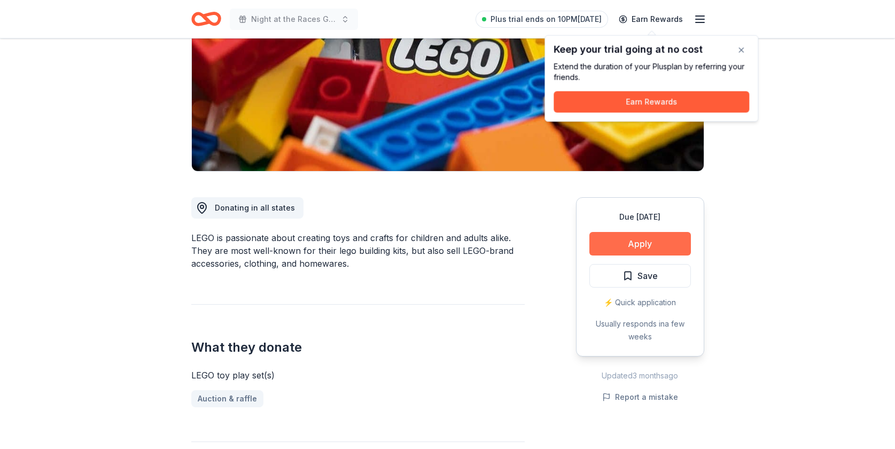
click at [632, 251] on button "Apply" at bounding box center [639, 244] width 101 height 24
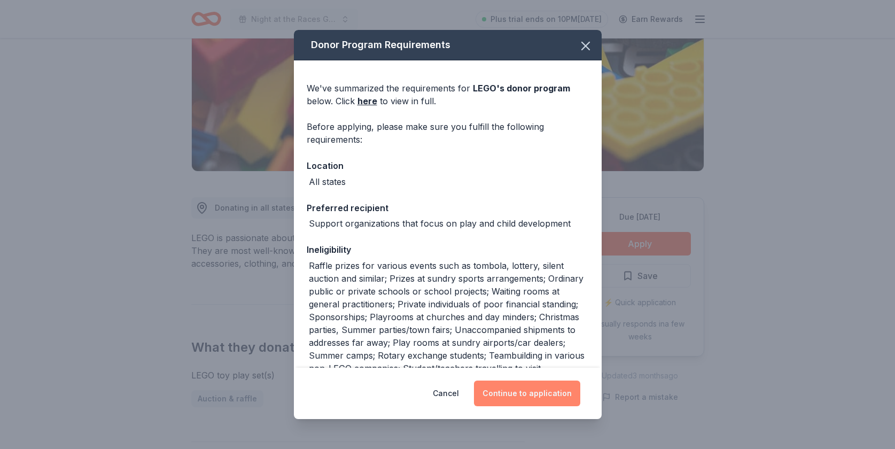
click at [540, 389] on button "Continue to application" at bounding box center [527, 393] width 106 height 26
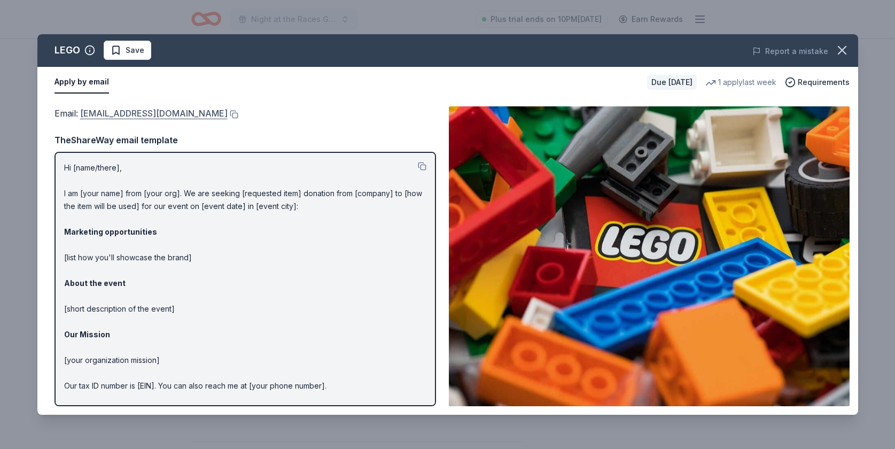
click at [120, 112] on link "[EMAIL_ADDRESS][DOMAIN_NAME]" at bounding box center [153, 113] width 147 height 14
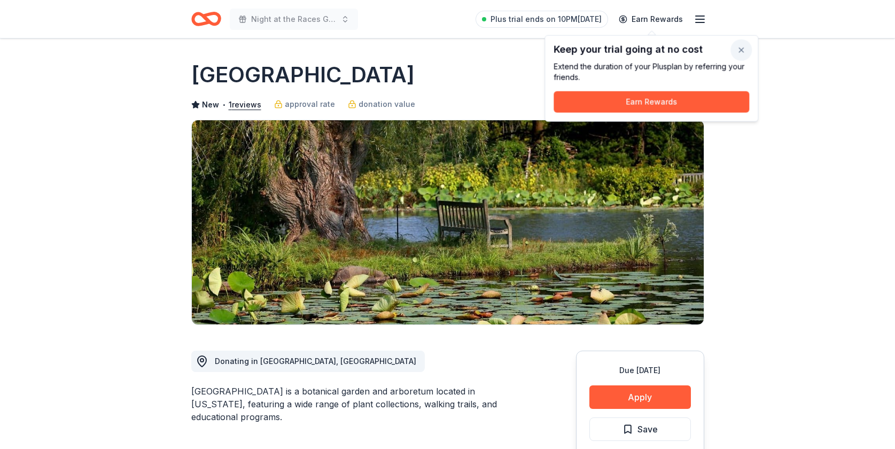
click at [745, 50] on button "button" at bounding box center [740, 50] width 21 height 21
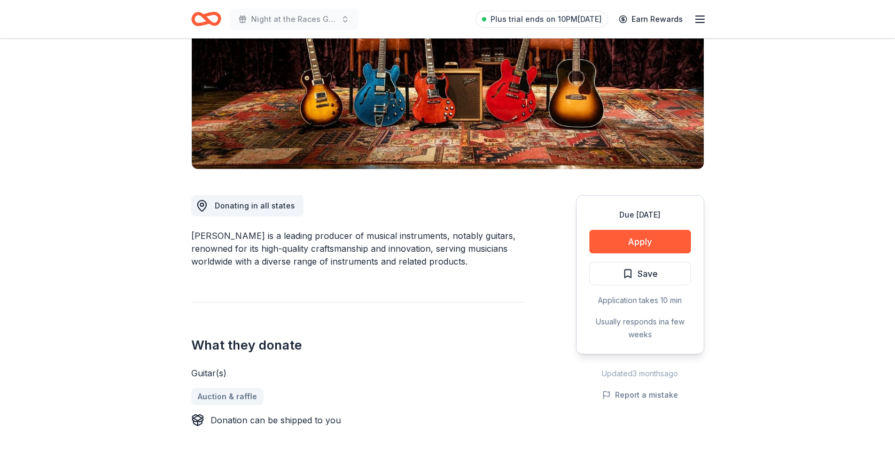
scroll to position [132, 0]
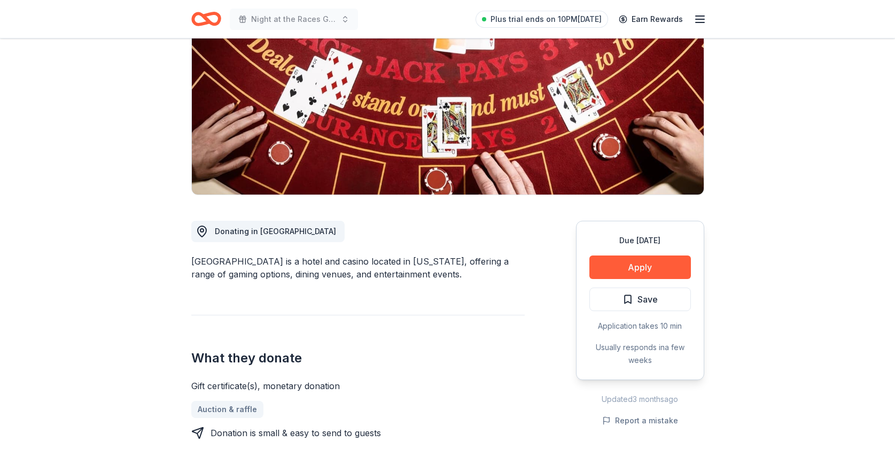
scroll to position [126, 0]
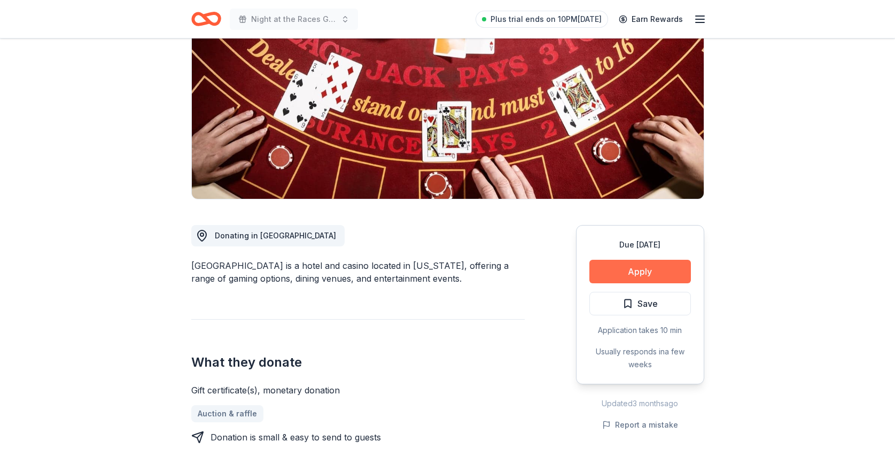
click at [628, 275] on button "Apply" at bounding box center [639, 272] width 101 height 24
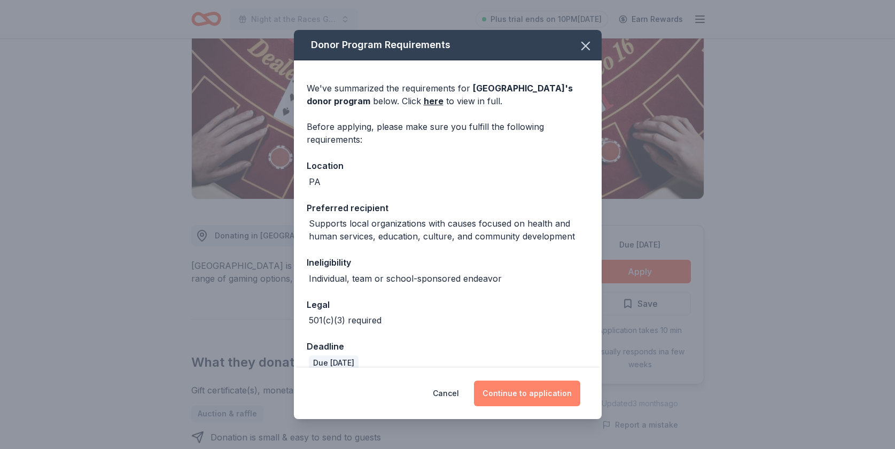
click at [531, 394] on button "Continue to application" at bounding box center [527, 393] width 106 height 26
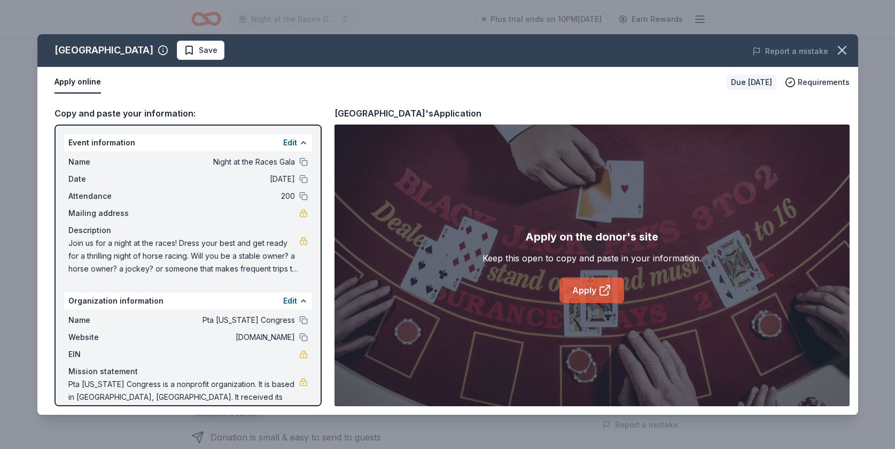
click at [595, 288] on link "Apply" at bounding box center [591, 290] width 65 height 26
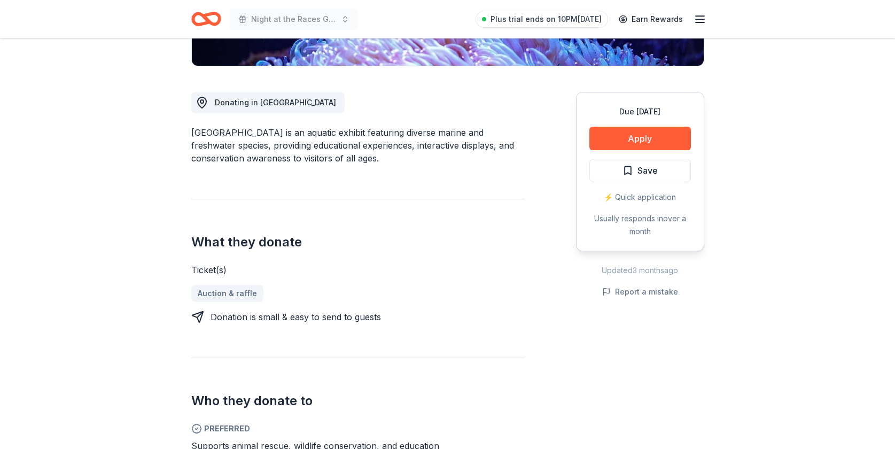
scroll to position [257, 0]
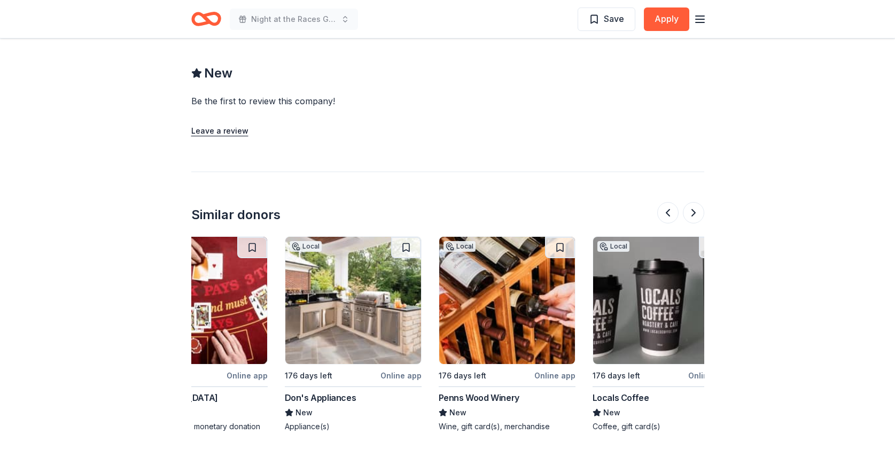
scroll to position [0, 698]
